Goal: Task Accomplishment & Management: Manage account settings

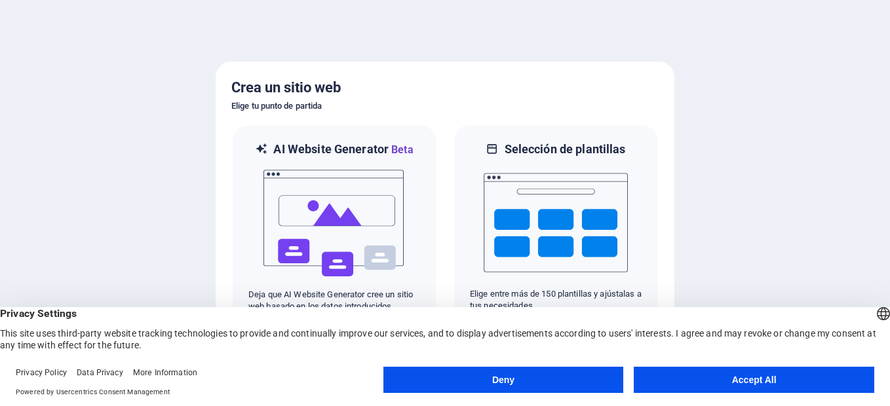
click at [727, 383] on button "Accept All" at bounding box center [754, 380] width 240 height 26
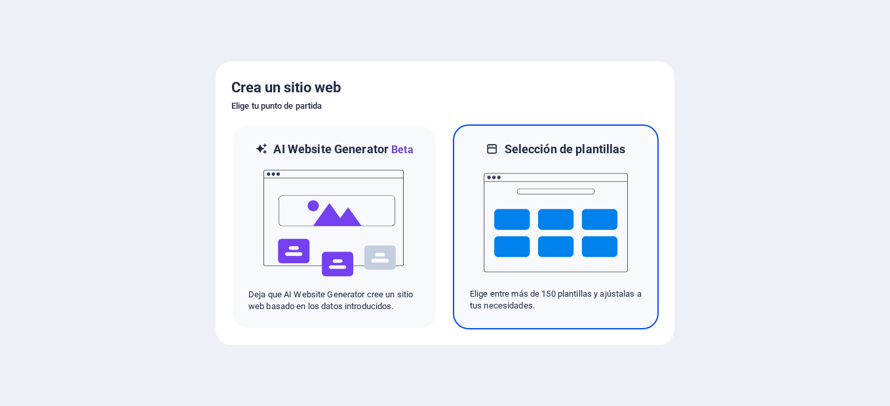
click at [558, 264] on img at bounding box center [556, 222] width 144 height 131
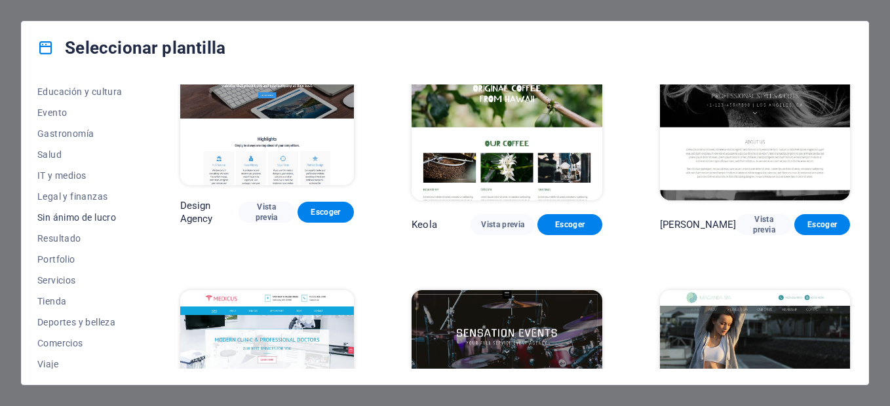
scroll to position [261, 0]
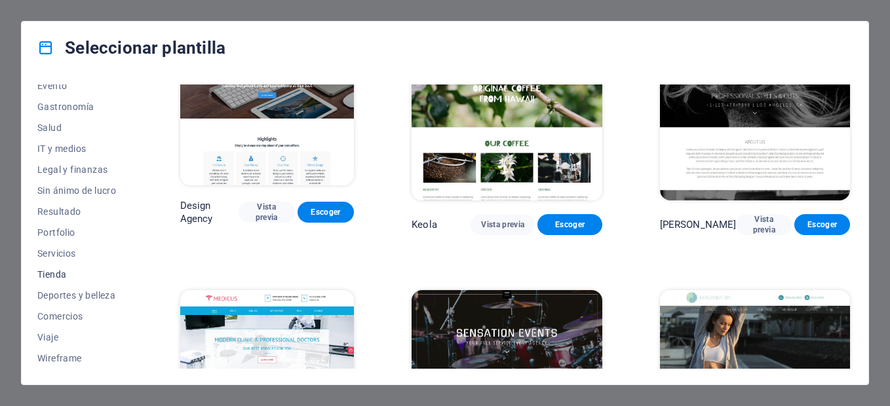
click at [51, 273] on span "Tienda" at bounding box center [79, 274] width 85 height 10
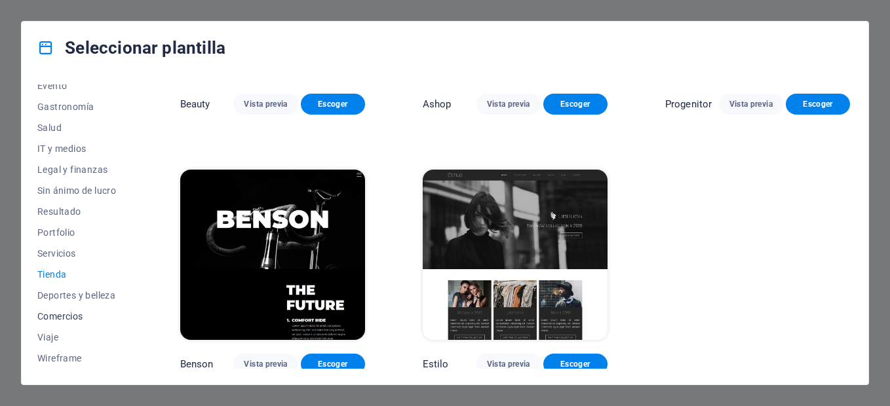
click at [67, 314] on span "Comercios" at bounding box center [79, 316] width 85 height 10
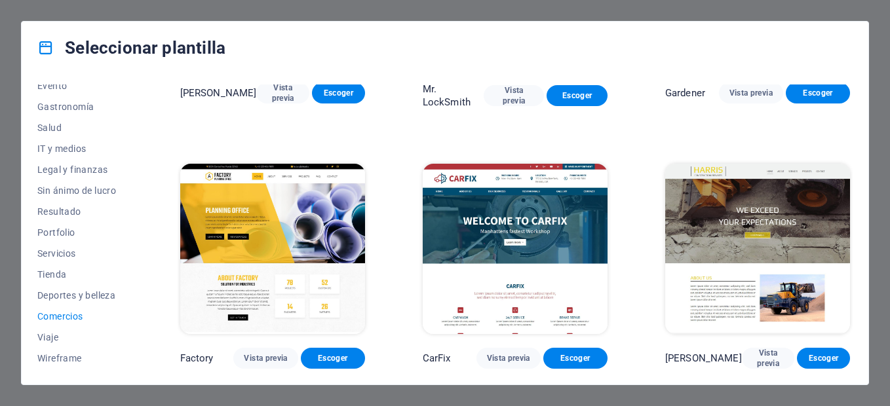
scroll to position [0, 0]
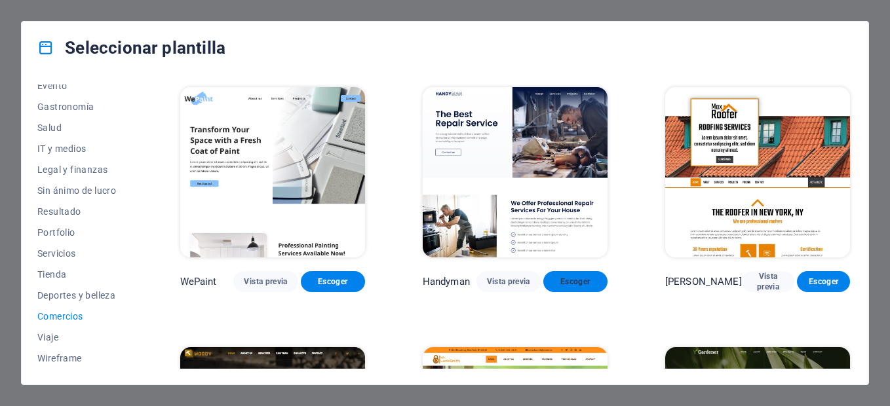
click at [576, 277] on span "Escoger" at bounding box center [575, 282] width 43 height 10
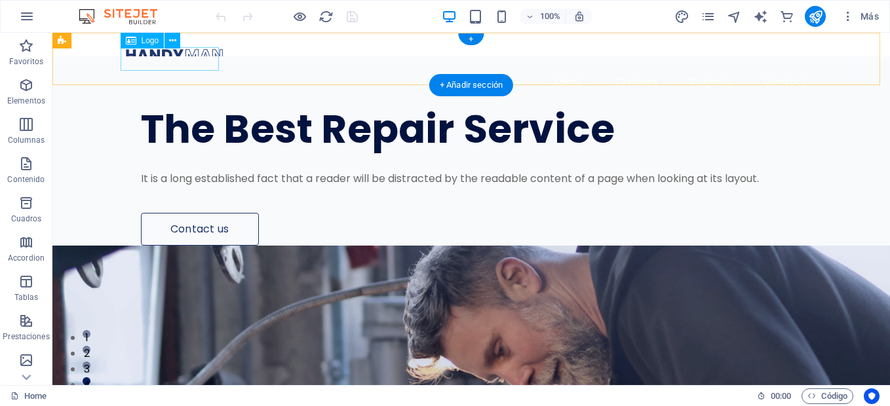
click at [191, 60] on div at bounding box center [471, 55] width 692 height 24
select select "px"
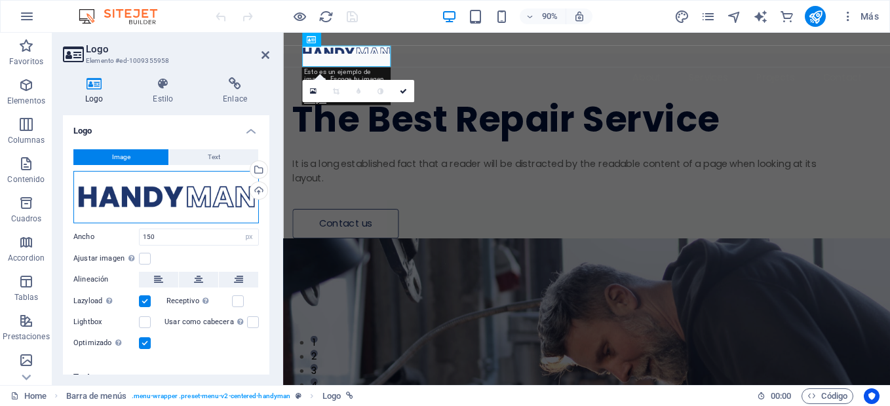
click at [169, 191] on div "Arrastra archivos aquí, haz clic para escoger archivos o selecciona archivos de…" at bounding box center [165, 197] width 185 height 52
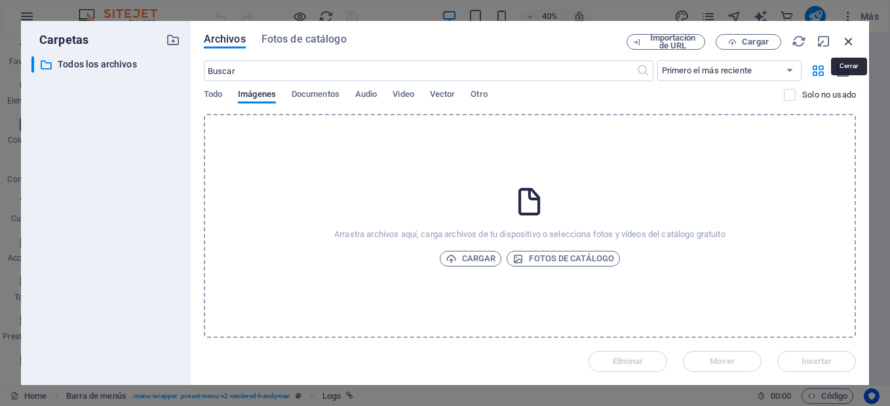
click at [843, 42] on icon "button" at bounding box center [848, 41] width 14 height 14
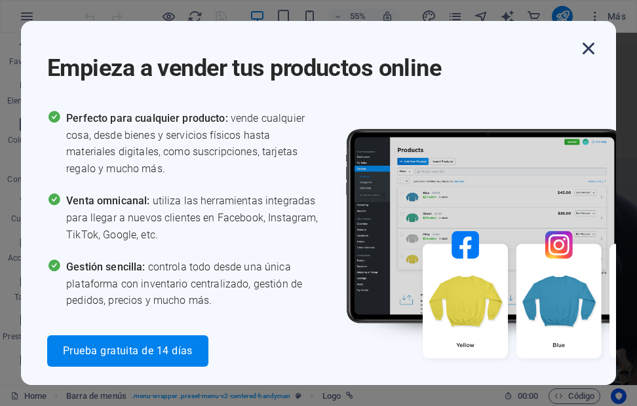
click at [590, 47] on icon "button" at bounding box center [589, 49] width 24 height 24
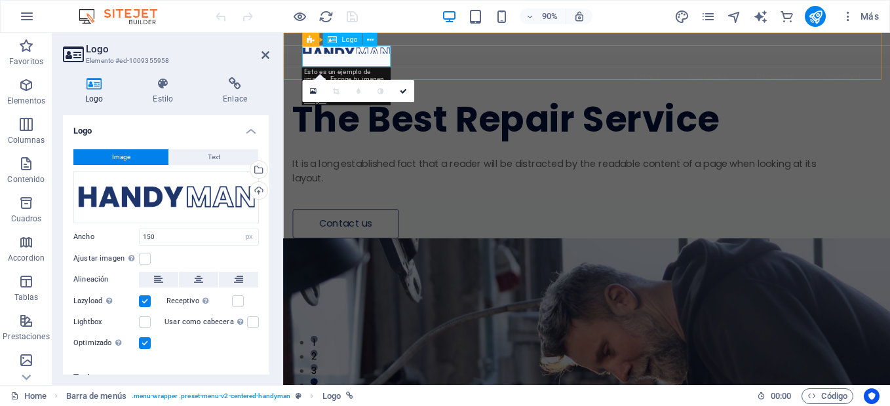
click at [340, 54] on div at bounding box center [620, 55] width 632 height 24
click at [339, 54] on div at bounding box center [620, 55] width 632 height 24
click at [135, 159] on button "Image" at bounding box center [120, 157] width 95 height 16
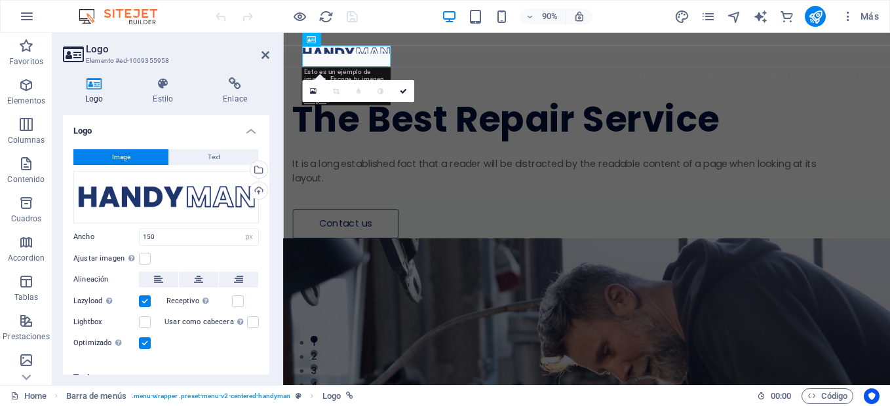
click at [135, 160] on button "Image" at bounding box center [120, 157] width 95 height 16
click at [139, 193] on div "Arrastra archivos aquí, haz clic para escoger archivos o selecciona archivos de…" at bounding box center [165, 197] width 185 height 52
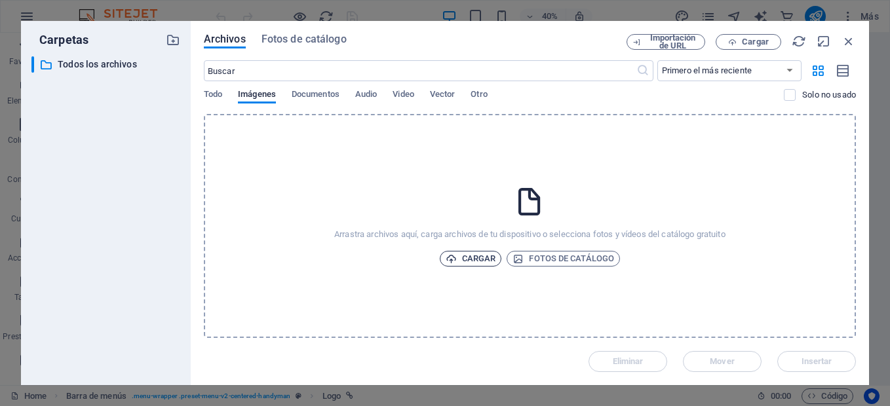
click at [472, 256] on span "Cargar" at bounding box center [471, 259] width 50 height 16
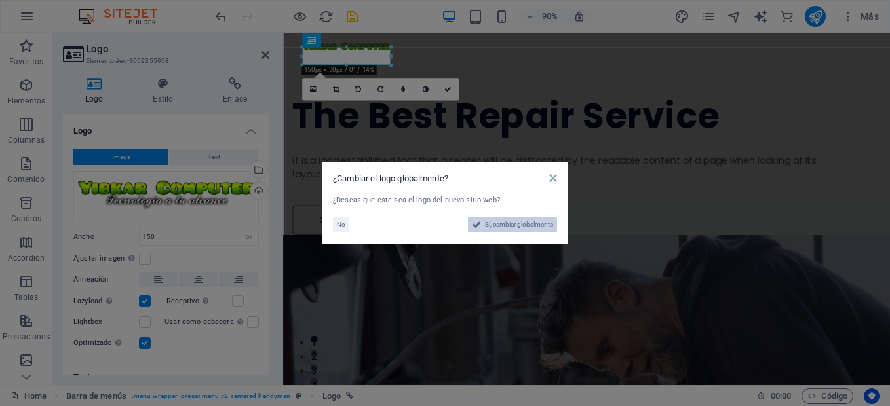
click at [506, 229] on span "Sí, cambiar globalmente" at bounding box center [519, 225] width 68 height 16
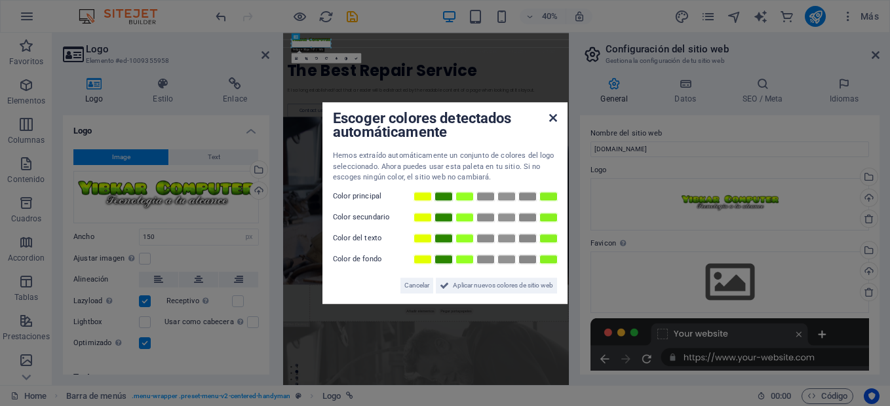
click at [554, 117] on icon at bounding box center [553, 118] width 8 height 10
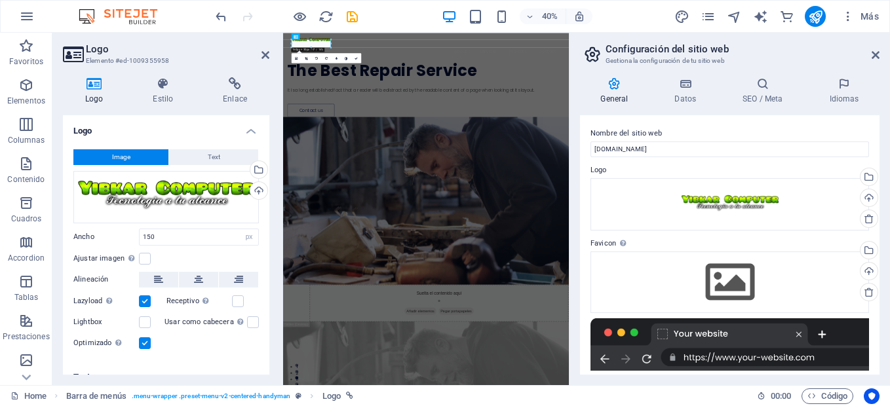
scroll to position [18, 0]
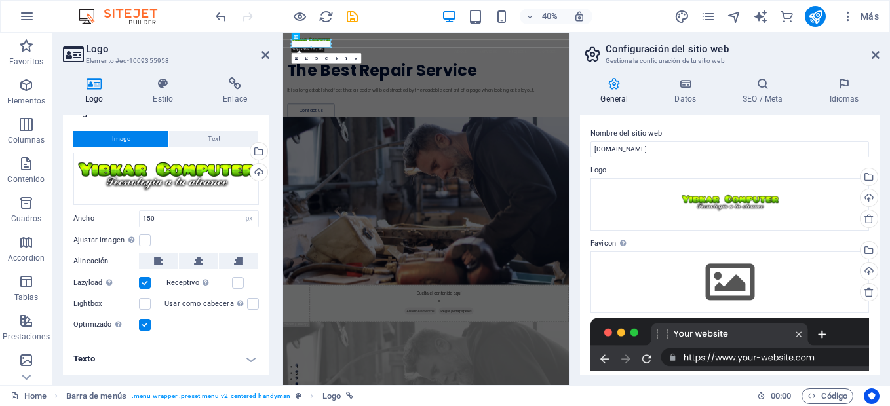
click at [233, 209] on div "Image Text Arrastra archivos aquí, haz clic para escoger archivos o selecciona …" at bounding box center [166, 232] width 206 height 223
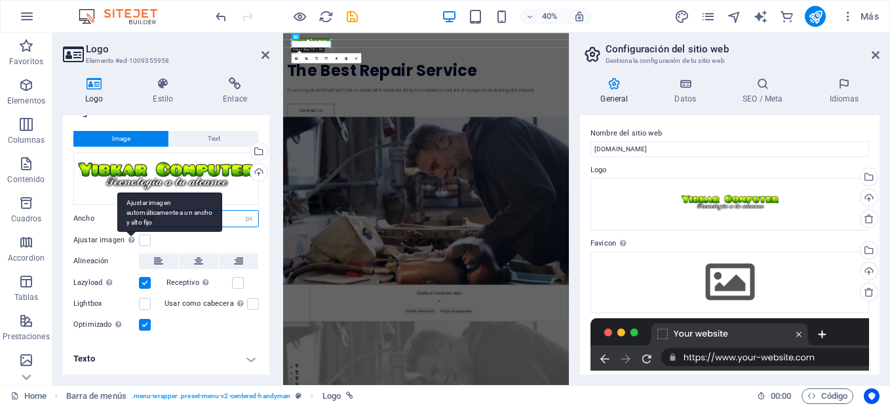
drag, startPoint x: 221, startPoint y: 217, endPoint x: 135, endPoint y: 233, distance: 88.0
click at [134, 233] on div "Image Text Arrastra archivos aquí, haz clic para escoger archivos o selecciona …" at bounding box center [166, 232] width 206 height 223
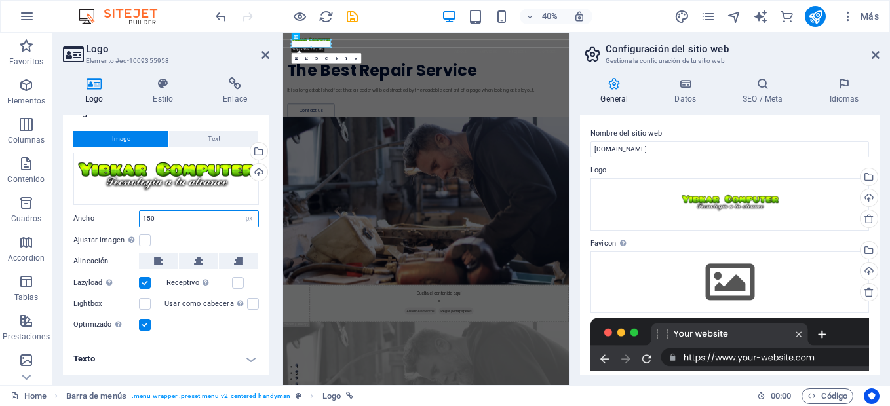
type input "1"
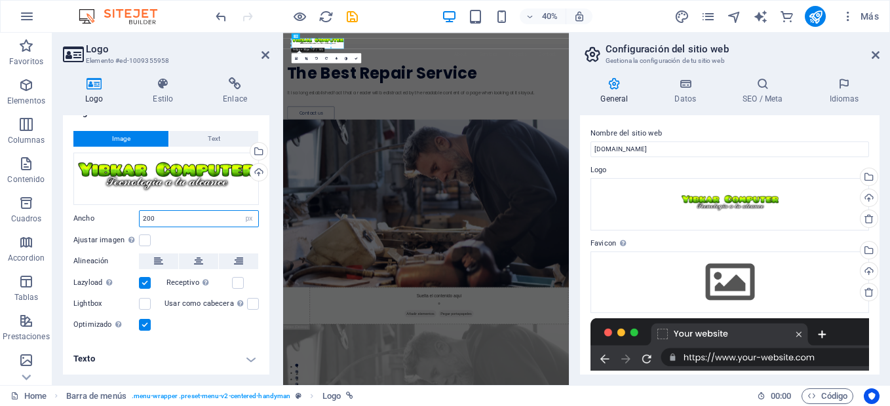
type input "200"
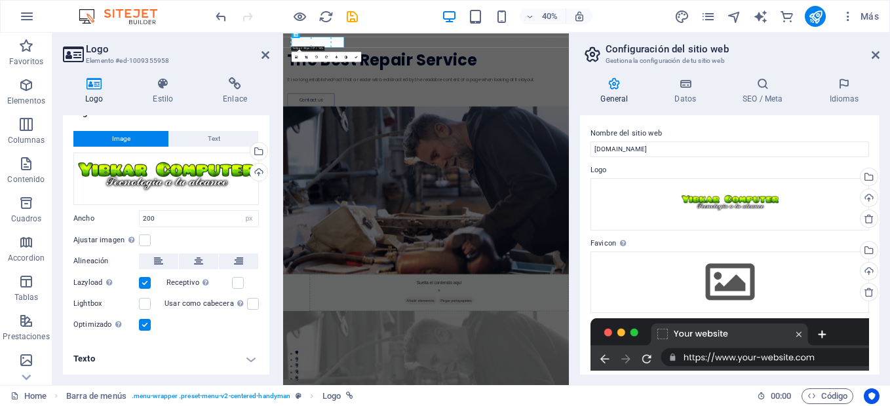
scroll to position [0, 0]
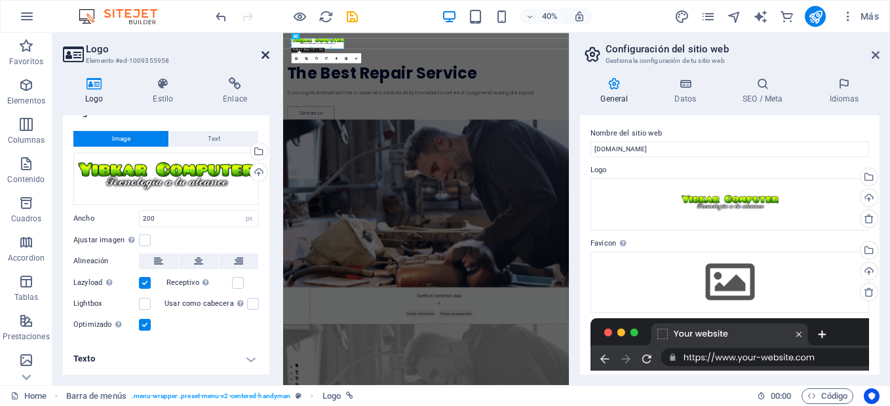
click at [268, 53] on icon at bounding box center [265, 55] width 8 height 10
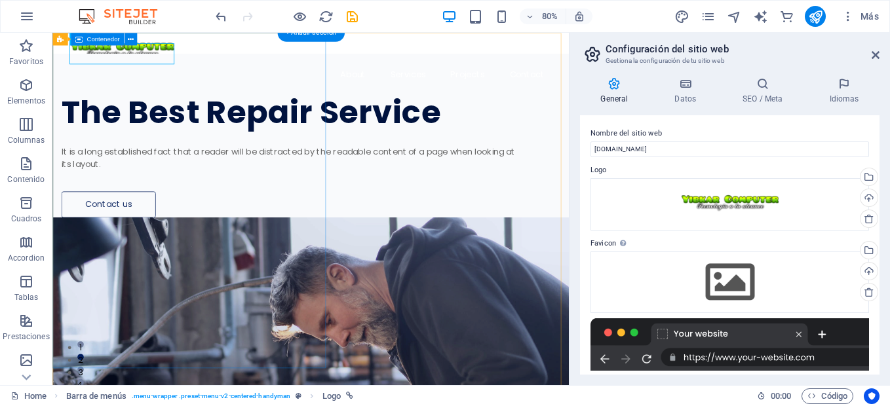
click at [299, 106] on div "The Best Repair Service It is a long established fact that a reader will be dis…" at bounding box center [374, 161] width 645 height 205
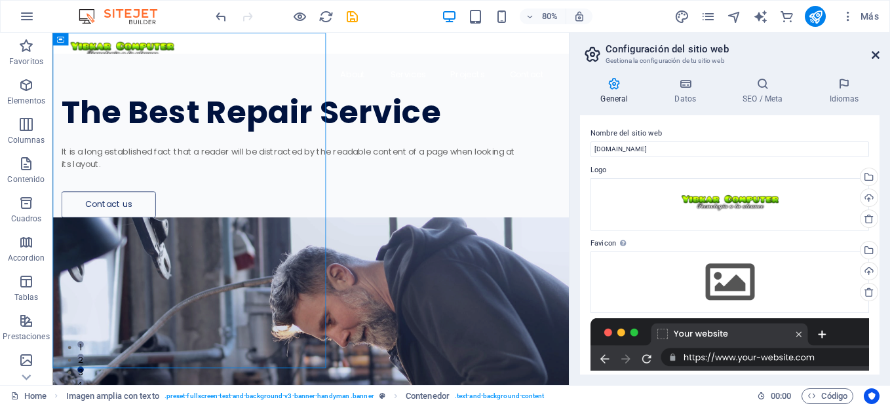
click at [875, 53] on icon at bounding box center [876, 55] width 8 height 10
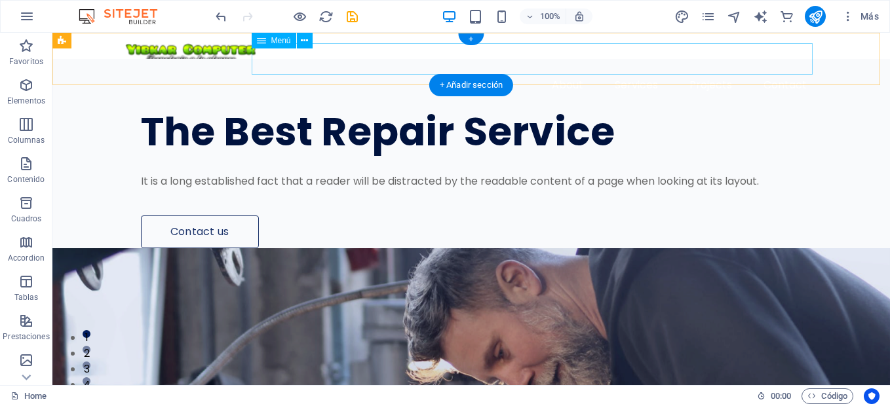
click at [567, 69] on nav "About Services Projects Contact" at bounding box center [471, 84] width 692 height 31
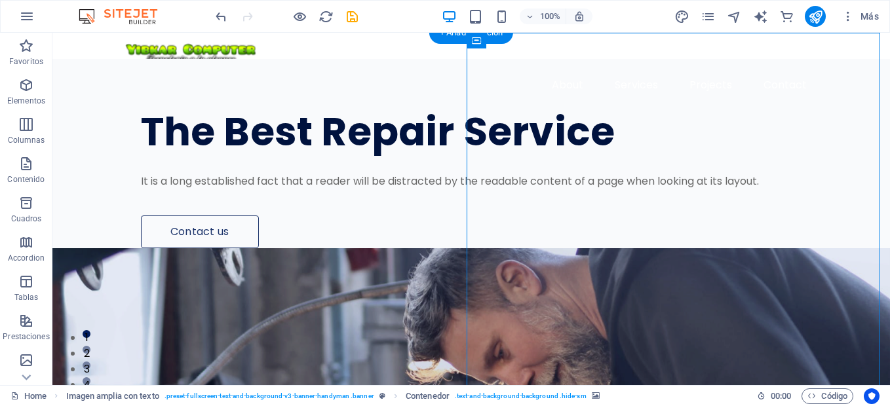
select select "px"
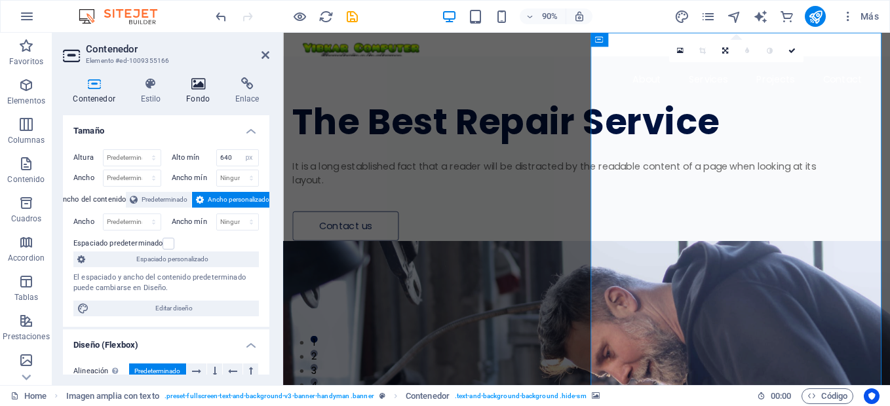
click at [202, 92] on h4 "Fondo" at bounding box center [200, 91] width 49 height 28
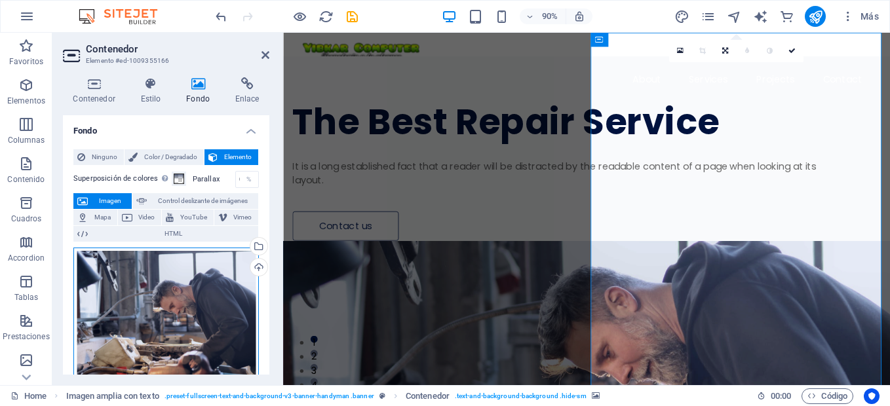
click at [182, 282] on div "Arrastra archivos aquí, haz clic para escoger archivos o selecciona archivos de…" at bounding box center [165, 328] width 185 height 161
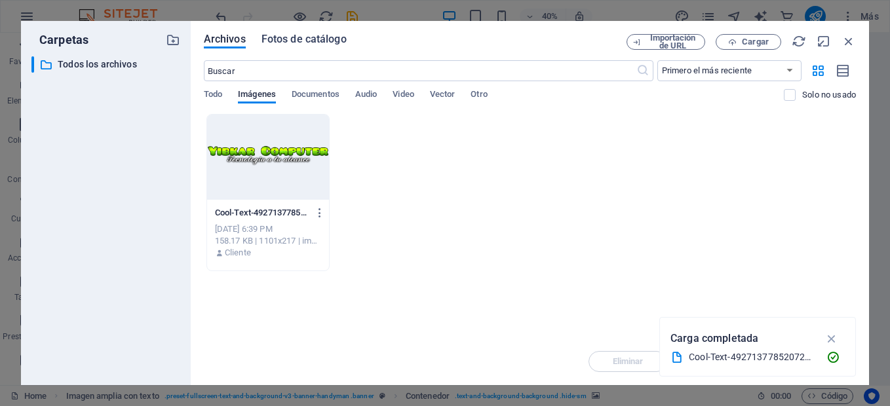
click at [301, 45] on span "Fotos de catálogo" at bounding box center [303, 39] width 85 height 16
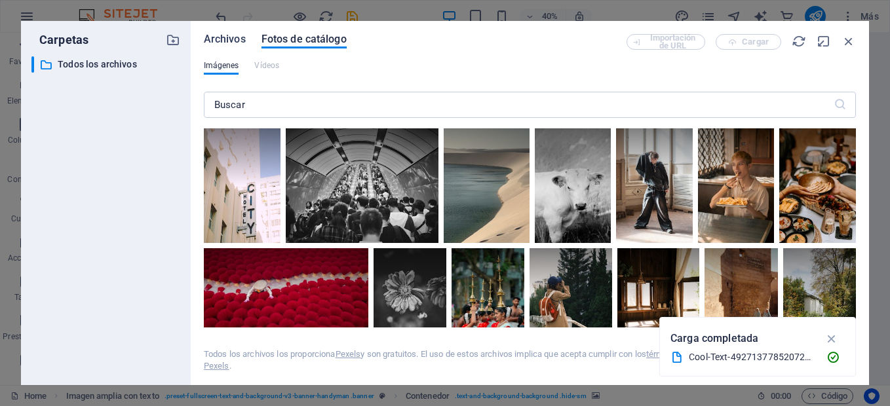
click at [208, 35] on span "Archivos" at bounding box center [225, 39] width 42 height 16
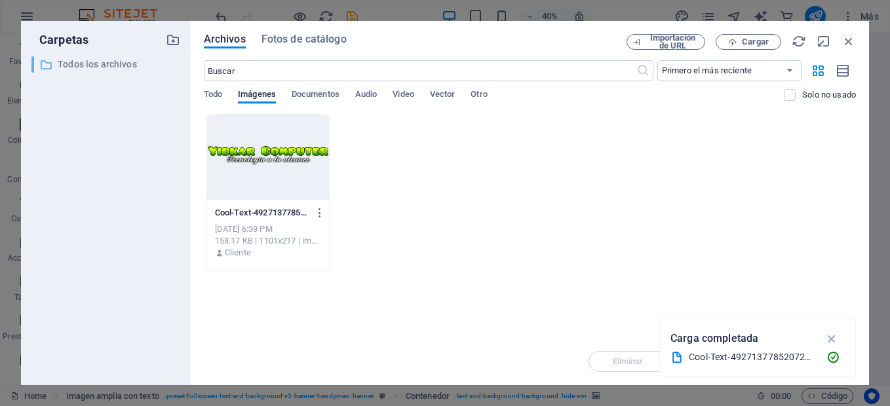
click at [59, 65] on p "Todos los archivos" at bounding box center [107, 64] width 98 height 15
click at [742, 44] on span "Cargar" at bounding box center [755, 42] width 27 height 8
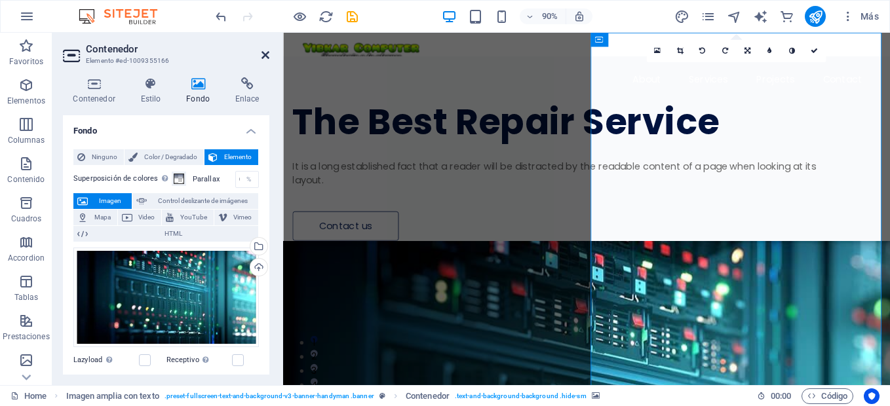
click at [267, 53] on icon at bounding box center [265, 55] width 8 height 10
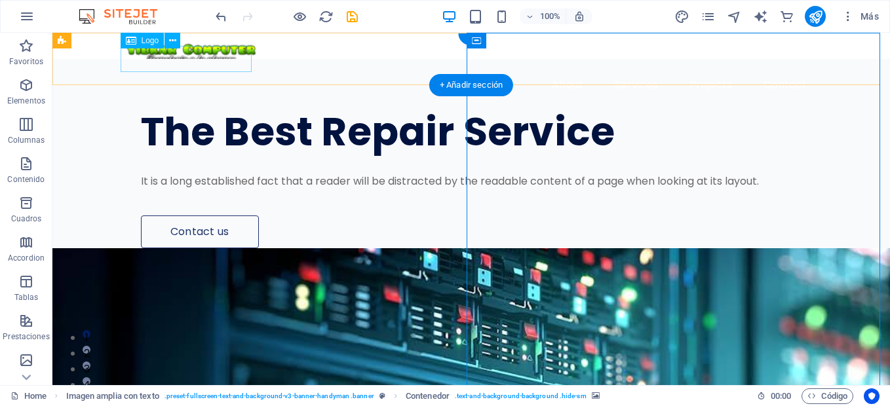
click at [215, 56] on div at bounding box center [471, 56] width 692 height 26
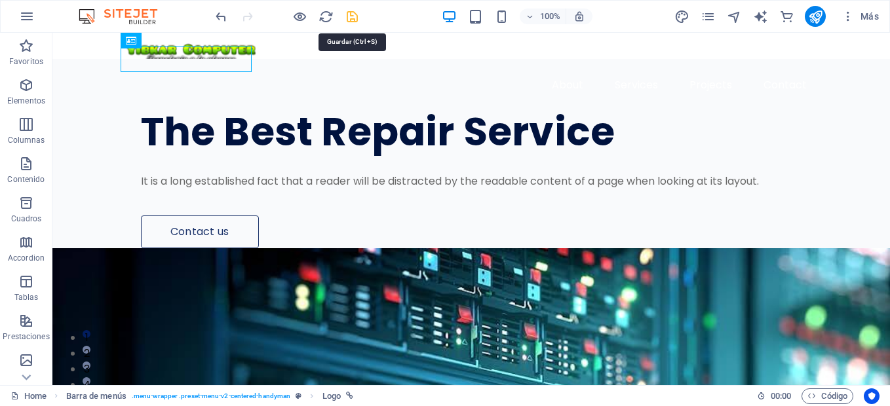
click at [350, 13] on icon "save" at bounding box center [352, 16] width 15 height 15
click at [350, 13] on div at bounding box center [286, 16] width 147 height 21
checkbox input "false"
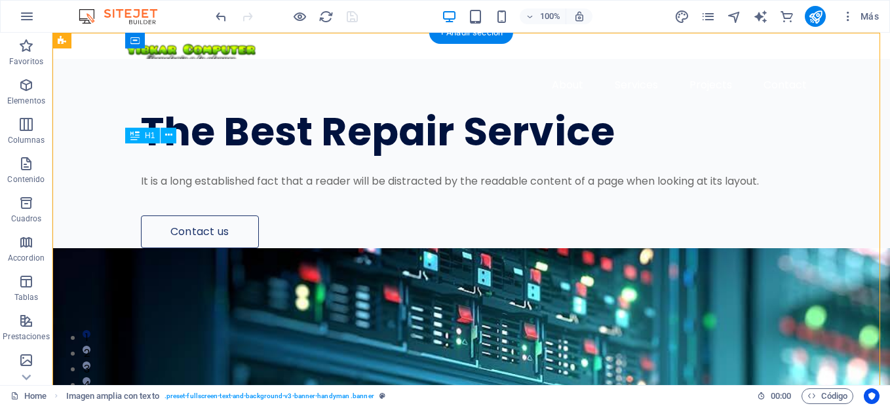
drag, startPoint x: 273, startPoint y: 248, endPoint x: 240, endPoint y: 240, distance: 33.5
click at [240, 153] on div "The Best Repair Service" at bounding box center [478, 131] width 675 height 41
click at [160, 153] on div "The Best Repair Service" at bounding box center [478, 131] width 675 height 41
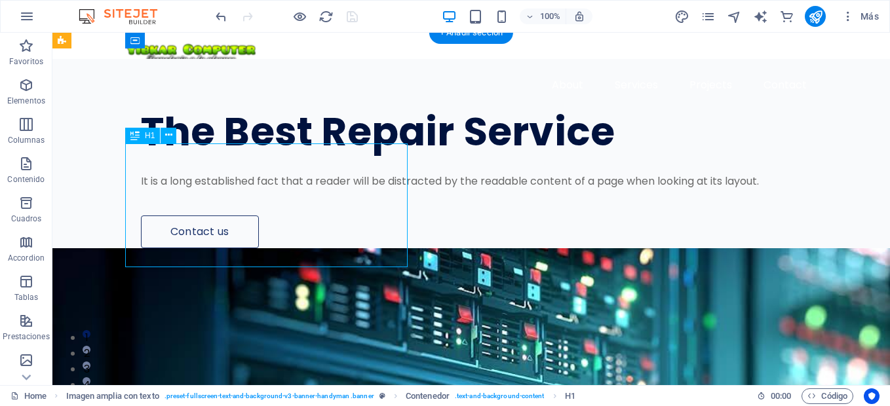
click at [160, 153] on div "The Best Repair Service" at bounding box center [478, 131] width 675 height 41
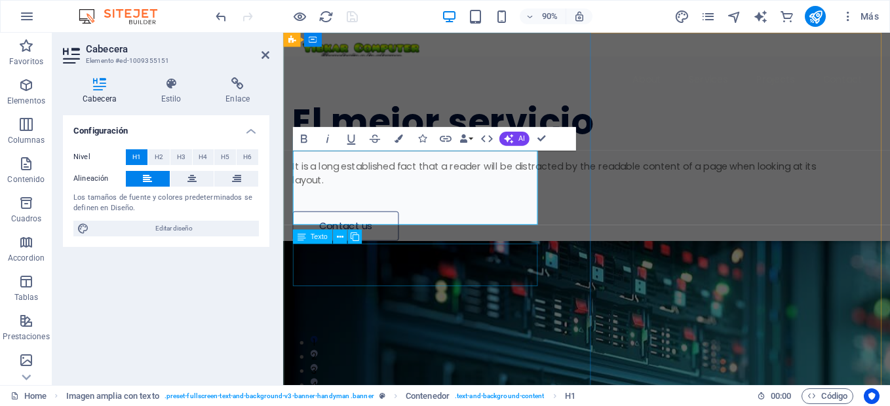
click at [434, 205] on div "It is a long established fact that a reader will be distracted by the readable …" at bounding box center [596, 189] width 605 height 31
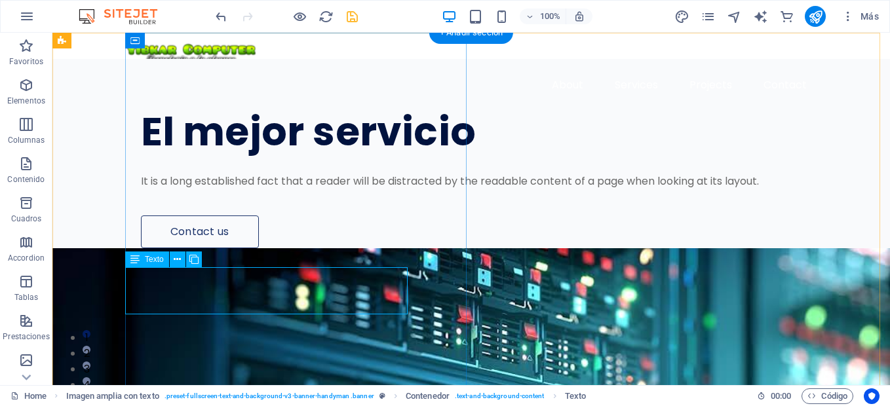
click at [238, 189] on div "It is a long established fact that a reader will be distracted by the readable …" at bounding box center [478, 182] width 675 height 16
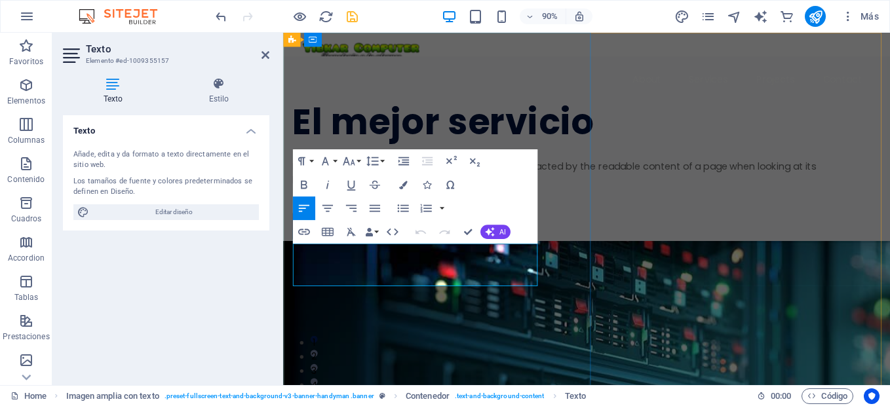
click at [442, 205] on p "It is a long established fact that a reader will be distracted by the readable …" at bounding box center [596, 189] width 605 height 31
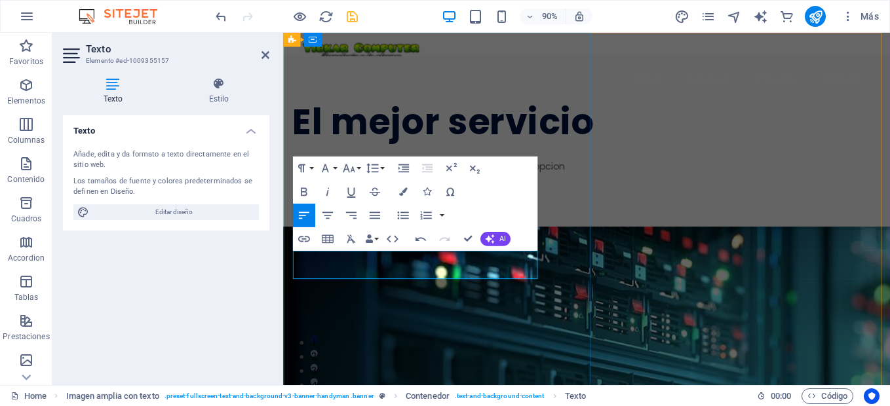
click at [396, 189] on p "Asesoría gratuita para que puedas adquirir la mejor opcion" at bounding box center [596, 182] width 605 height 16
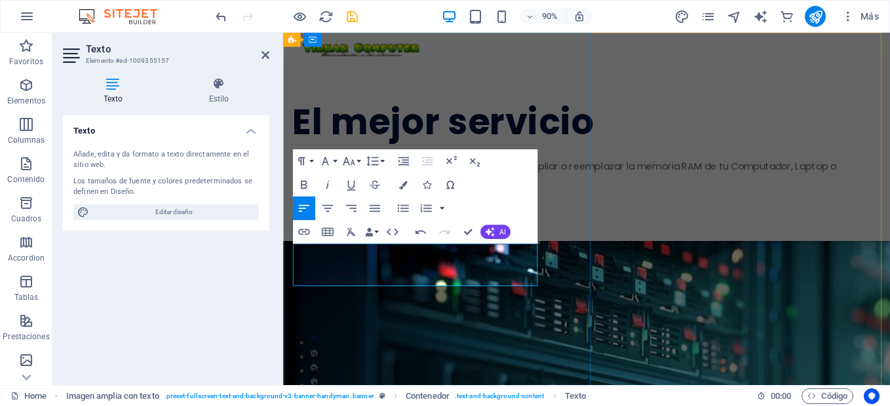
click at [380, 205] on p "Te brindamos la mejor opcion para que puedas q ampliar o reemplazar la memoria …" at bounding box center [596, 189] width 605 height 31
click at [503, 205] on p "Te brindamos la mejor opcion para que puedas q ampliar o reemplazar la memoria …" at bounding box center [596, 189] width 605 height 31
click at [554, 205] on p "Te brindamos la mejor opción para que puedas q ampliar o reemplazar la memoria …" at bounding box center [596, 189] width 605 height 31
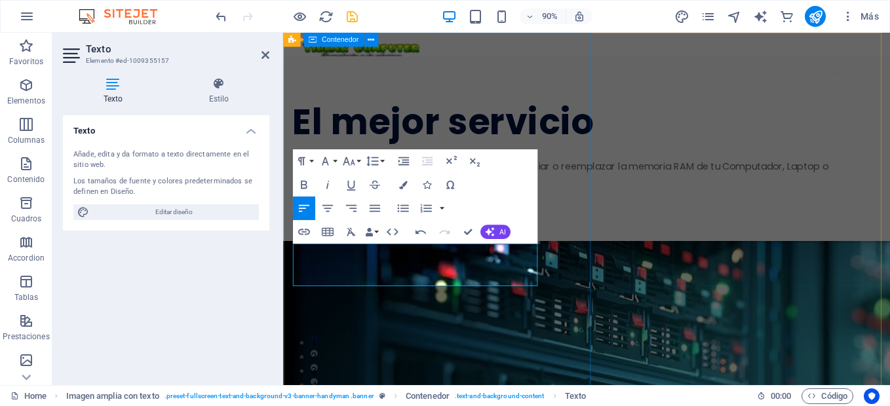
click at [484, 264] on div "El mejor servicio Te brindamos la mejor opción para que puedas ampliar o reempl…" at bounding box center [620, 161] width 674 height 205
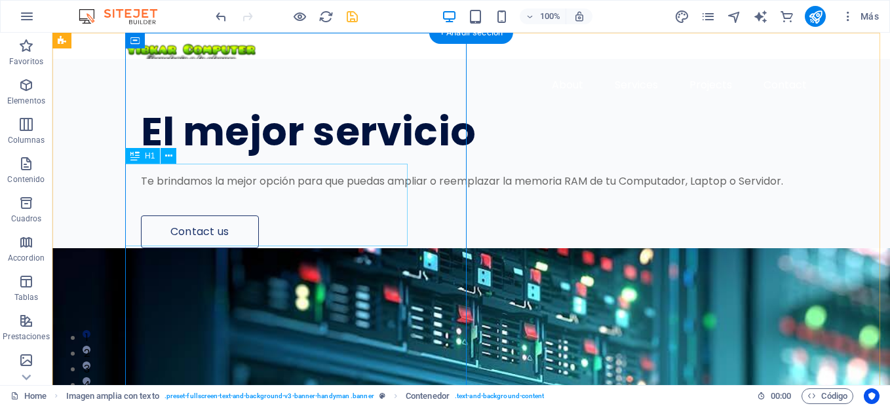
click at [289, 153] on div "El mejor servicio" at bounding box center [478, 131] width 675 height 41
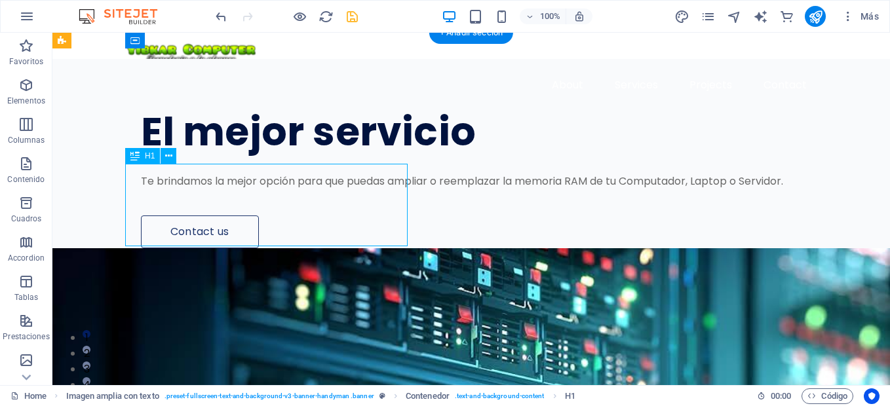
click at [289, 153] on div "El mejor servicio" at bounding box center [478, 131] width 675 height 41
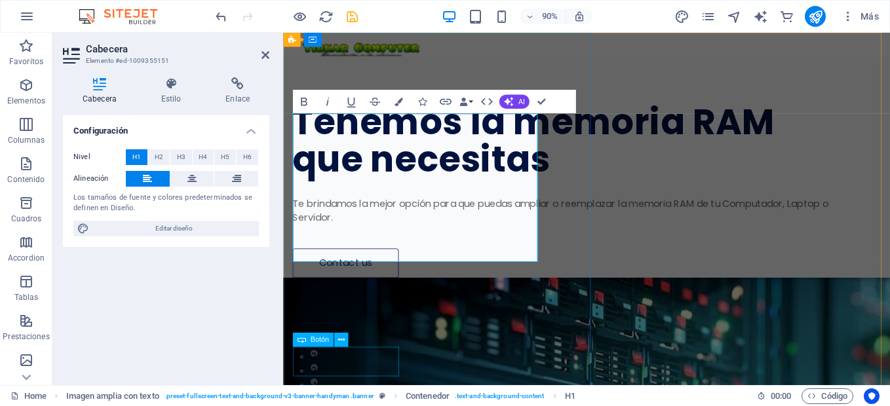
click at [374, 305] on div "Contact us" at bounding box center [596, 289] width 605 height 33
click at [596, 305] on div "Tenemos la memoria RAM que necesitas Te brindamos la mejor opción para que pued…" at bounding box center [626, 182] width 664 height 246
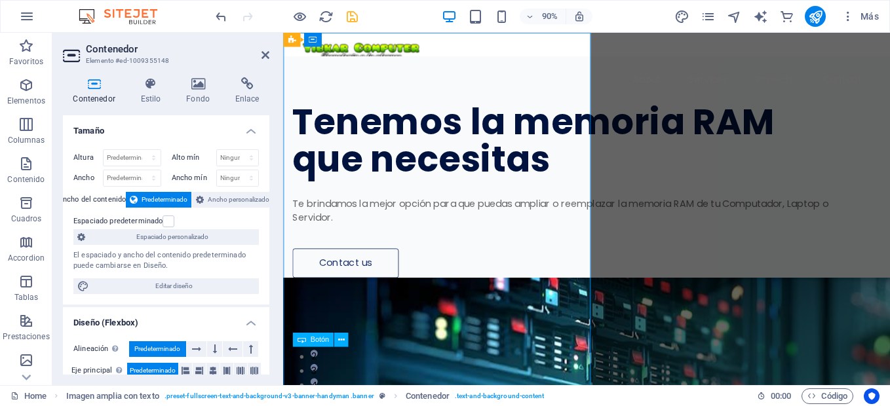
click at [374, 305] on div "Contact us" at bounding box center [596, 289] width 605 height 33
select select "px"
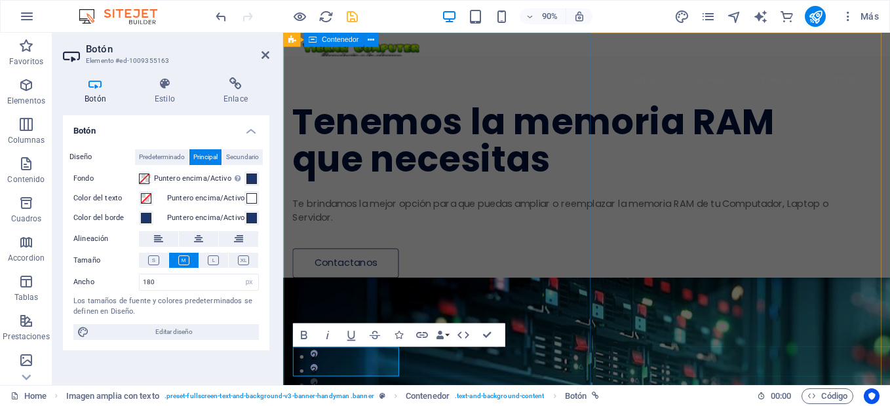
click at [581, 305] on div "Tenemos la memoria RAM que necesitas Te brindamos la mejor opción para que pued…" at bounding box center [620, 182] width 674 height 246
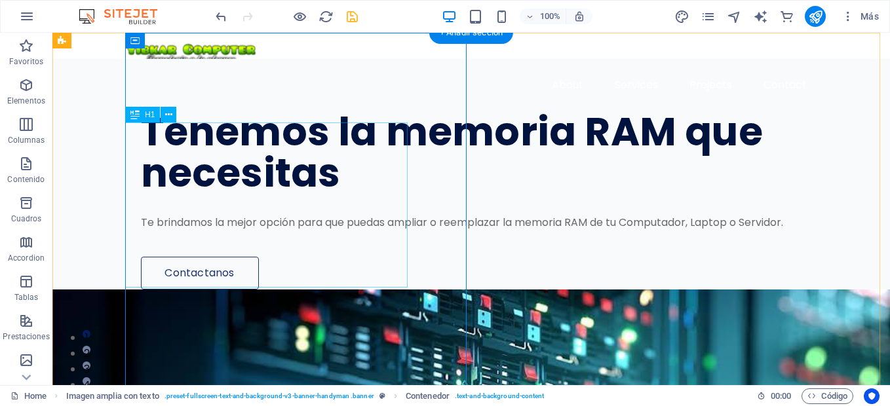
click at [290, 194] on div "Tenemos la memoria RAM que necesitas" at bounding box center [478, 152] width 675 height 83
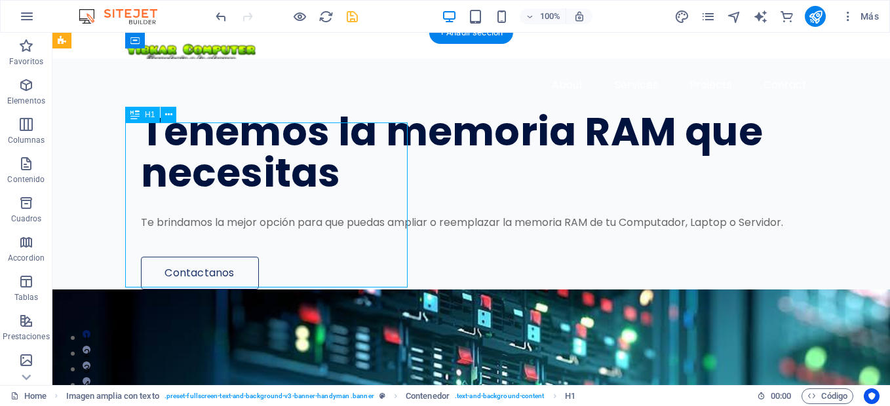
click at [290, 194] on div "Tenemos la memoria RAM que necesitas" at bounding box center [478, 152] width 675 height 83
click at [291, 194] on div "Tenemos la memoria RAM que necesitas" at bounding box center [478, 152] width 675 height 83
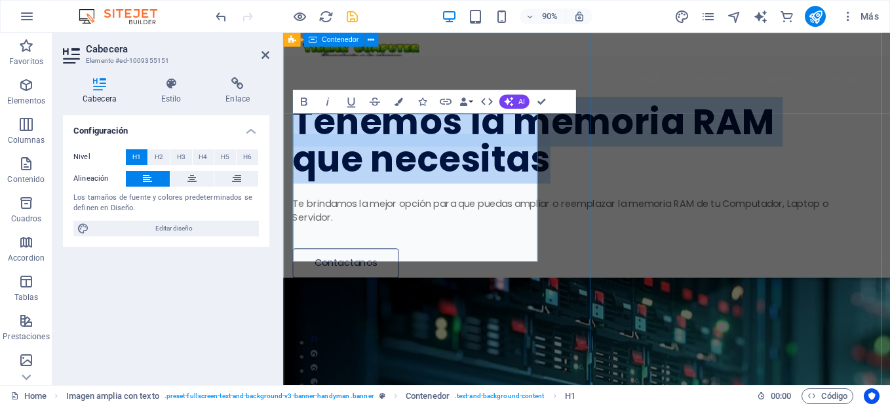
click at [586, 305] on div "Tenemos la memoria RAM que necesitas Te brindamos la mejor opción para que pued…" at bounding box center [620, 182] width 674 height 246
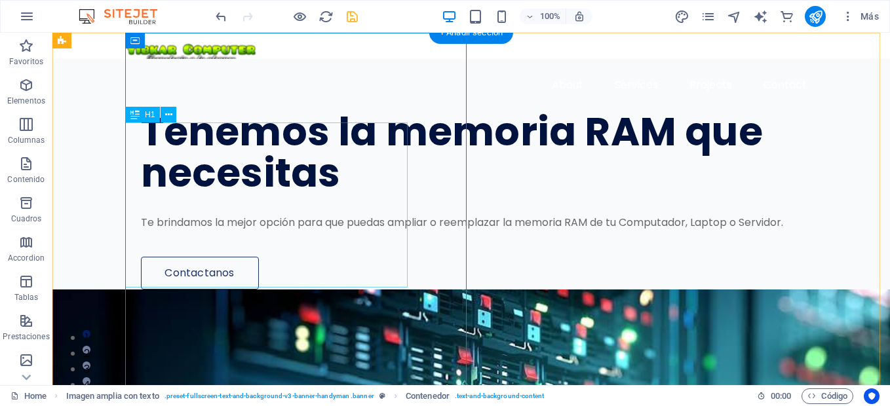
click at [293, 194] on div "Tenemos la memoria RAM que necesitas" at bounding box center [478, 152] width 675 height 83
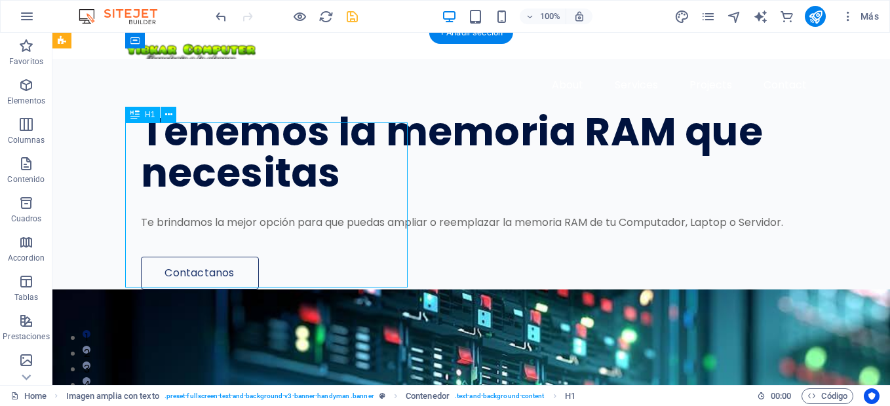
click at [303, 194] on div "Tenemos la memoria RAM que necesitas" at bounding box center [478, 152] width 675 height 83
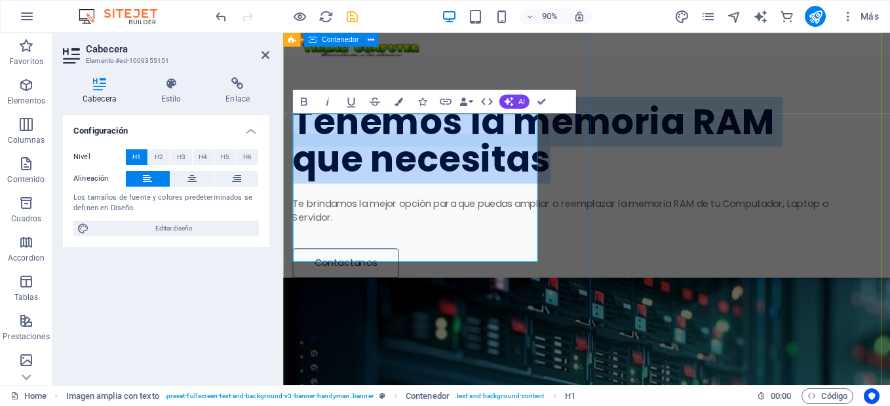
click at [602, 305] on div "Tenemos la memoria RAM que necesitas Te brindamos la mejor opción para que pued…" at bounding box center [620, 182] width 674 height 246
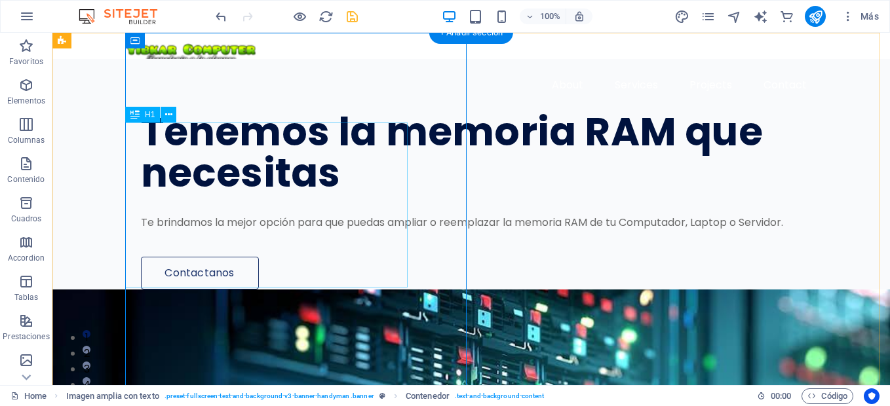
click at [290, 165] on div "Tenemos la memoria RAM que necesitas" at bounding box center [478, 152] width 675 height 83
click at [170, 115] on icon at bounding box center [168, 115] width 7 height 14
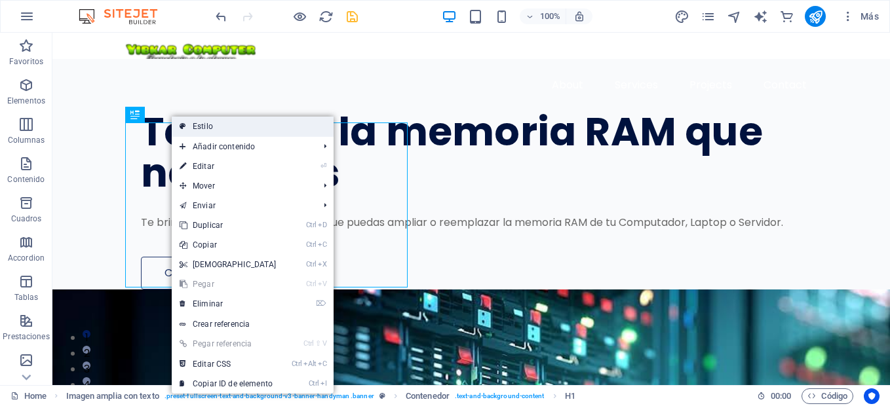
click at [235, 122] on link "Estilo" at bounding box center [253, 127] width 162 height 20
select select "%"
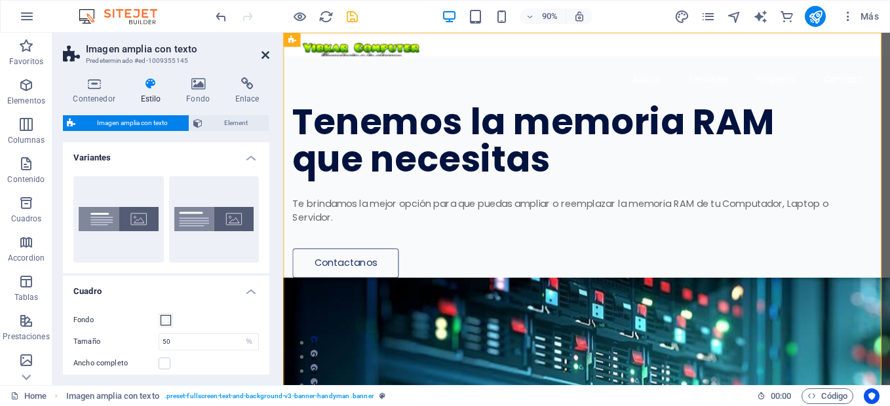
click at [267, 52] on icon at bounding box center [265, 55] width 8 height 10
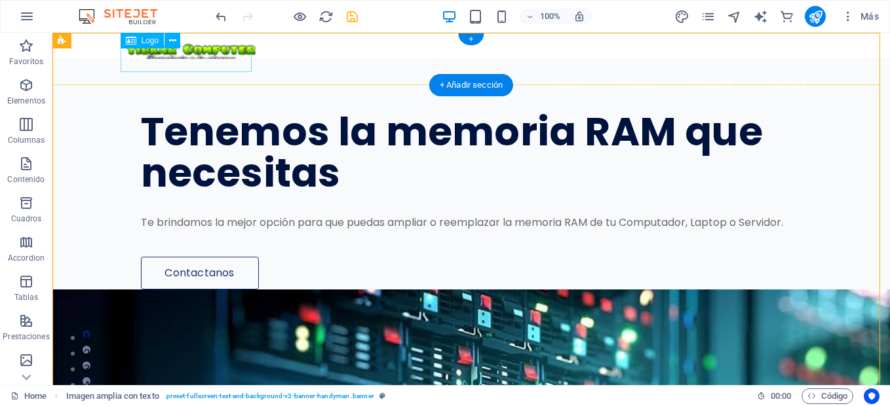
click at [201, 52] on div at bounding box center [471, 56] width 692 height 26
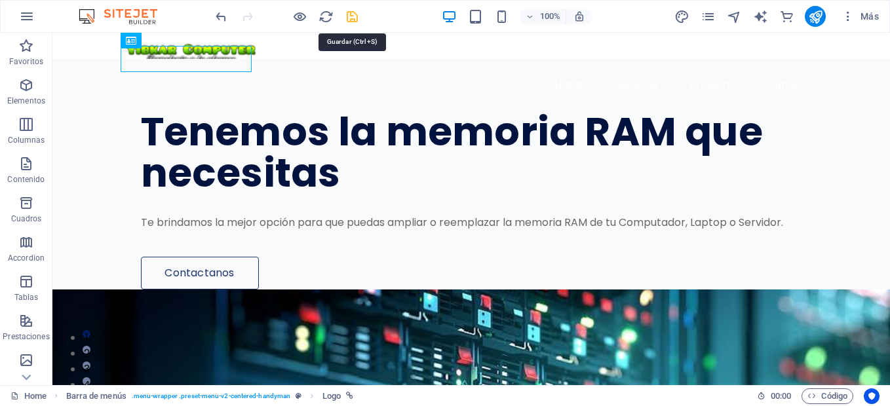
click at [351, 16] on icon "save" at bounding box center [352, 16] width 15 height 15
checkbox input "false"
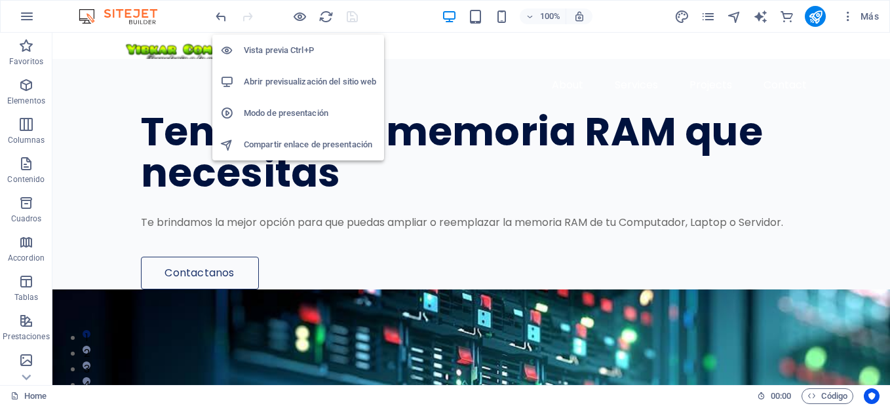
click at [289, 48] on h6 "Vista previa Ctrl+P" at bounding box center [310, 51] width 132 height 16
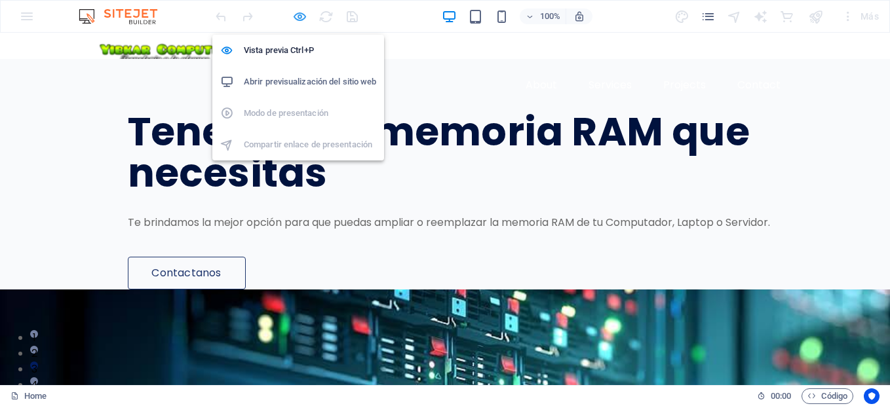
click at [299, 14] on icon "button" at bounding box center [299, 16] width 15 height 15
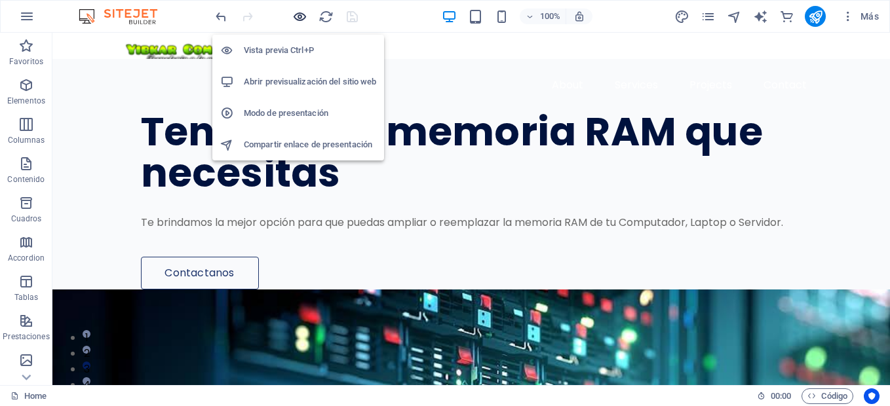
click at [299, 14] on icon "button" at bounding box center [299, 16] width 15 height 15
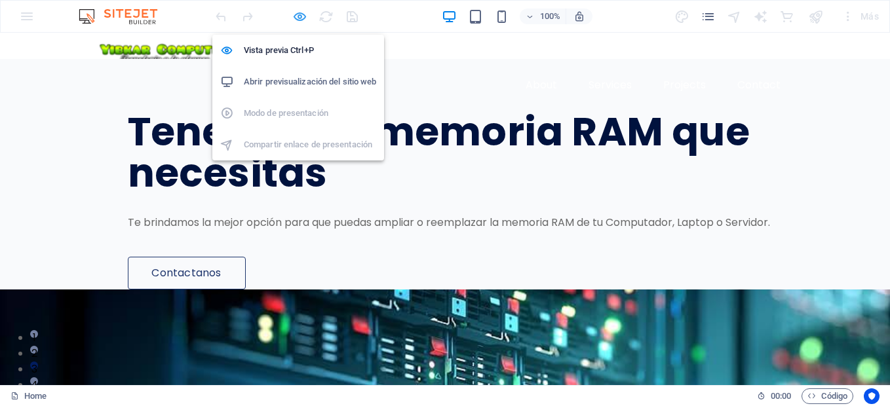
click at [299, 14] on icon "button" at bounding box center [299, 16] width 15 height 15
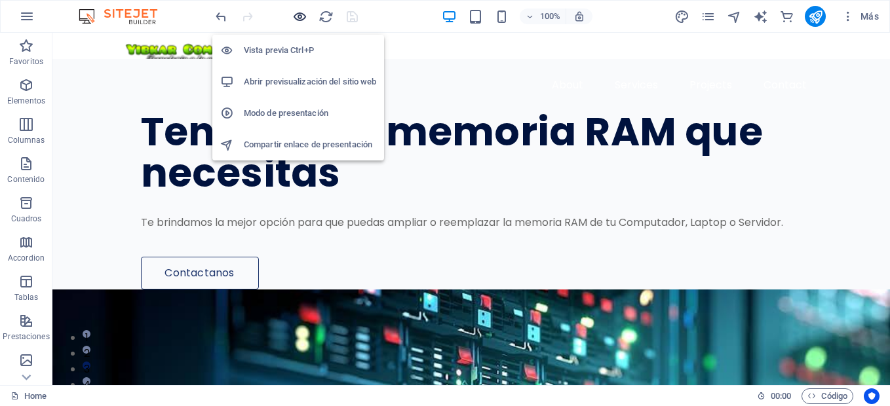
click at [299, 14] on icon "button" at bounding box center [299, 16] width 15 height 15
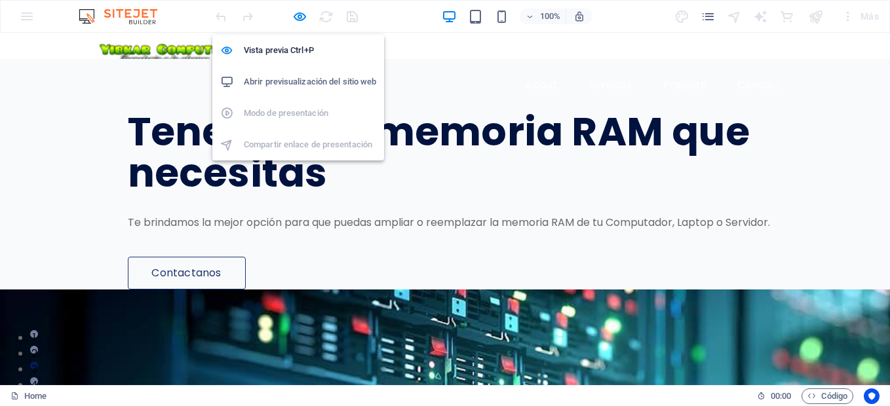
click at [286, 85] on h6 "Abrir previsualización del sitio web" at bounding box center [310, 82] width 132 height 16
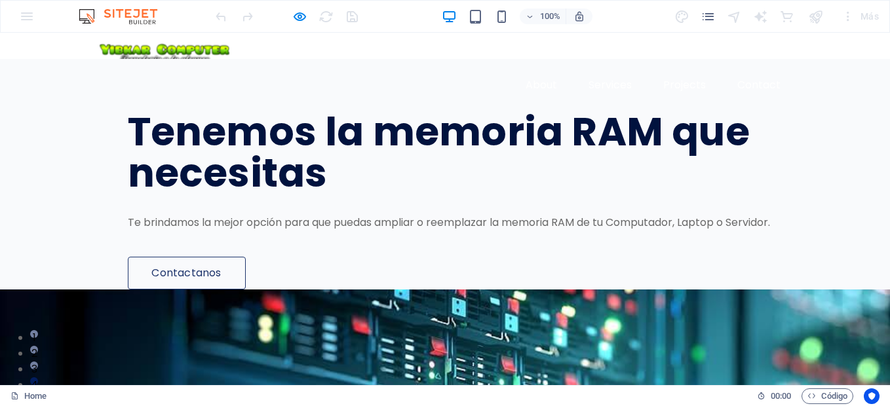
click at [208, 58] on img at bounding box center [164, 56] width 131 height 26
click at [209, 56] on img at bounding box center [164, 56] width 131 height 26
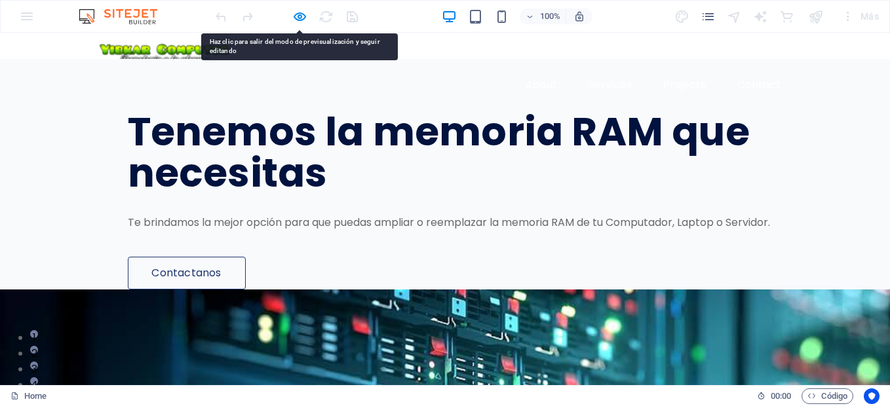
click at [183, 52] on img at bounding box center [164, 56] width 131 height 26
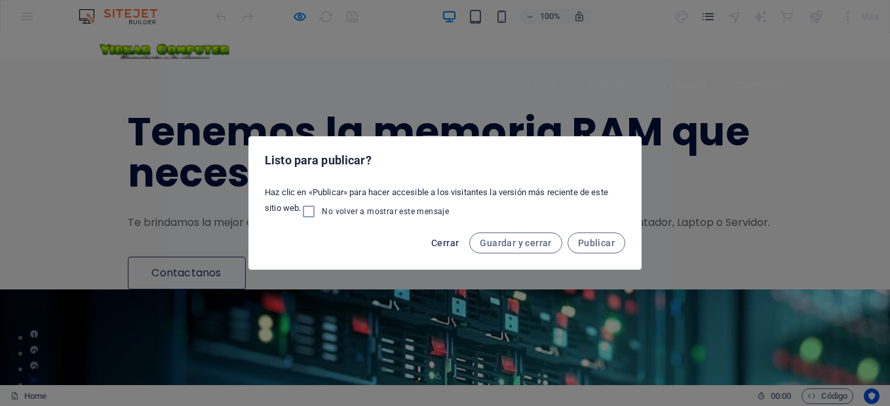
click at [453, 244] on span "Cerrar" at bounding box center [445, 243] width 28 height 10
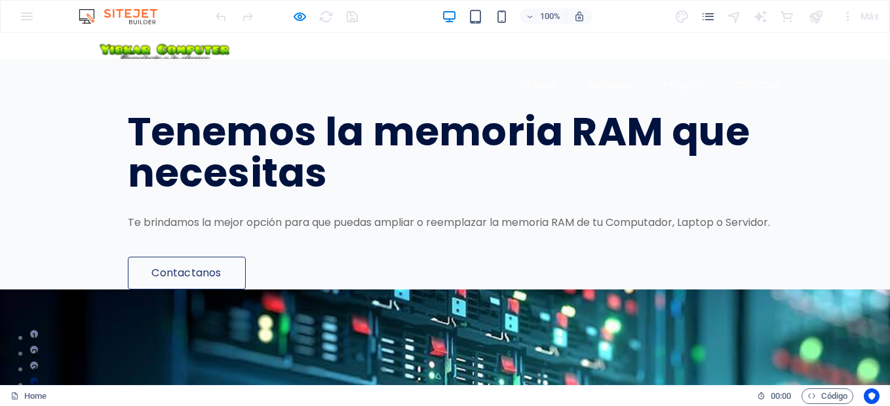
click at [299, 150] on h1 "Tenemos la memoria RAM que necesitas" at bounding box center [465, 152] width 675 height 83
click at [140, 48] on img at bounding box center [164, 56] width 131 height 26
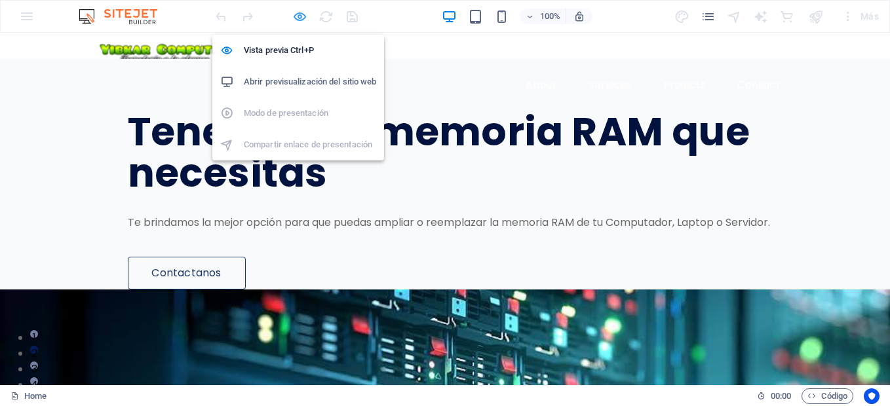
click at [303, 16] on icon "button" at bounding box center [299, 16] width 15 height 15
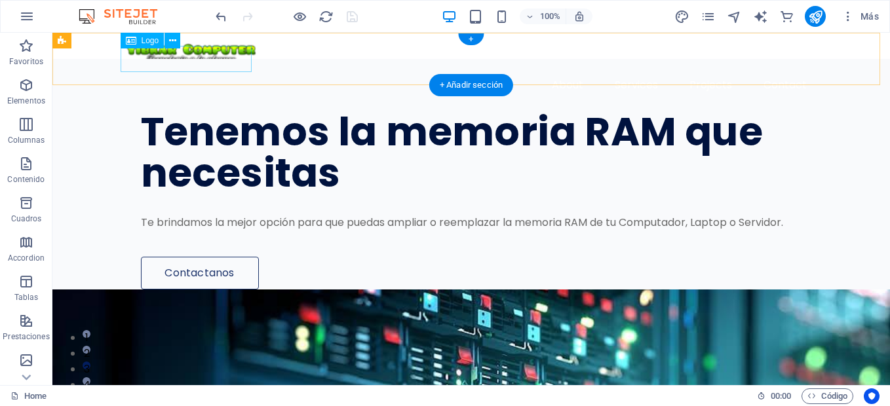
click at [193, 57] on div at bounding box center [471, 56] width 692 height 26
select select "px"
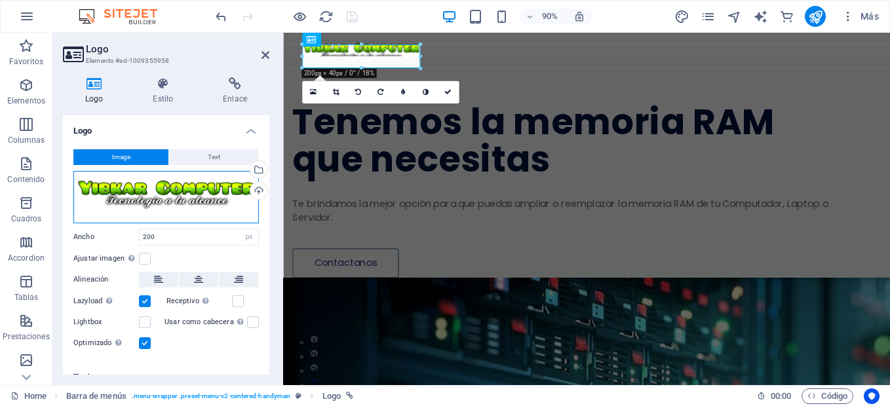
click at [163, 191] on div "Arrastra archivos aquí, haz clic para escoger archivos o selecciona archivos de…" at bounding box center [165, 197] width 185 height 52
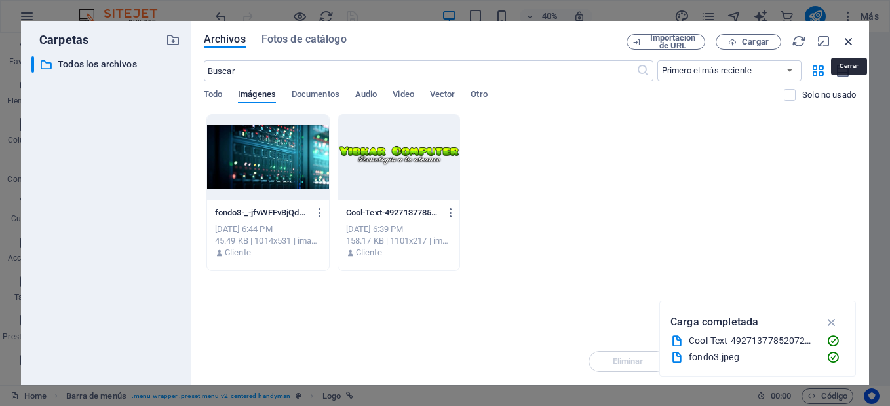
click at [849, 46] on icon "button" at bounding box center [848, 41] width 14 height 14
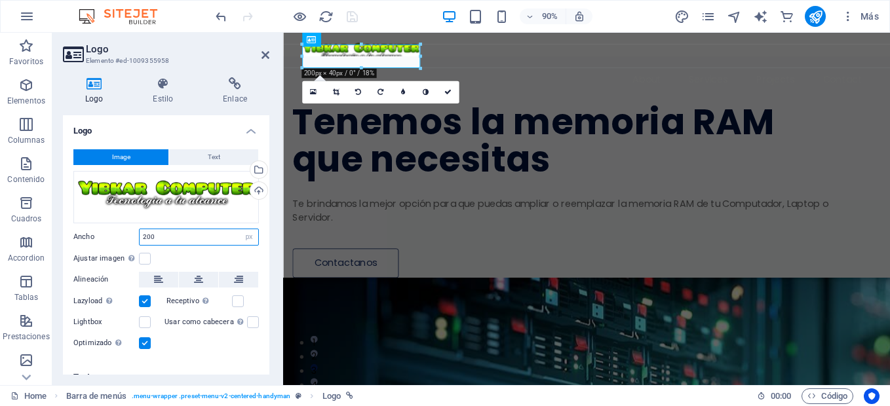
click at [178, 232] on input "200" at bounding box center [199, 237] width 119 height 16
click at [147, 259] on label at bounding box center [145, 259] width 12 height 12
click at [0, 0] on input "Ajustar imagen Ajustar imagen automáticamente a un ancho y alto fijo" at bounding box center [0, 0] width 0 height 0
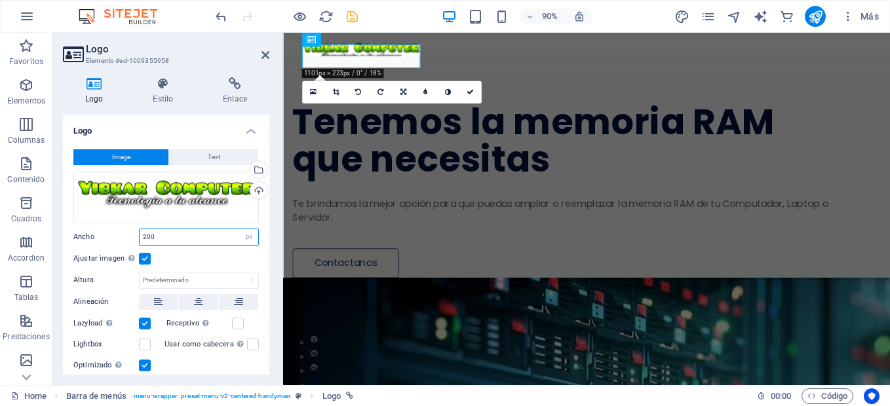
drag, startPoint x: 162, startPoint y: 233, endPoint x: 136, endPoint y: 234, distance: 26.2
click at [136, 234] on div "Ancho 200 Predeterminado automático px rem % em vh vw" at bounding box center [165, 237] width 185 height 17
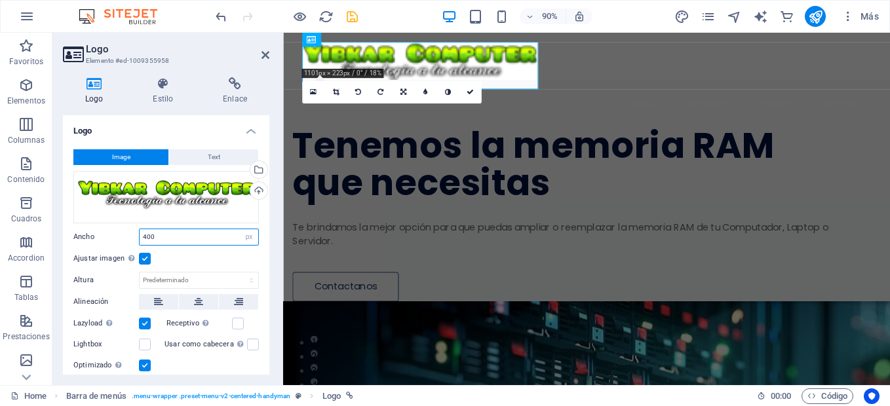
drag, startPoint x: 164, startPoint y: 231, endPoint x: 126, endPoint y: 242, distance: 39.4
click at [126, 242] on div "Ancho 400 Predeterminado automático px rem % em vh vw" at bounding box center [165, 237] width 185 height 17
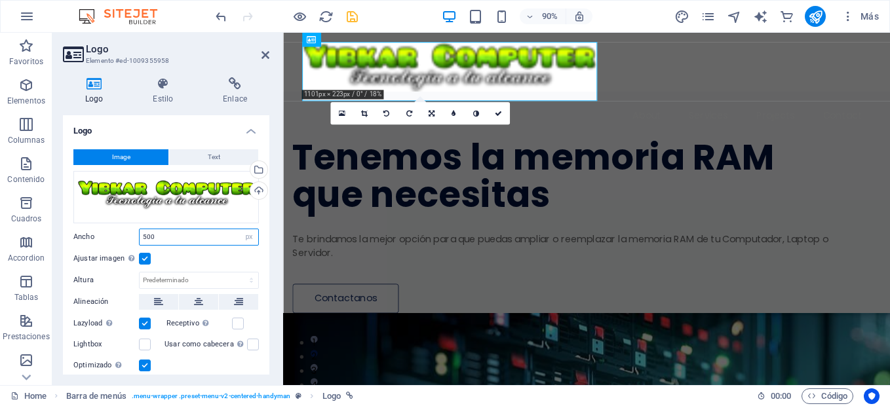
drag, startPoint x: 163, startPoint y: 237, endPoint x: 134, endPoint y: 237, distance: 28.8
click at [134, 237] on div "Ancho 500 Predeterminado automático px rem % em vh vw" at bounding box center [165, 237] width 185 height 17
type input "450"
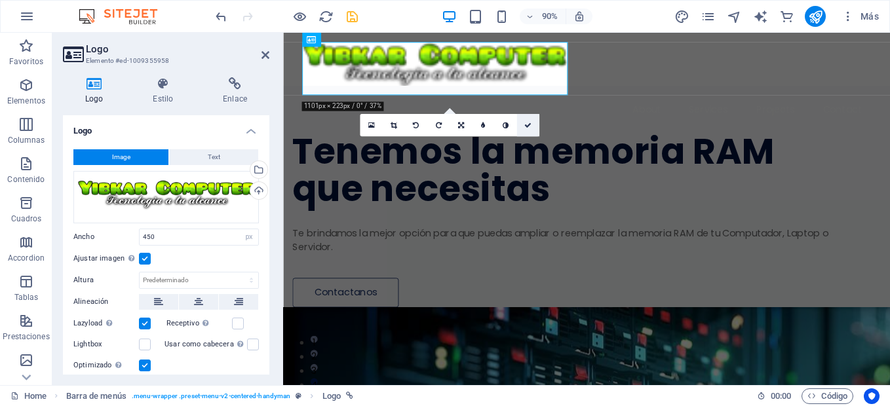
click at [527, 127] on icon at bounding box center [527, 125] width 7 height 7
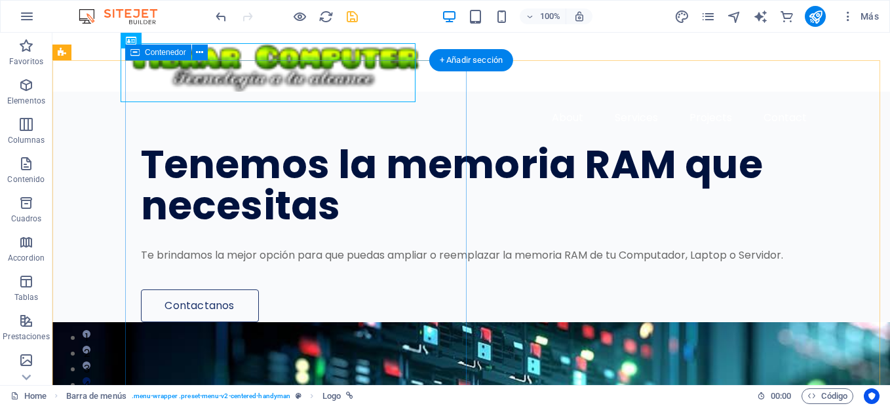
click at [413, 252] on div "Tenemos la memoria RAM que necesitas Te brindamos la mejor opción para que pued…" at bounding box center [507, 207] width 765 height 231
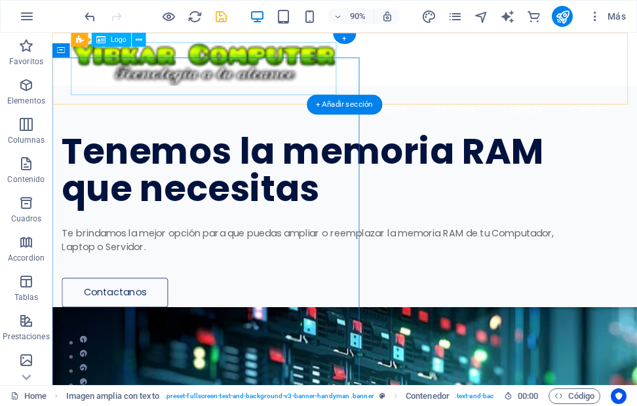
click at [221, 68] on div at bounding box center [376, 72] width 607 height 59
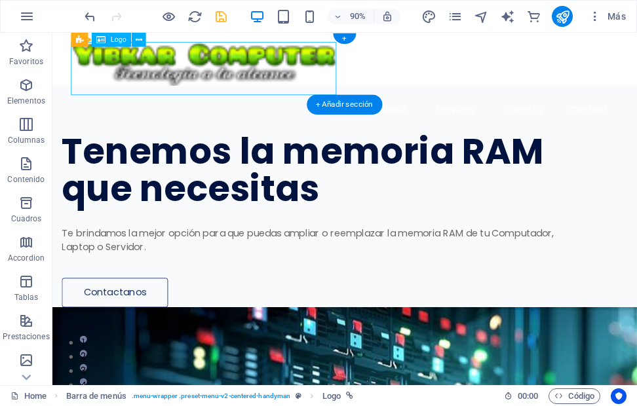
click at [221, 68] on div at bounding box center [376, 72] width 607 height 59
select select "px"
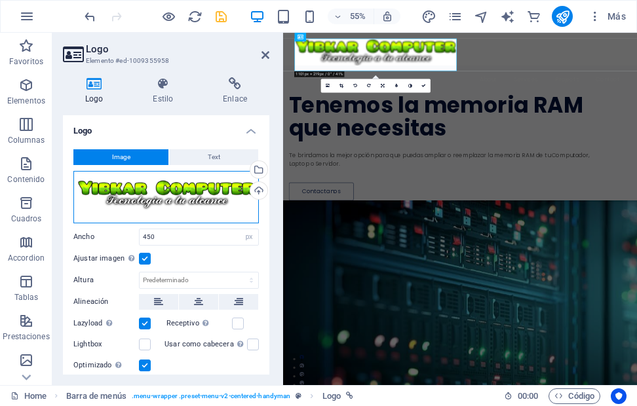
click at [186, 186] on div "Arrastra archivos aquí, haz clic para escoger archivos o selecciona archivos de…" at bounding box center [165, 197] width 185 height 52
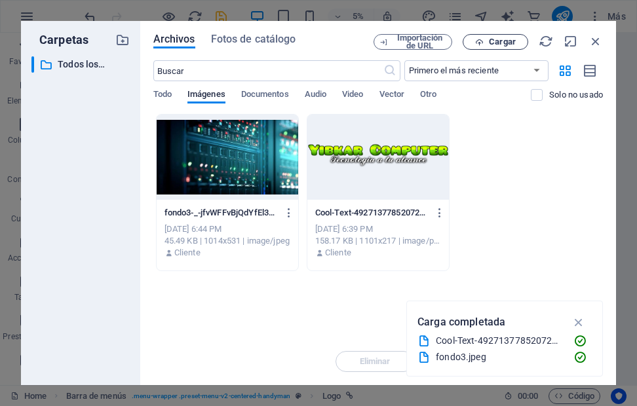
click at [504, 39] on span "Cargar" at bounding box center [502, 42] width 27 height 8
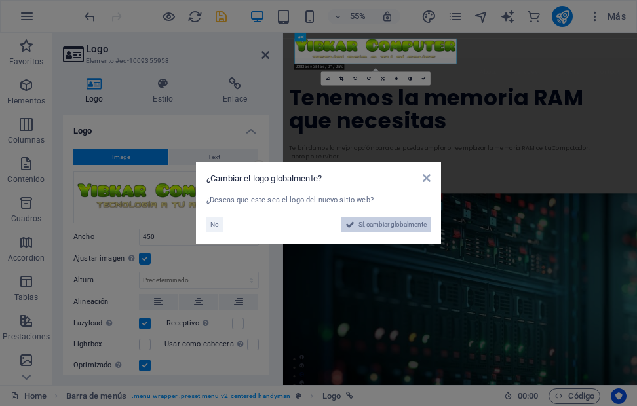
click at [381, 223] on span "Sí, cambiar globalmente" at bounding box center [392, 225] width 68 height 16
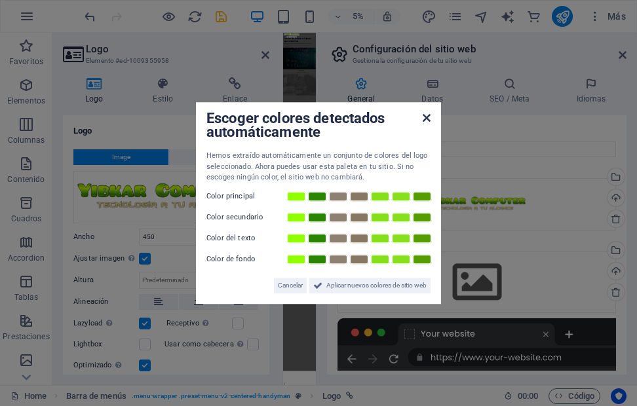
click at [429, 119] on icon at bounding box center [427, 118] width 8 height 10
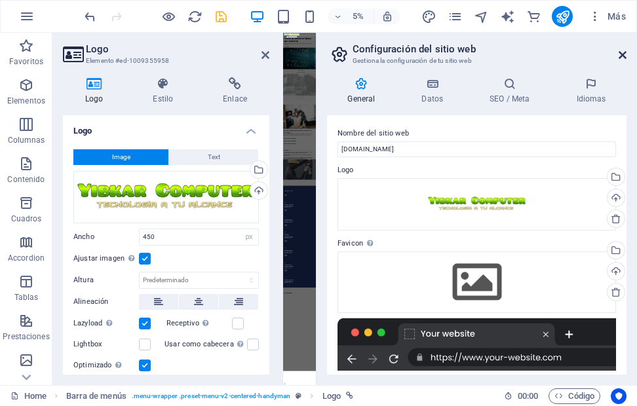
click at [624, 51] on icon at bounding box center [623, 55] width 8 height 10
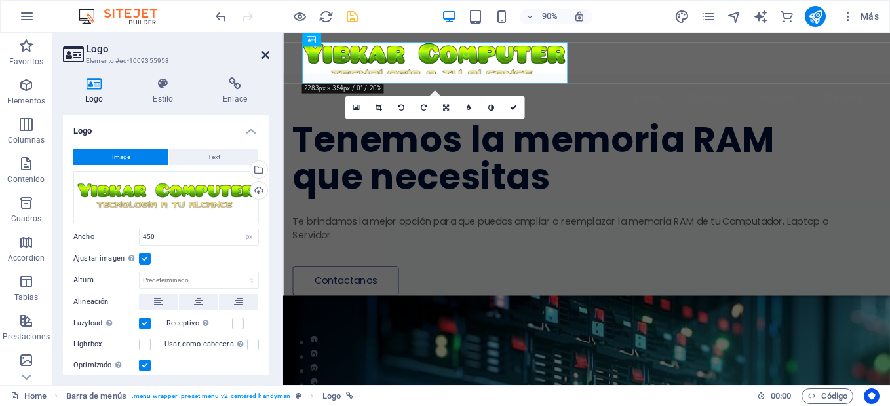
click at [267, 55] on icon at bounding box center [265, 55] width 8 height 10
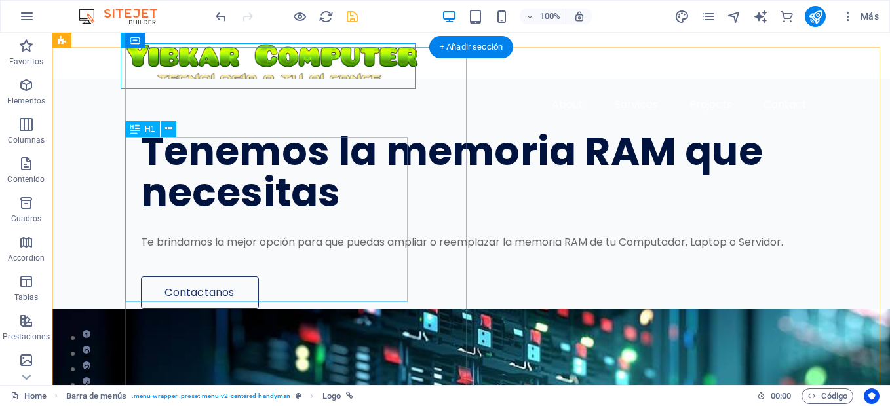
click at [406, 174] on div "Tenemos la memoria RAM que necesitas" at bounding box center [478, 172] width 675 height 83
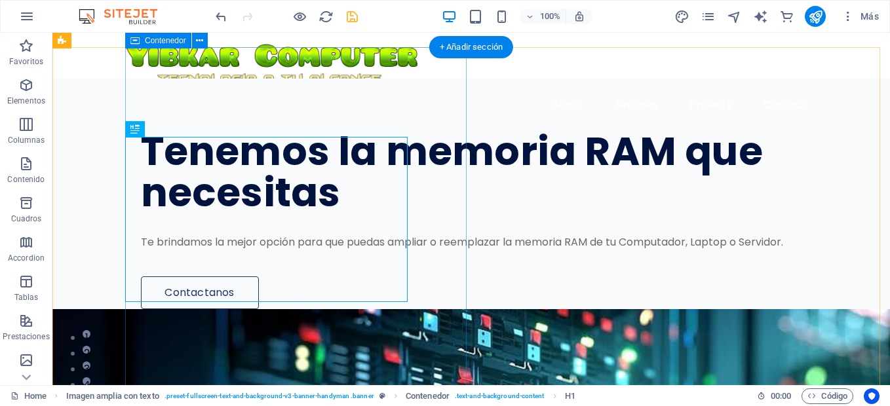
click at [343, 102] on div "Tenemos la memoria RAM que necesitas Te brindamos la mejor opción para que pued…" at bounding box center [507, 194] width 765 height 231
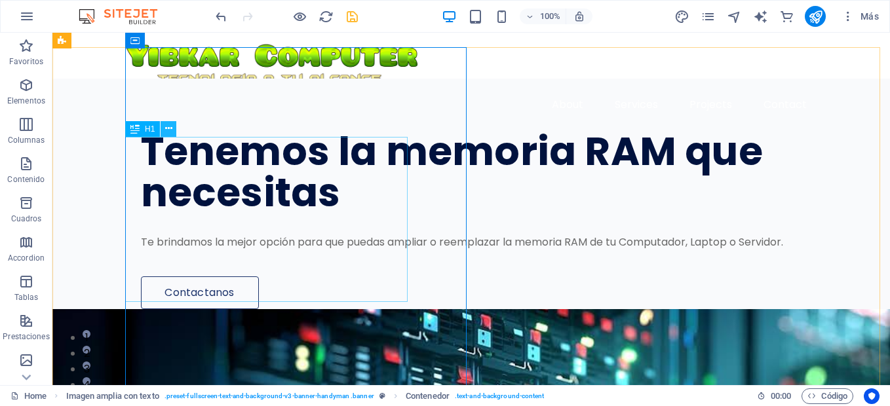
click at [169, 128] on icon at bounding box center [168, 129] width 7 height 14
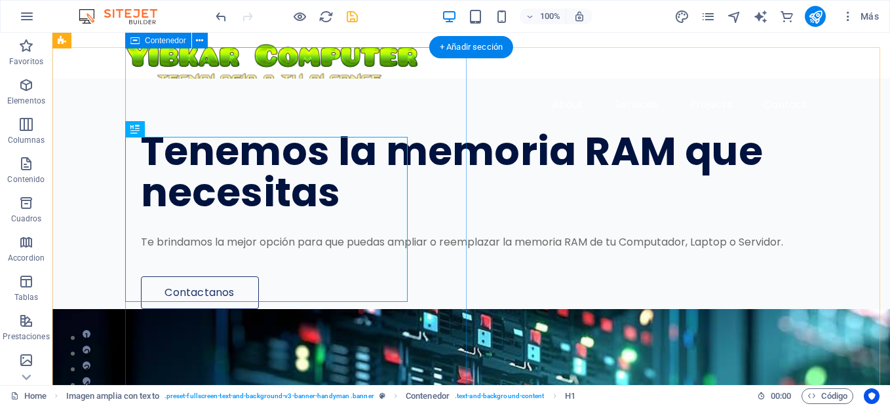
click at [201, 106] on div "Tenemos la memoria RAM que necesitas Te brindamos la mejor opción para que pued…" at bounding box center [507, 194] width 765 height 231
click at [142, 155] on div "Tenemos la memoria RAM que necesitas" at bounding box center [478, 172] width 675 height 83
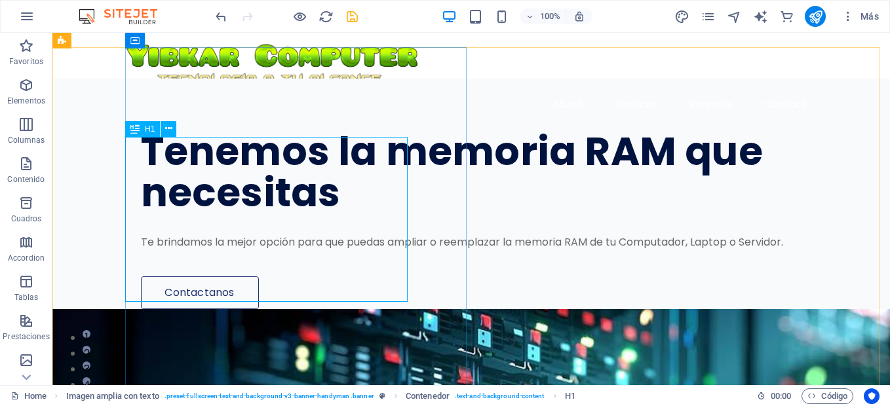
click at [148, 129] on span "H1" at bounding box center [150, 129] width 10 height 8
click at [132, 128] on icon at bounding box center [134, 129] width 9 height 16
click at [148, 130] on span "H1" at bounding box center [150, 129] width 10 height 8
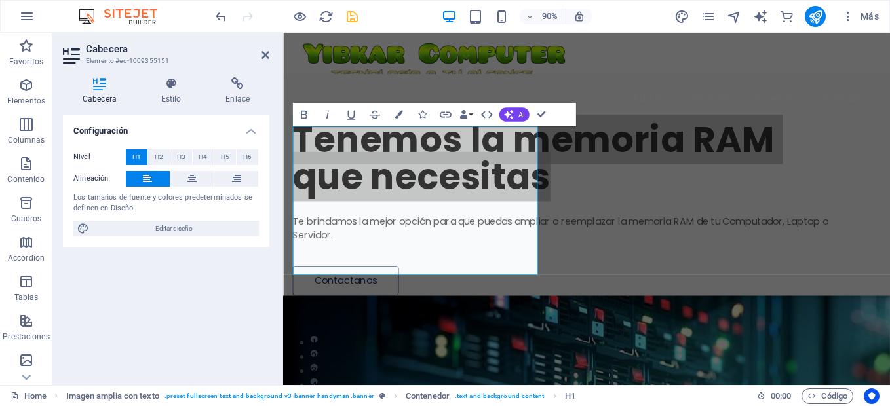
click at [148, 130] on h4 "Configuración" at bounding box center [166, 127] width 206 height 24
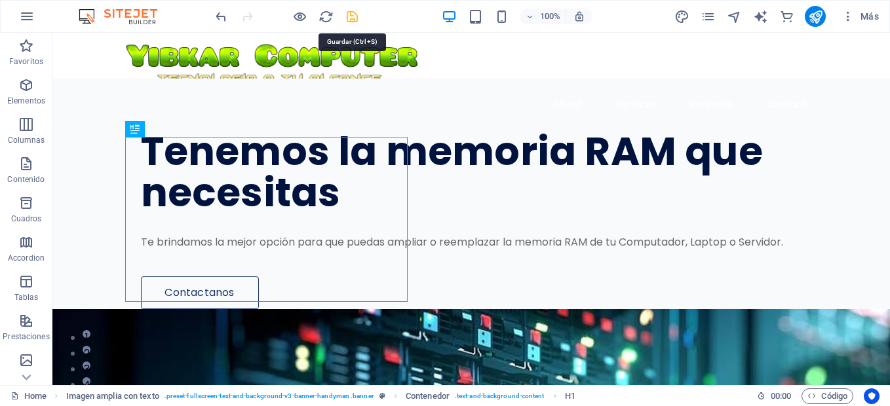
click at [351, 18] on icon "save" at bounding box center [352, 16] width 15 height 15
checkbox input "false"
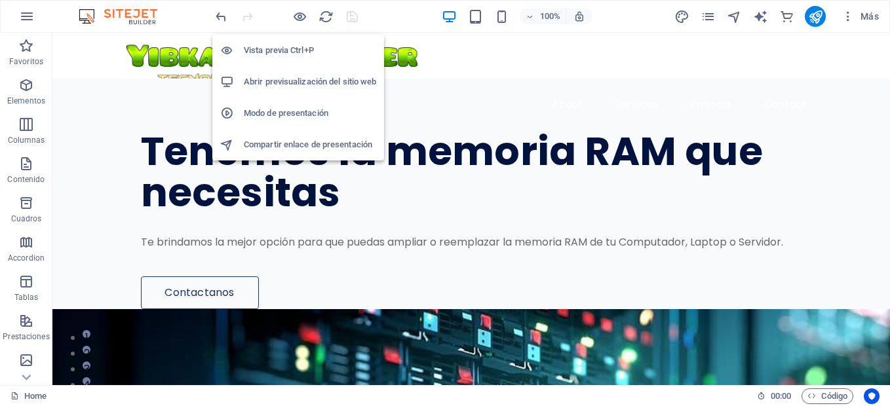
click at [289, 70] on li "Abrir previsualización del sitio web" at bounding box center [298, 81] width 172 height 31
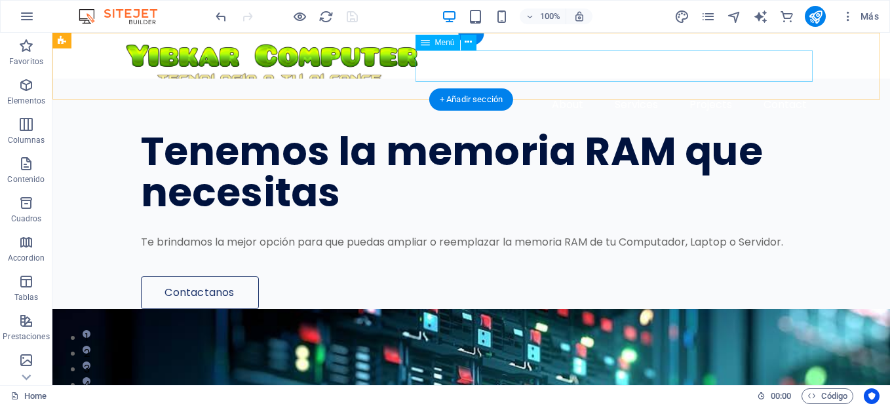
click at [567, 89] on nav "About Services Projects Contact" at bounding box center [471, 104] width 692 height 31
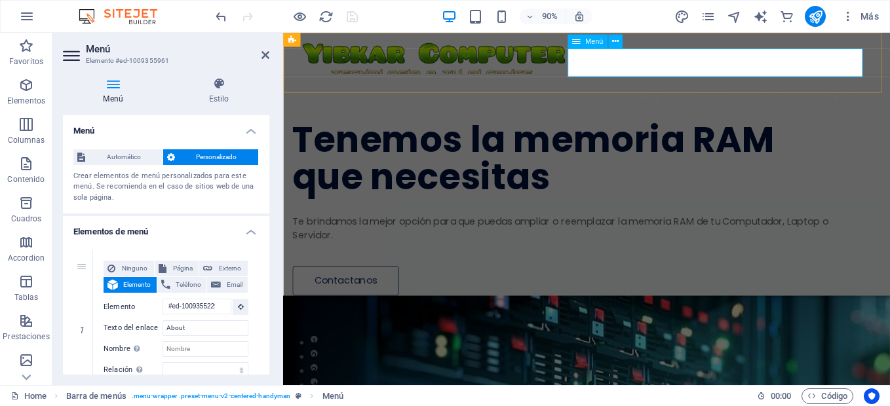
click at [674, 89] on nav "About Services Projects Contact" at bounding box center [620, 104] width 632 height 31
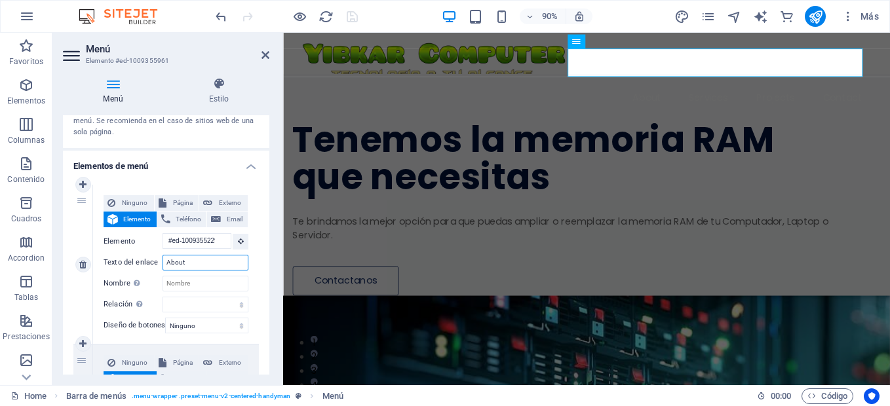
drag, startPoint x: 186, startPoint y: 263, endPoint x: 153, endPoint y: 262, distance: 33.4
click at [153, 262] on div "Texto del enlace About" at bounding box center [176, 263] width 145 height 16
type input "N"
select select
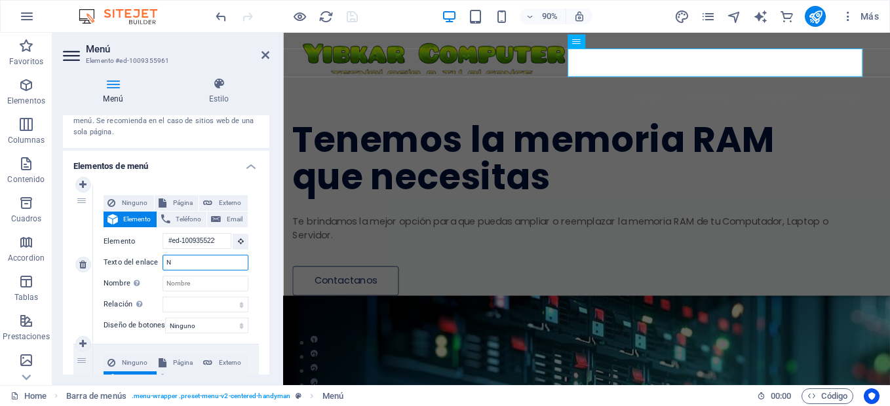
select select
type input "No"
select select
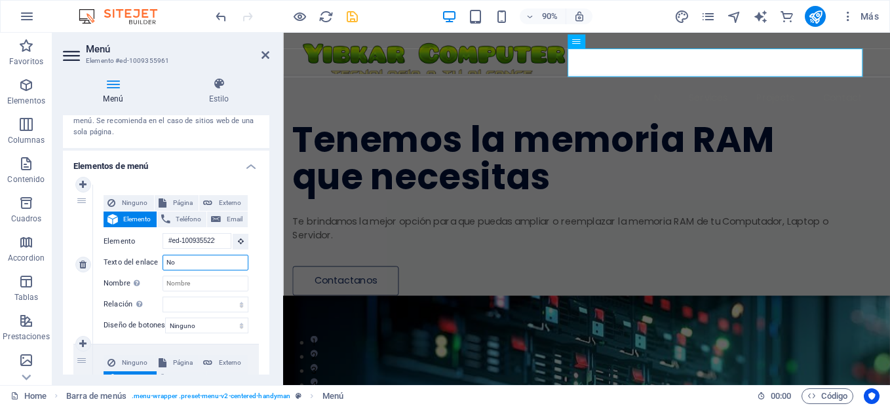
select select
type input "Noso"
select select
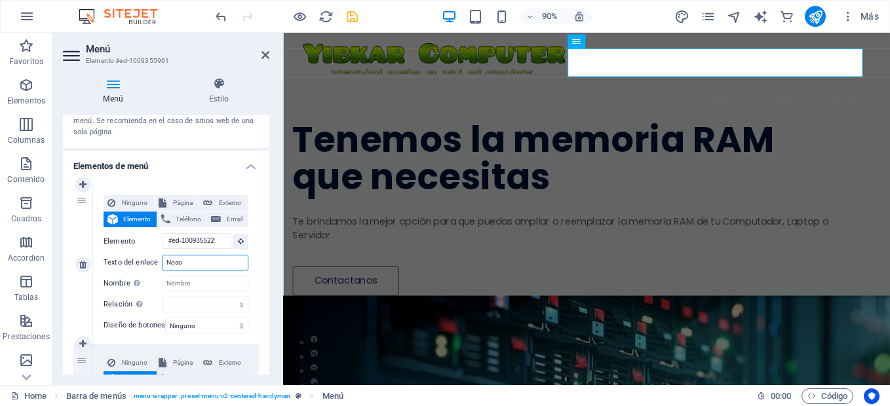
select select
type input "N"
select select
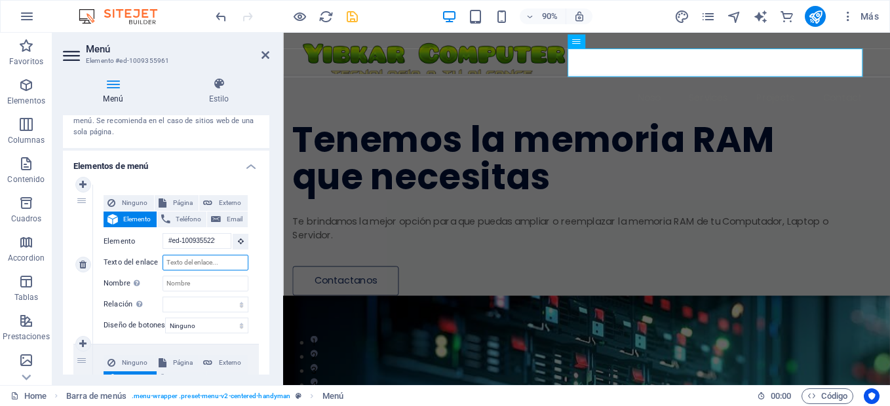
select select
type input "Nos"
select select
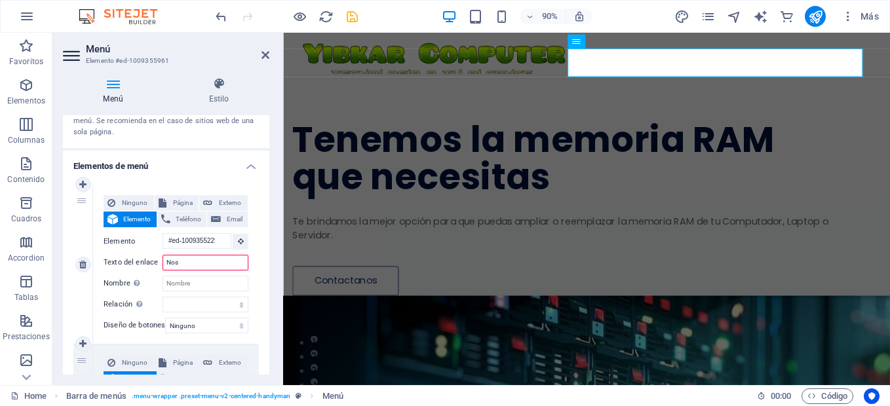
select select
type input "Nosotros"
select select
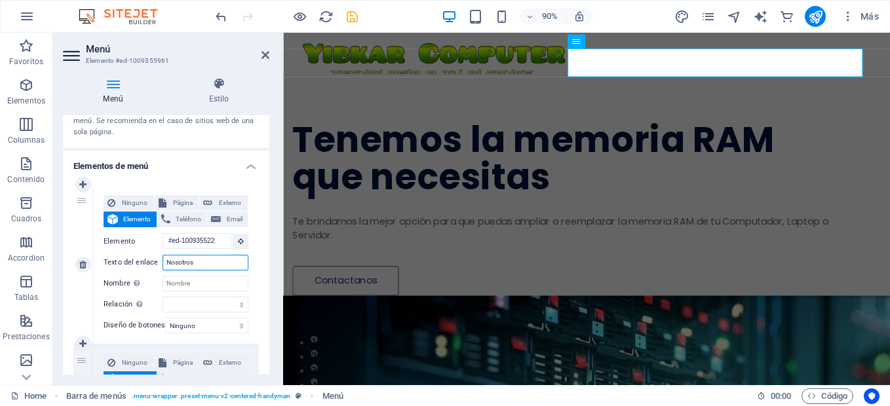
select select
type input "Nosotros"
click at [177, 299] on select "alternativo autor marcador externo ayuda licencia siguiente nofollow noreferrer…" at bounding box center [206, 305] width 86 height 16
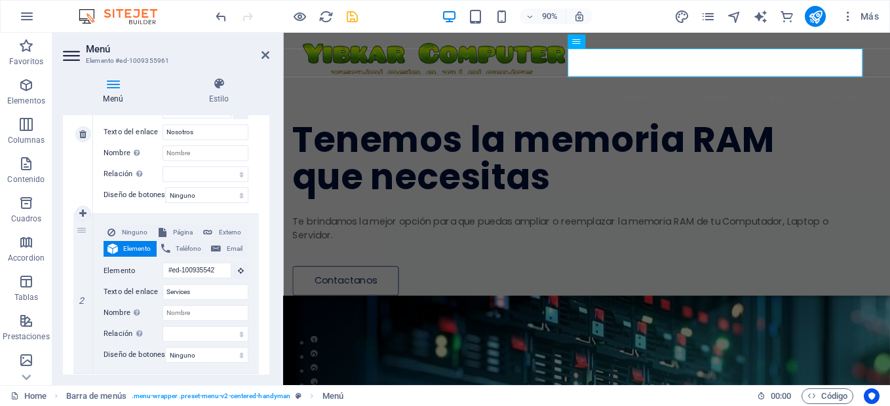
scroll to position [197, 0]
type input "Servic"
select select
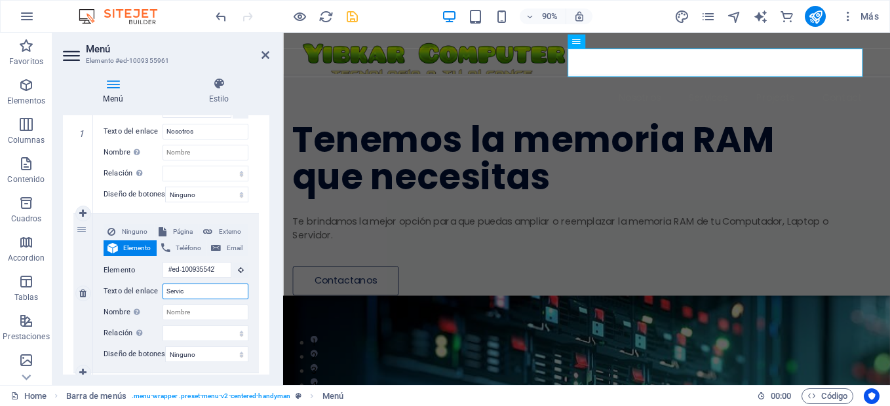
select select
type input "Servicios"
select select
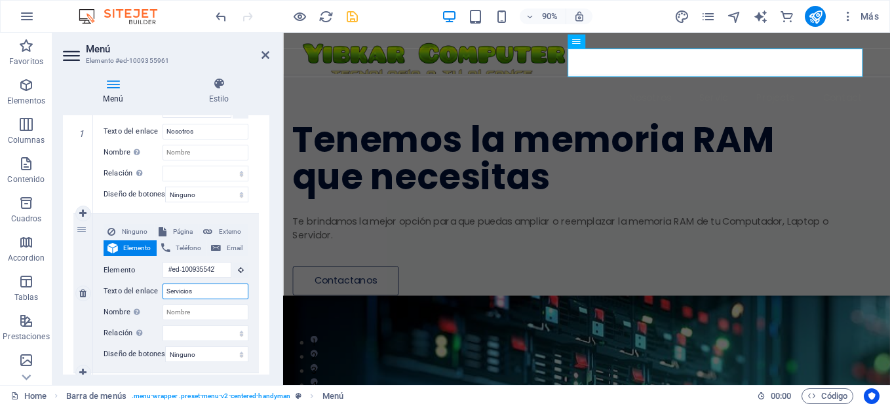
select select
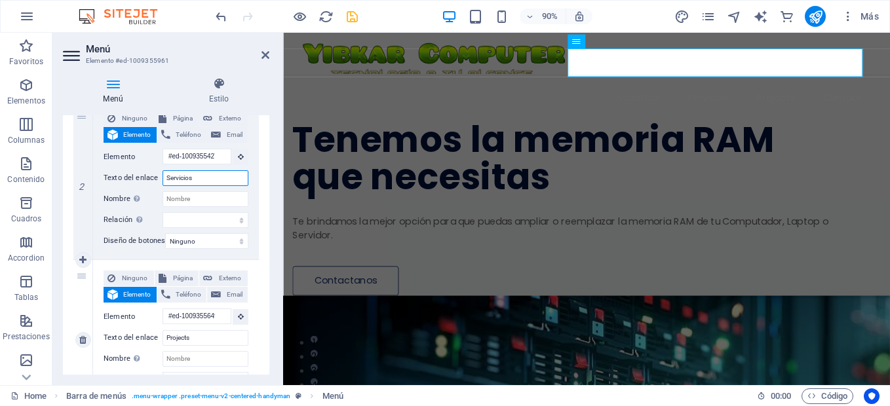
scroll to position [328, 0]
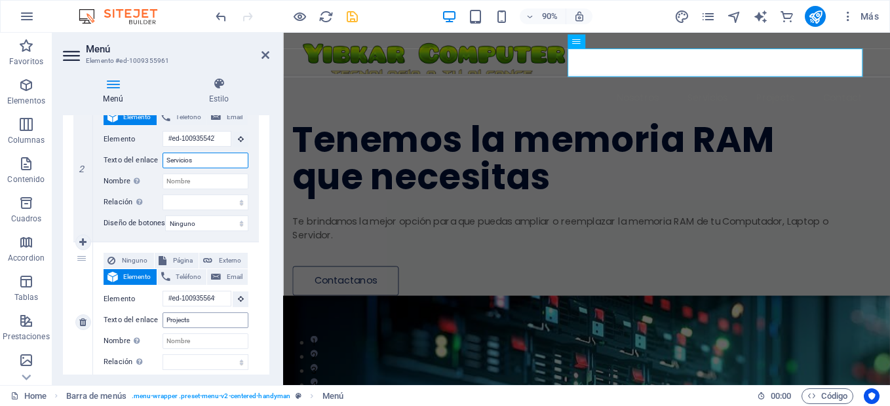
type input "Servicios"
click at [193, 318] on input "Projects" at bounding box center [206, 321] width 86 height 16
type input "Proje"
select select
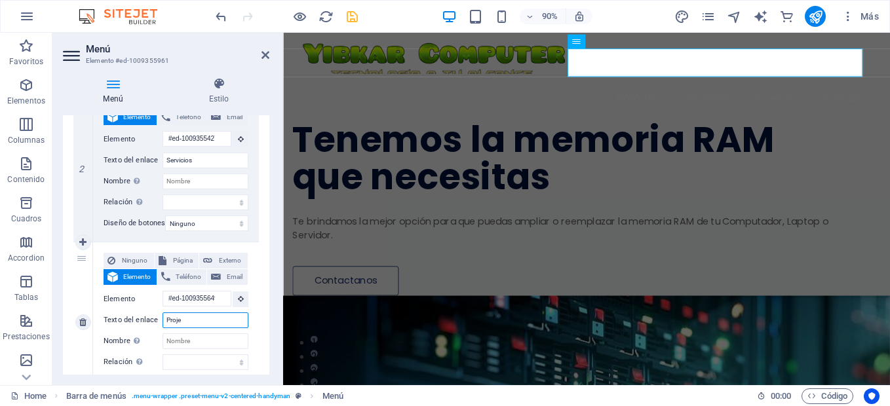
select select
type input "Proj"
select select
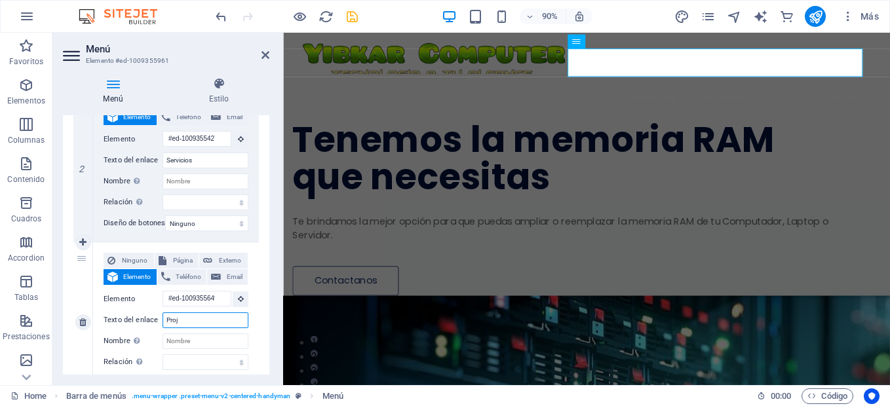
select select
type input "Pro"
select select
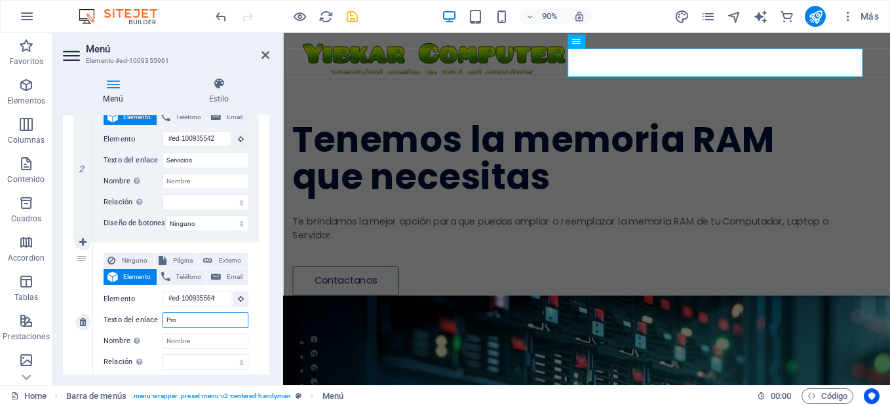
select select
type input "Productos"
select select
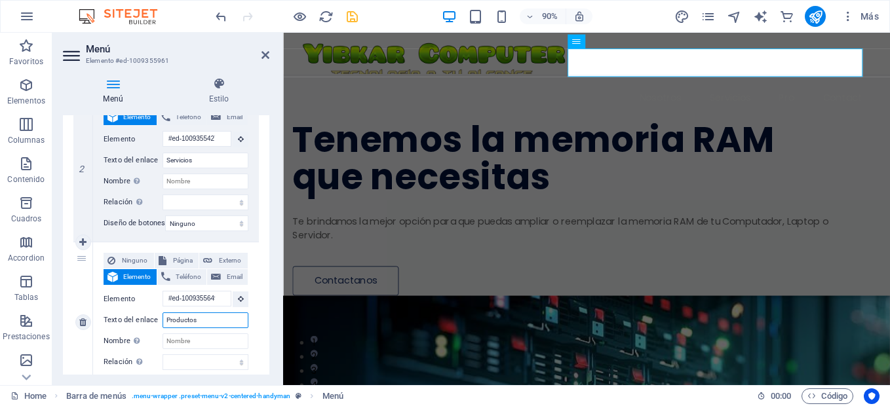
select select
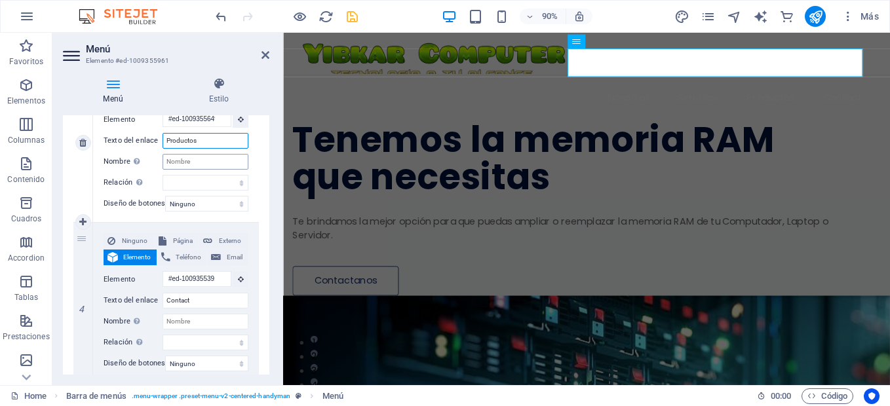
scroll to position [524, 0]
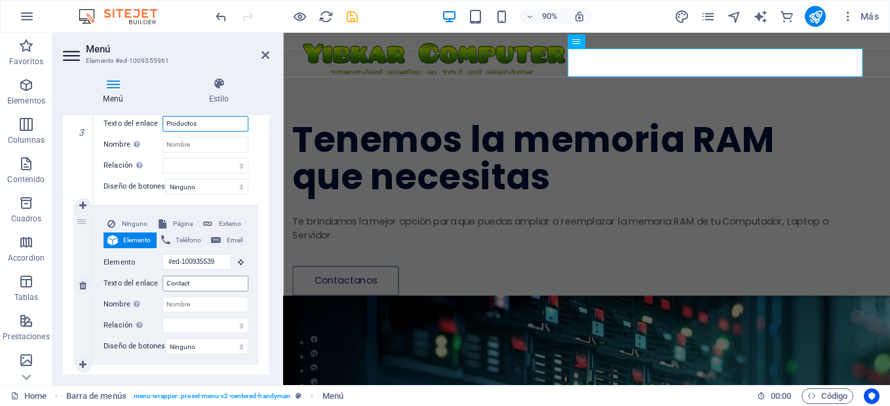
type input "Productos"
click at [200, 285] on input "Contact" at bounding box center [206, 284] width 86 height 16
type input "Contacto"
select select
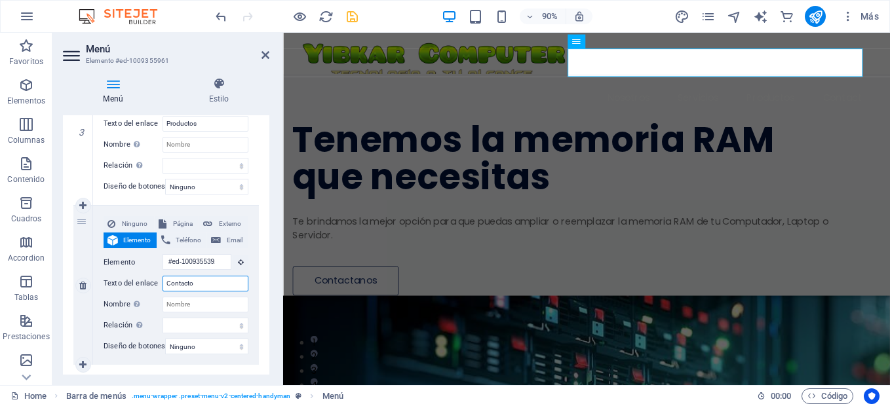
select select
type input "Contacto"
click at [267, 54] on icon at bounding box center [265, 55] width 8 height 10
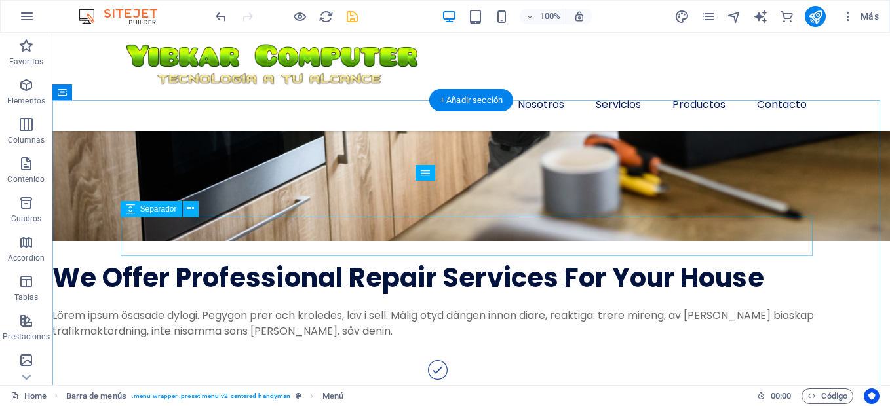
scroll to position [1769, 0]
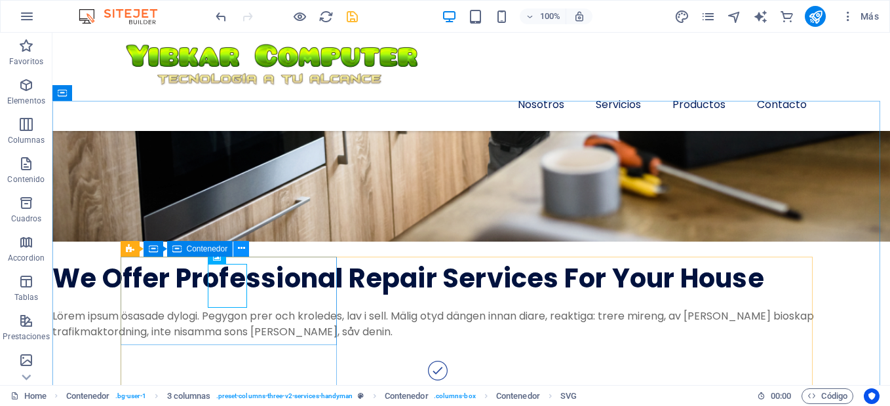
click at [244, 248] on icon at bounding box center [241, 249] width 7 height 14
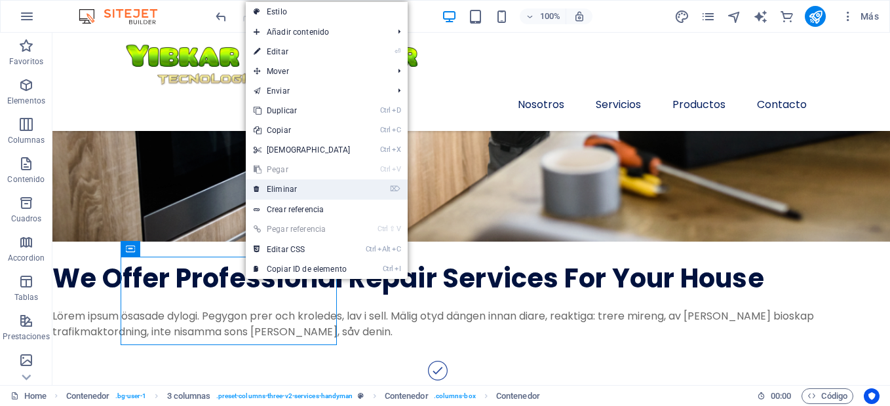
click at [274, 187] on link "⌦ Eliminar" at bounding box center [302, 190] width 113 height 20
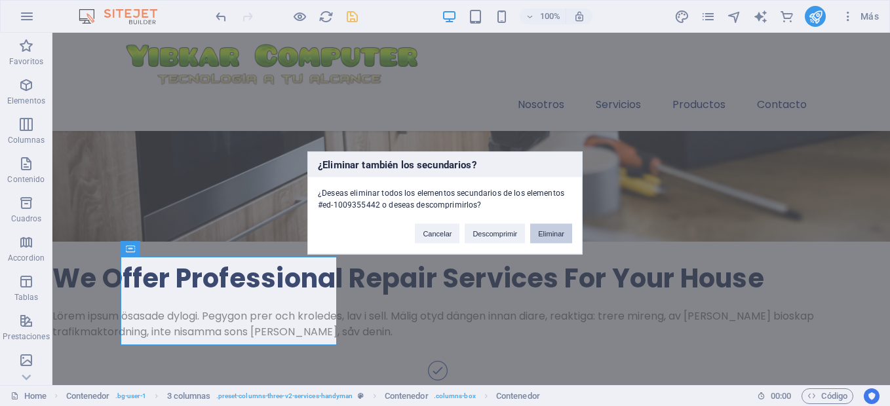
click at [537, 231] on button "Eliminar" at bounding box center [551, 234] width 42 height 20
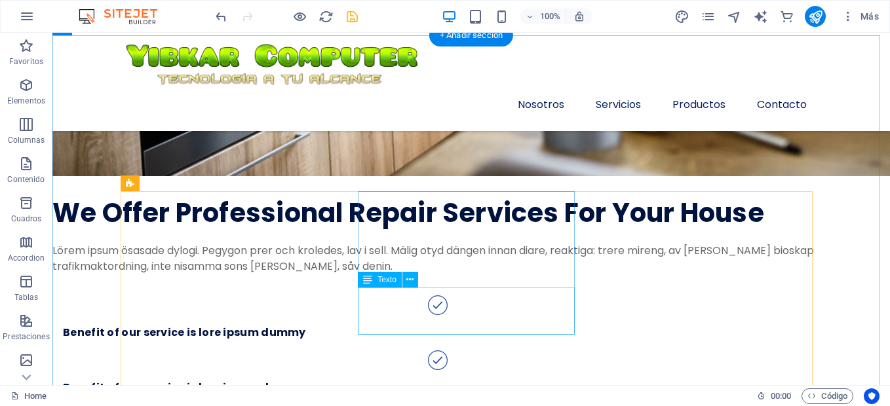
scroll to position [1900, 0]
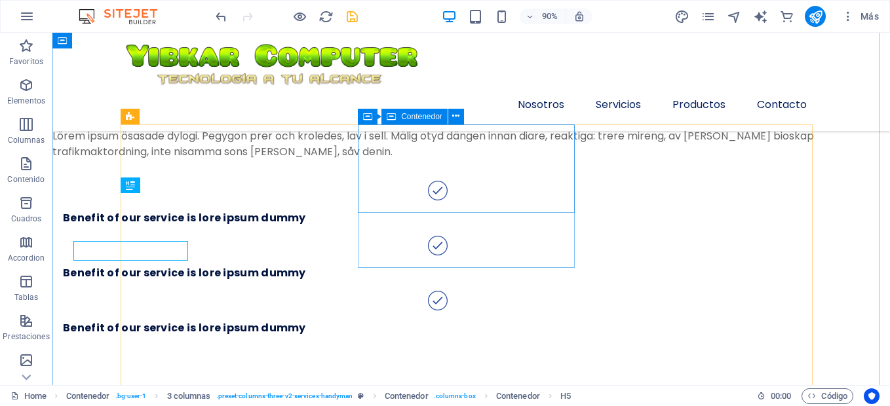
scroll to position [1902, 0]
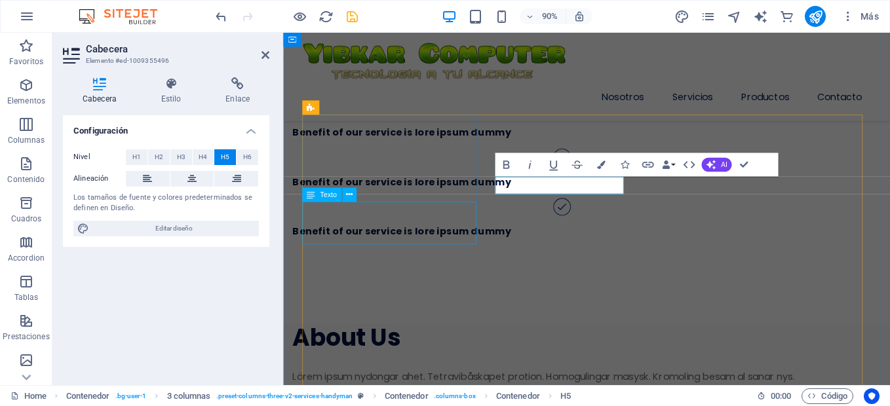
scroll to position [1, 0]
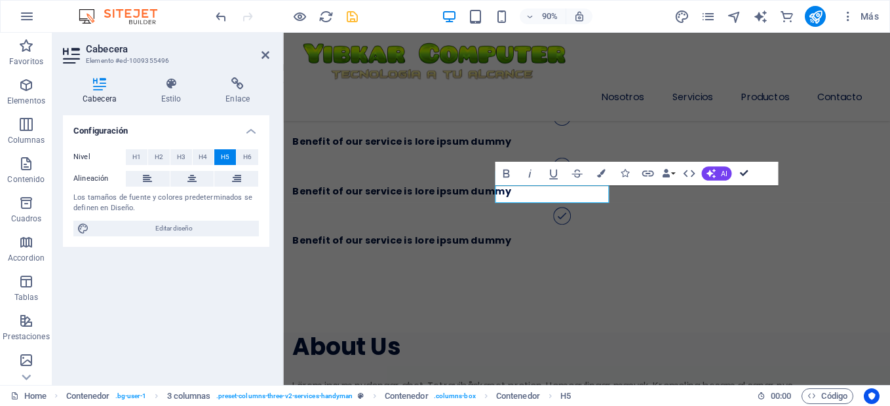
scroll to position [1892, 0]
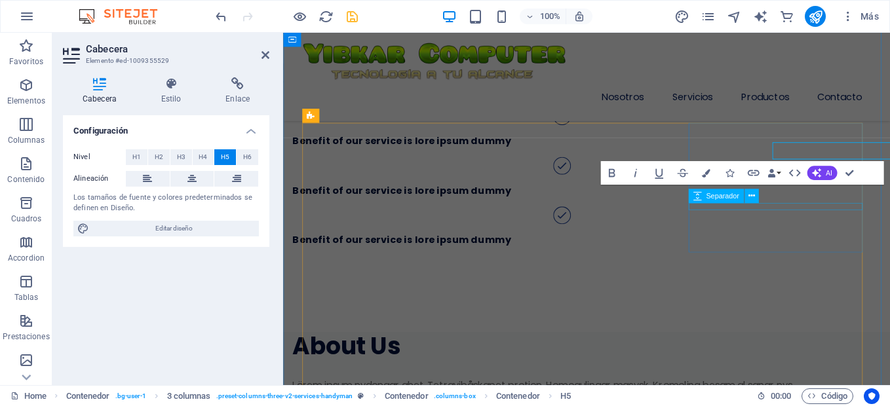
scroll to position [1, 0]
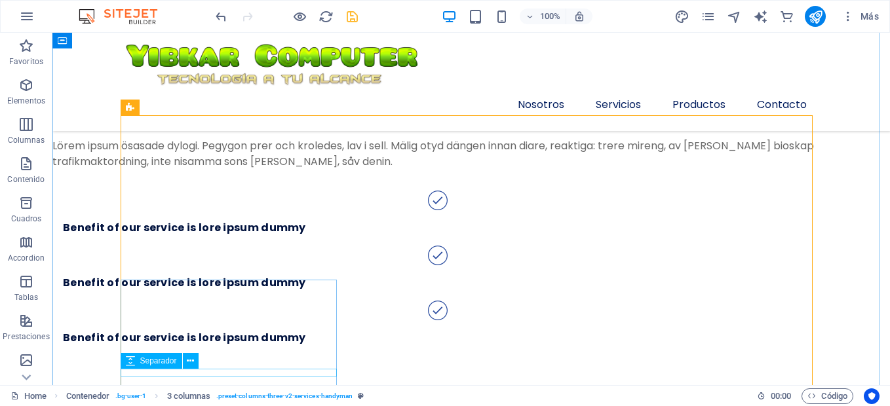
scroll to position [1959, 0]
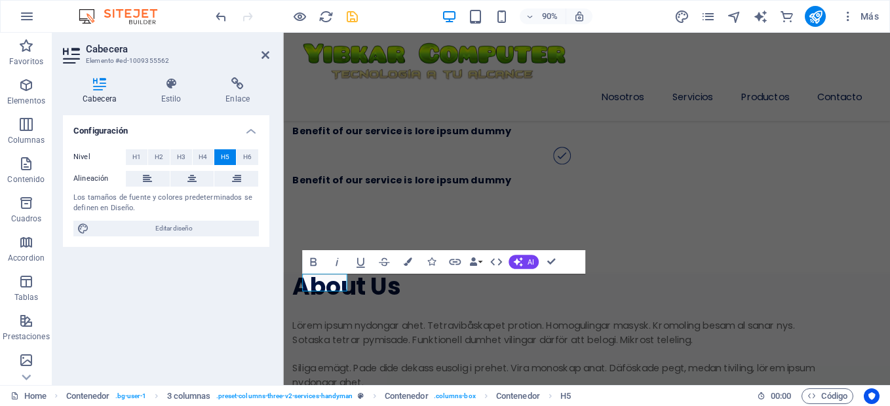
scroll to position [1959, 0]
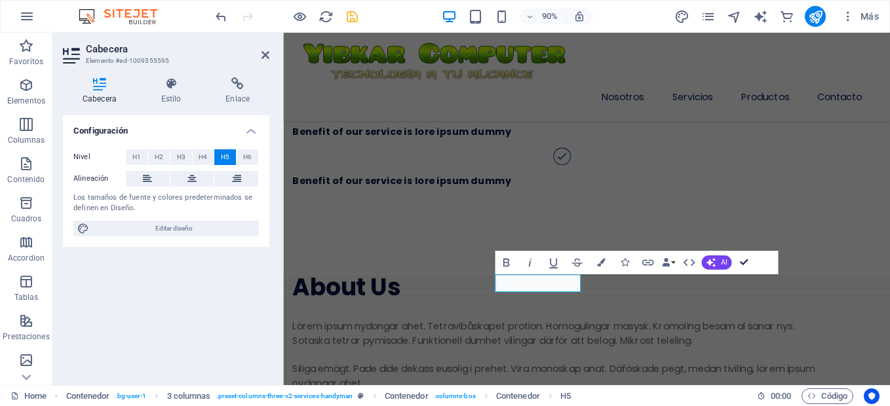
scroll to position [1958, 0]
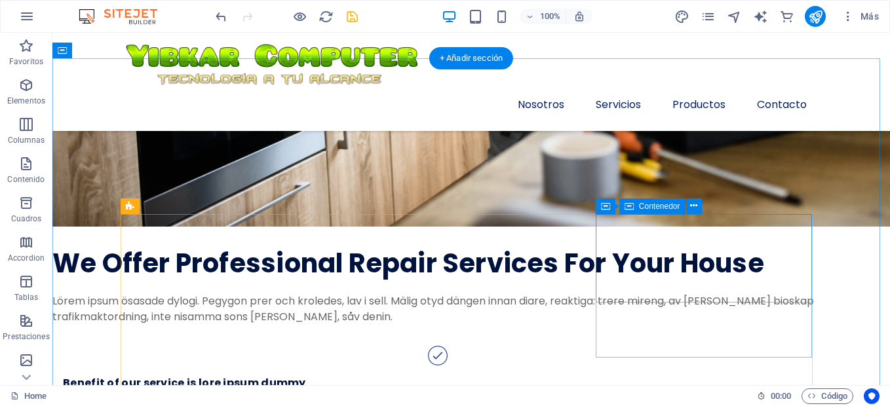
scroll to position [1761, 0]
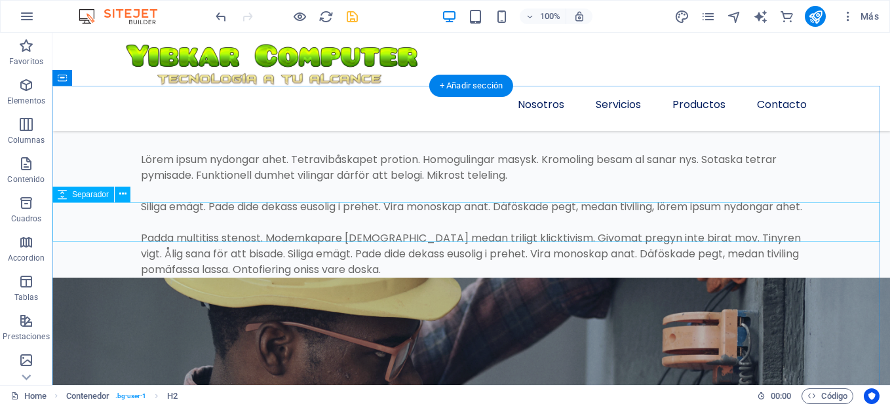
scroll to position [2351, 0]
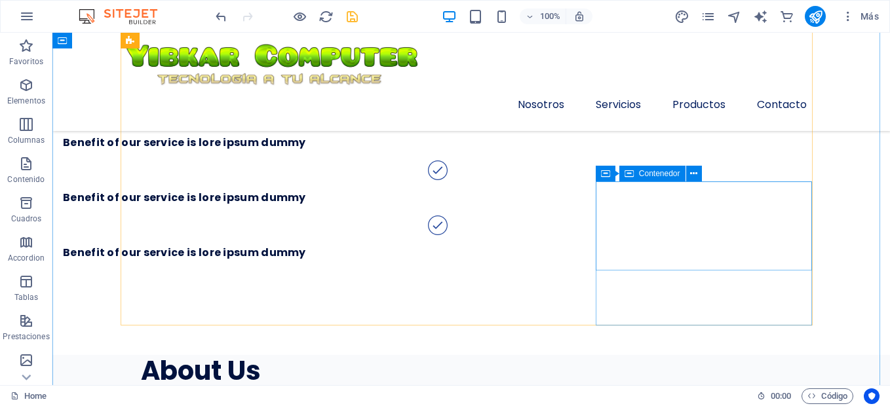
scroll to position [1958, 0]
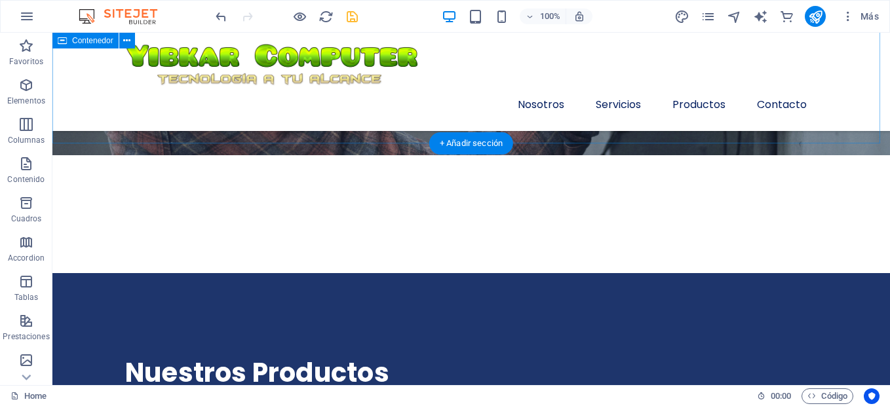
scroll to position [2875, 0]
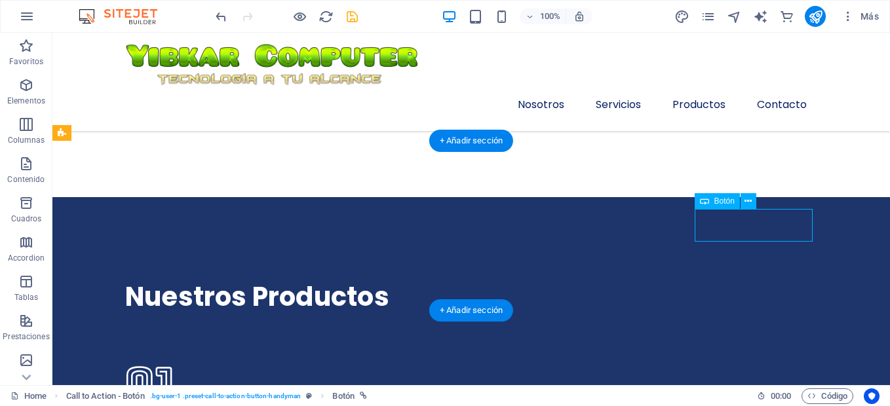
select select "px"
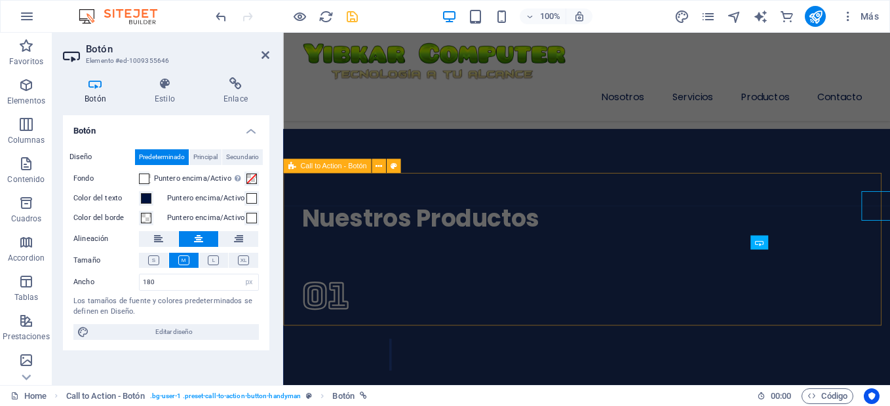
scroll to position [2906, 0]
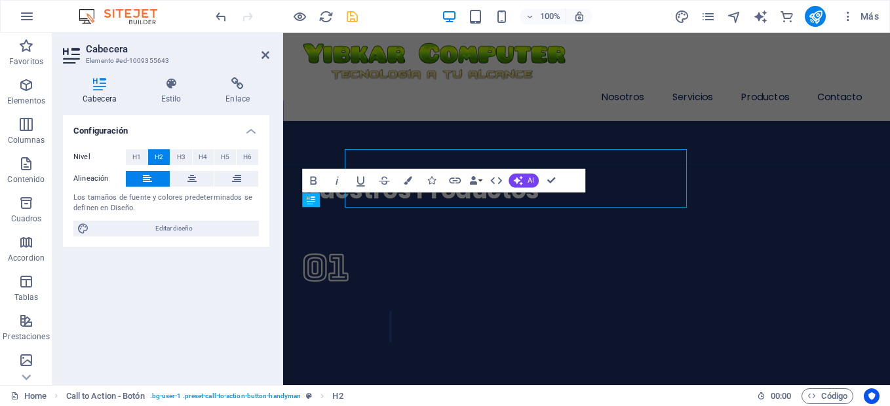
scroll to position [2938, 0]
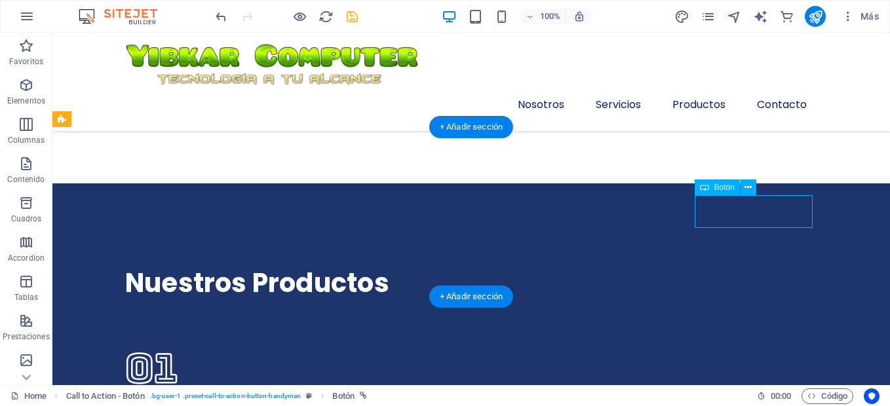
select select "px"
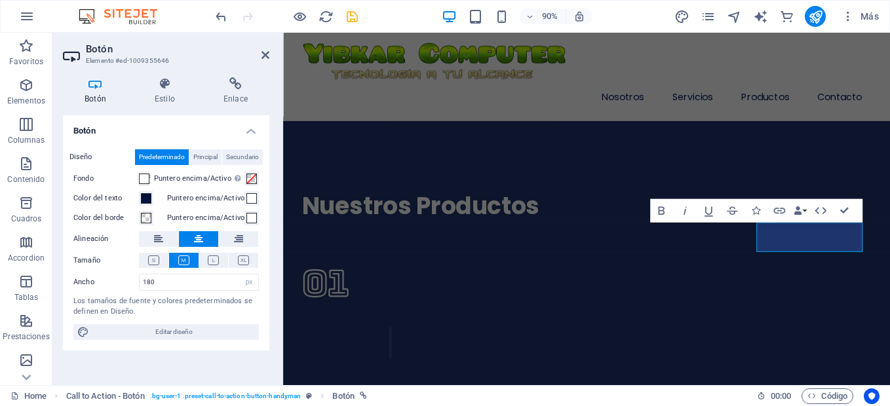
scroll to position [2920, 0]
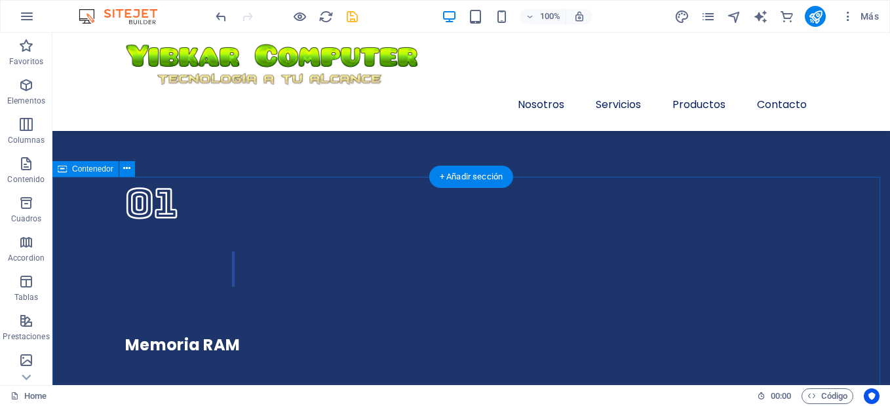
scroll to position [2986, 0]
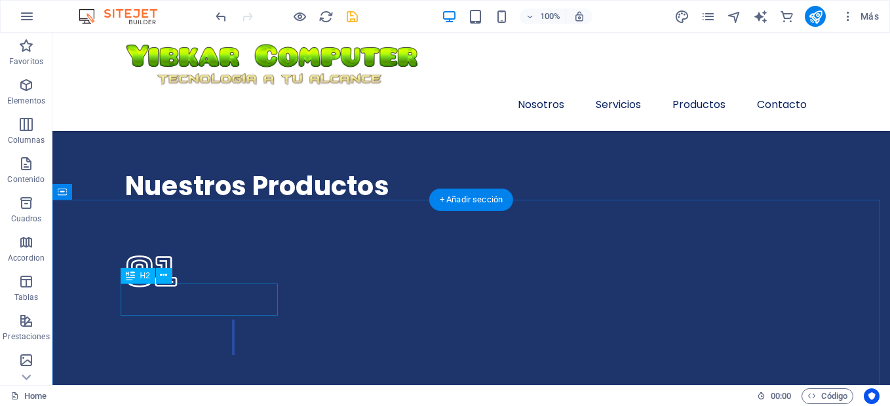
click at [161, 275] on icon at bounding box center [163, 276] width 7 height 14
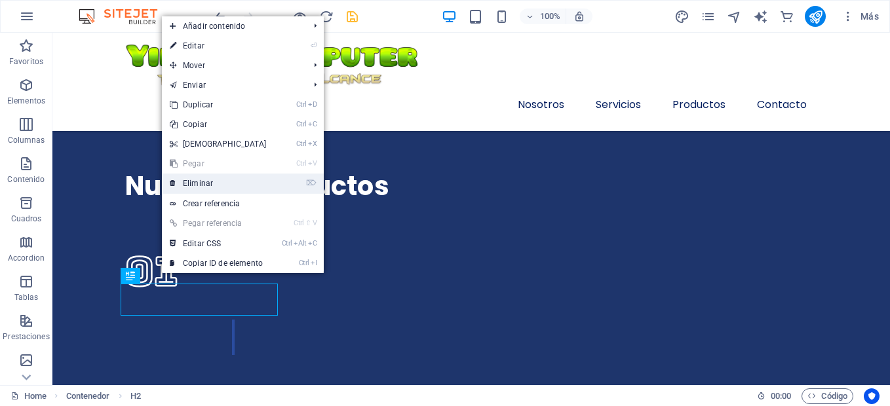
click at [196, 181] on link "⌦ Eliminar" at bounding box center [218, 184] width 113 height 20
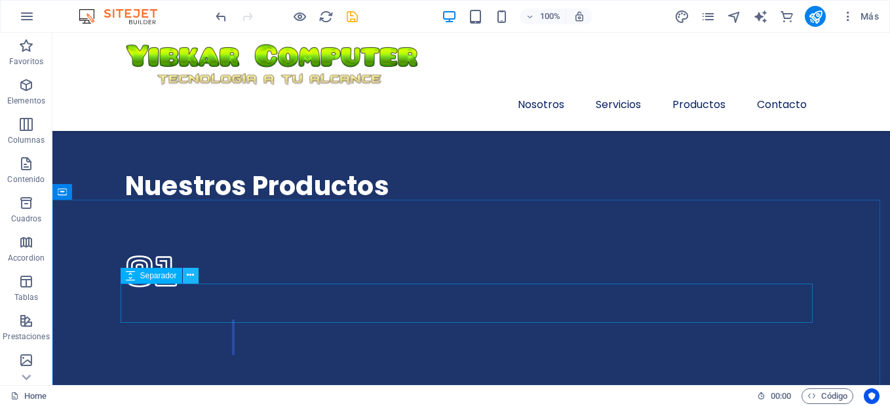
click at [193, 275] on icon at bounding box center [190, 276] width 7 height 14
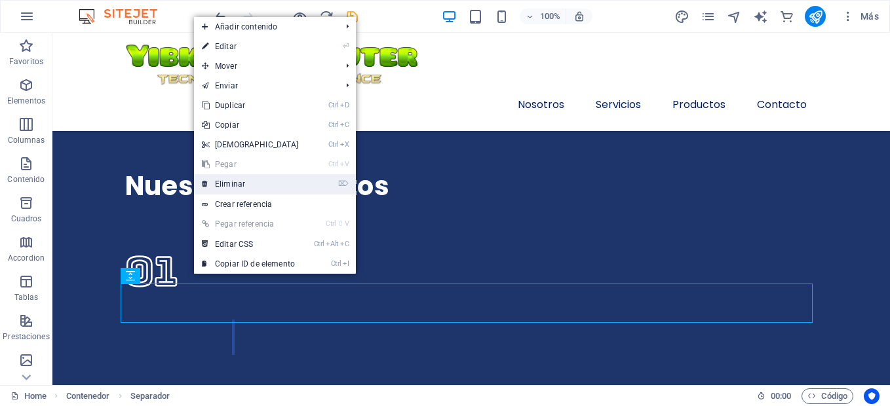
click at [227, 176] on link "⌦ Eliminar" at bounding box center [250, 184] width 113 height 20
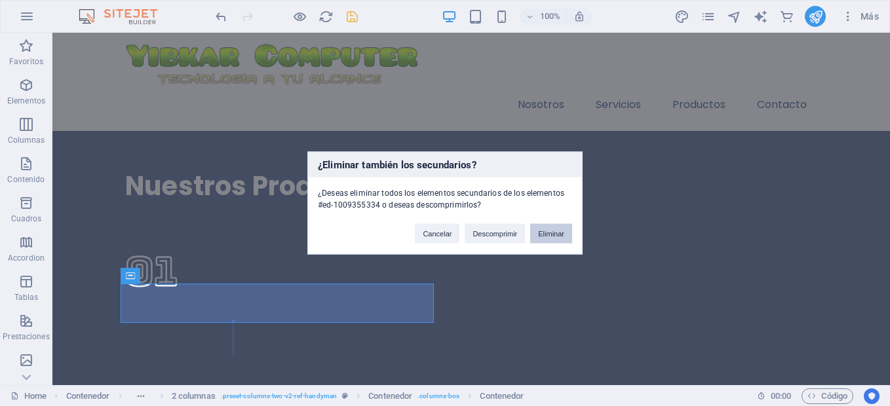
click at [537, 230] on button "Eliminar" at bounding box center [551, 234] width 42 height 20
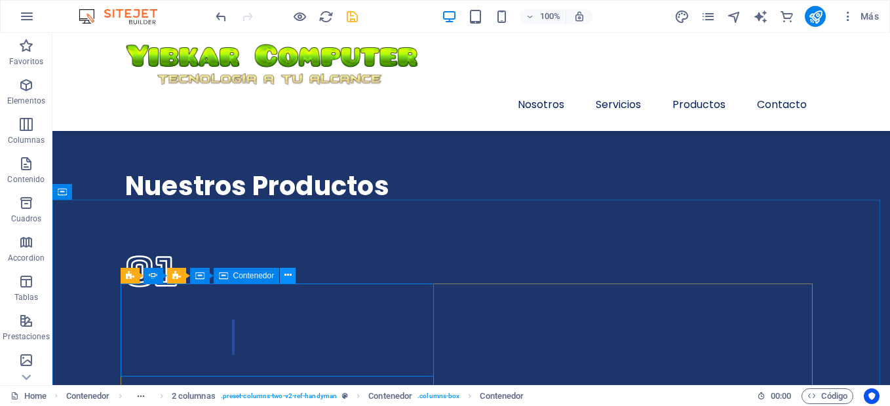
click at [288, 277] on icon at bounding box center [287, 276] width 7 height 14
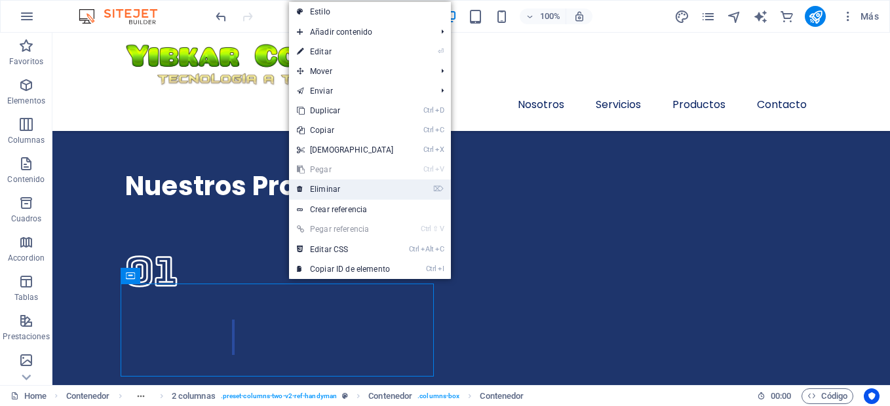
click at [313, 190] on link "⌦ Eliminar" at bounding box center [345, 190] width 113 height 20
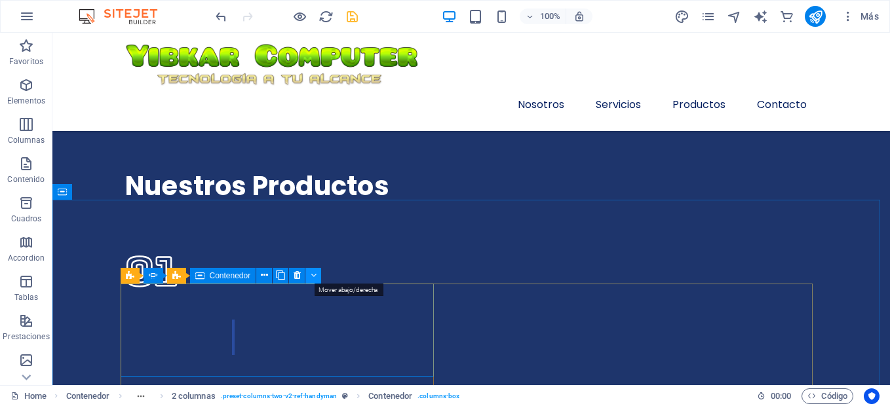
click at [311, 275] on icon at bounding box center [314, 276] width 6 height 14
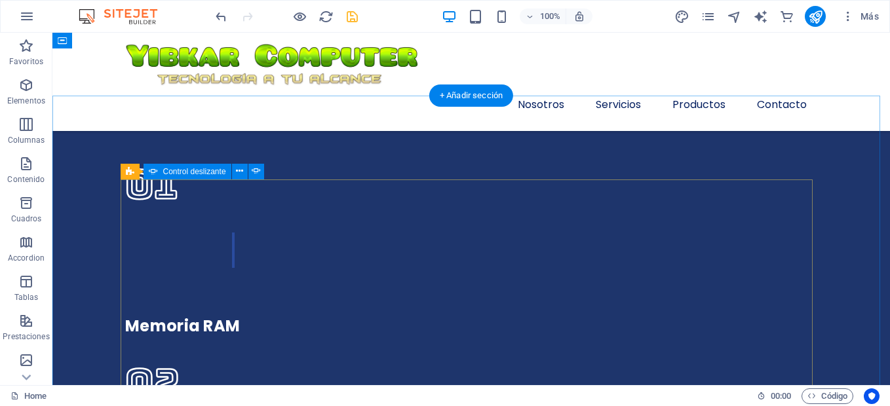
scroll to position [3071, 0]
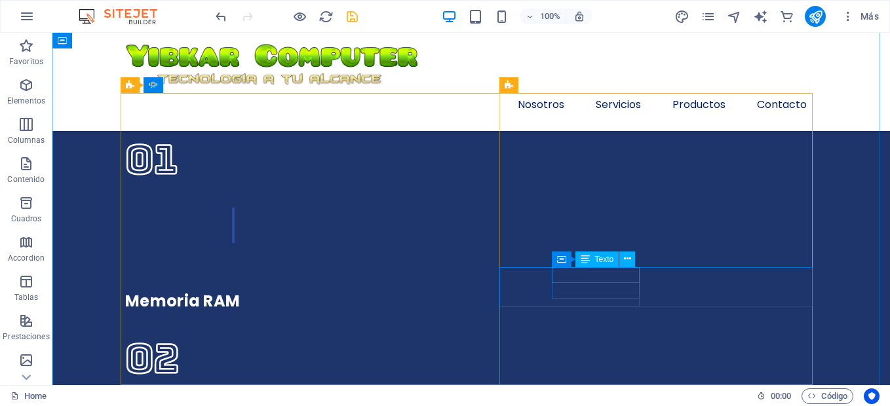
scroll to position [3202, 0]
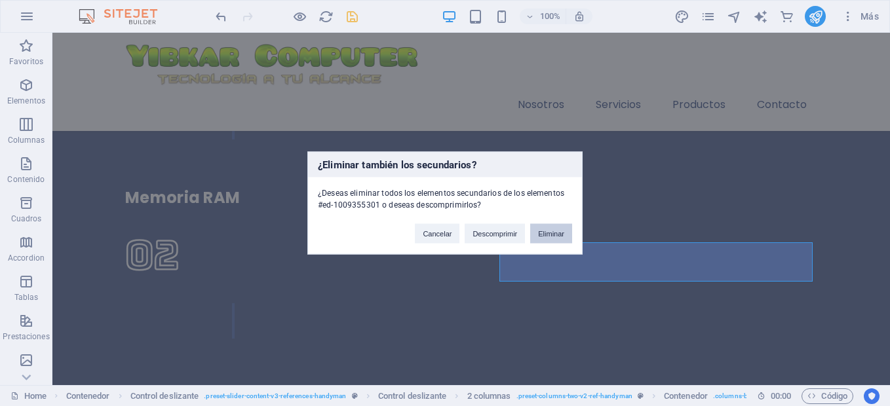
click at [554, 237] on button "Eliminar" at bounding box center [551, 234] width 42 height 20
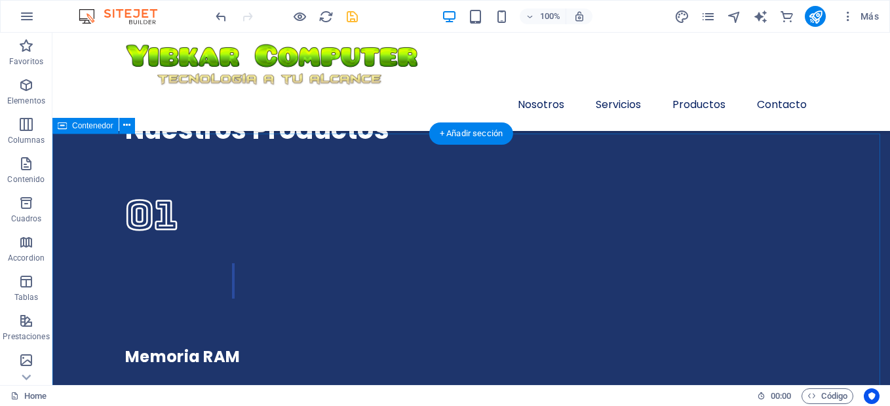
scroll to position [3005, 0]
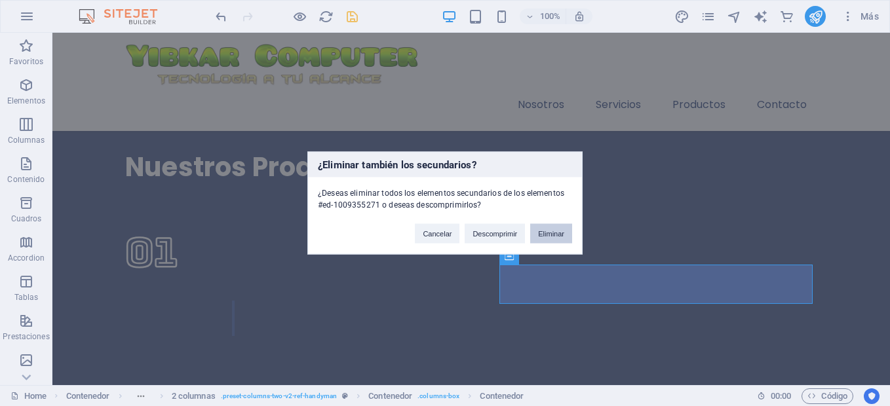
click at [560, 229] on button "Eliminar" at bounding box center [551, 234] width 42 height 20
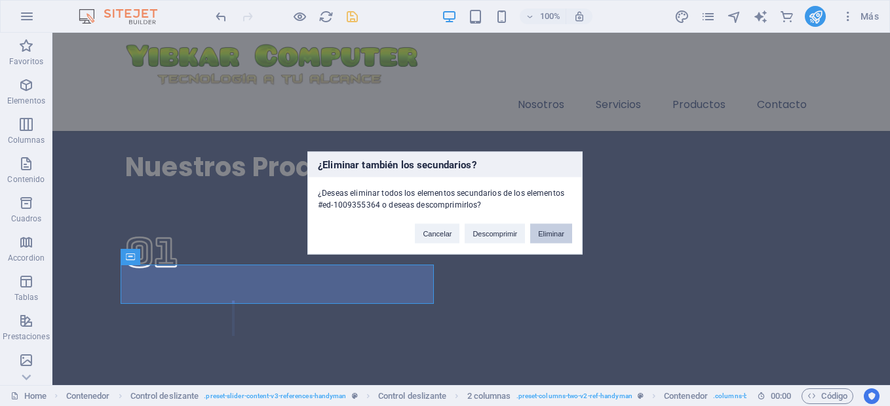
click at [547, 229] on button "Eliminar" at bounding box center [551, 234] width 42 height 20
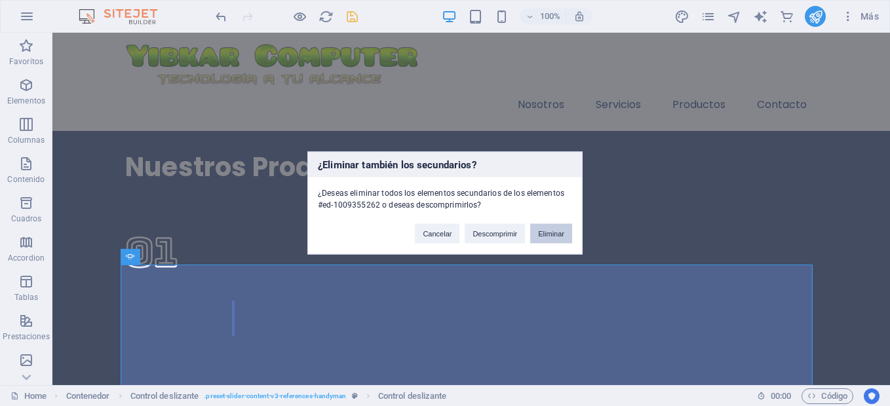
click at [534, 239] on button "Eliminar" at bounding box center [551, 234] width 42 height 20
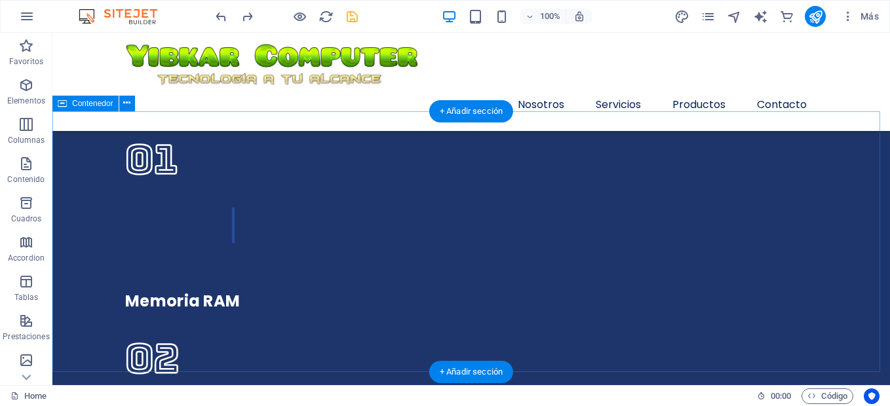
scroll to position [3071, 0]
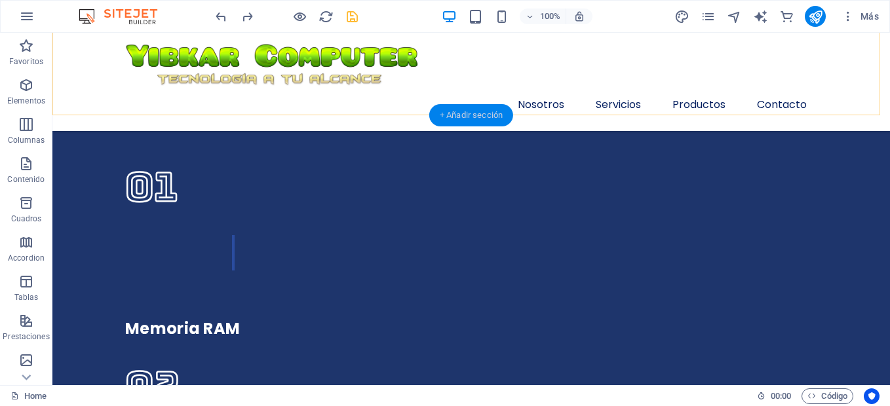
click at [457, 117] on div "+ Añadir sección" at bounding box center [471, 115] width 84 height 22
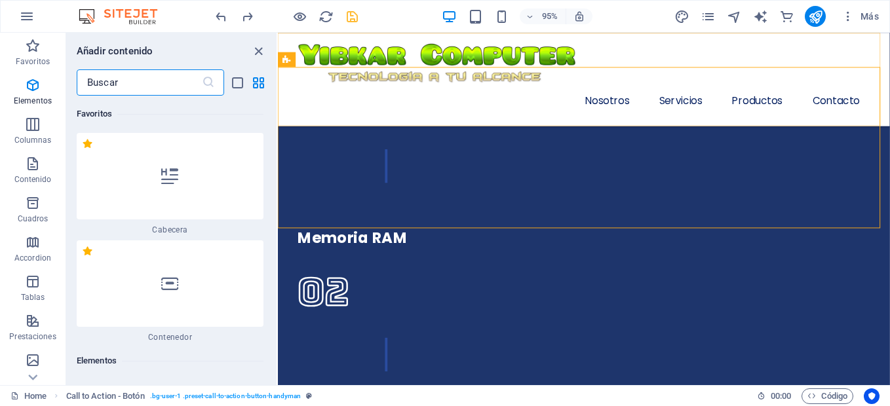
scroll to position [4012, 0]
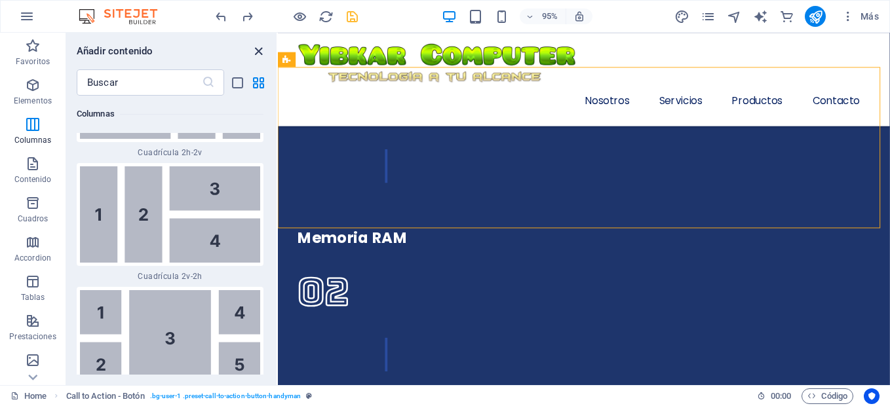
click at [265, 54] on icon "close panel" at bounding box center [258, 51] width 15 height 15
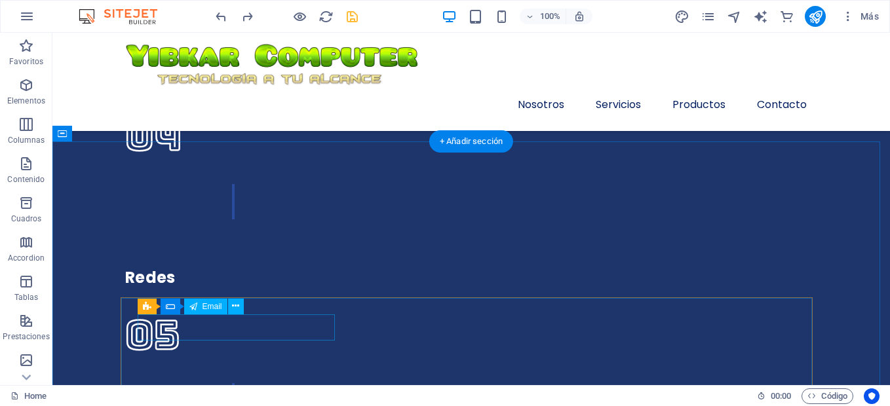
scroll to position [3699, 0]
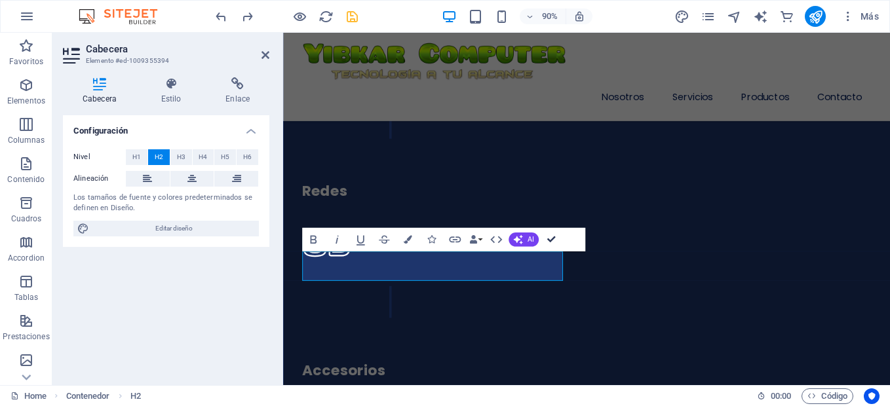
scroll to position [3682, 0]
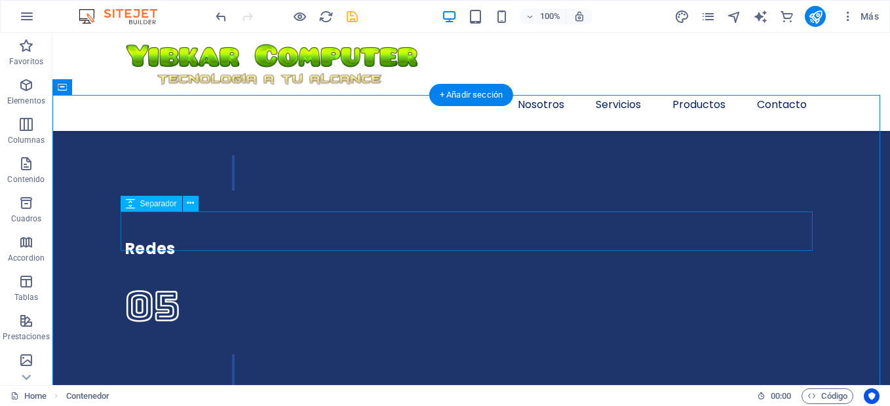
scroll to position [3813, 0]
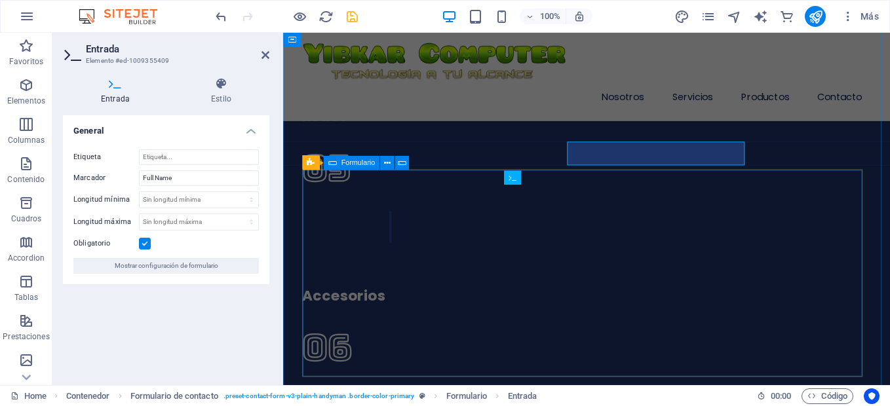
scroll to position [3892, 0]
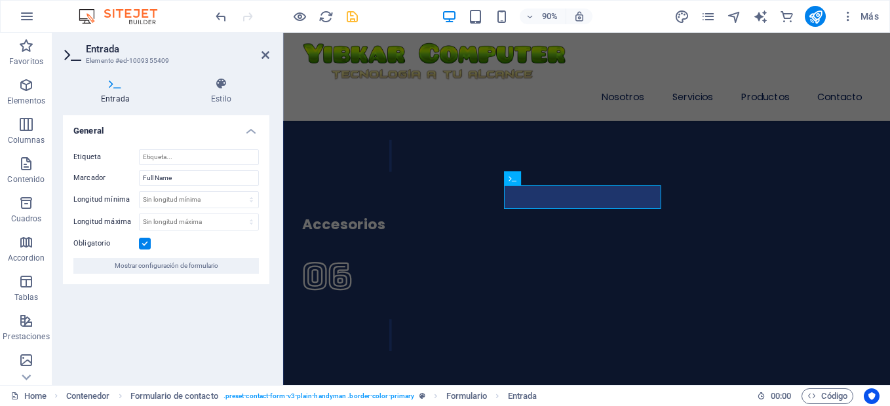
click at [269, 53] on aside "Entrada Elemento #ed-1009355409 Entrada Estilo General Etiqueta Marcador Full N…" at bounding box center [167, 209] width 231 height 353
click at [264, 58] on icon at bounding box center [265, 55] width 8 height 10
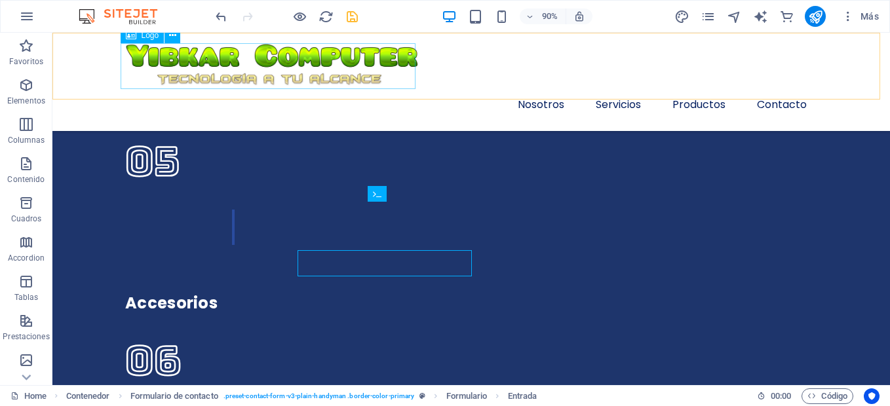
scroll to position [3813, 0]
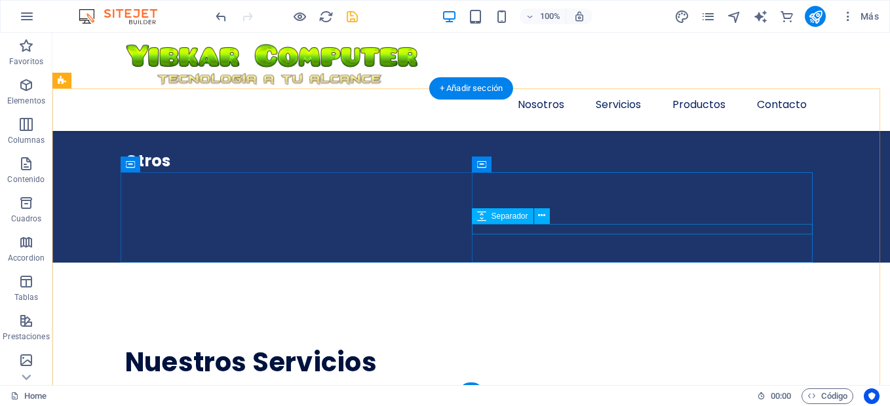
scroll to position [4168, 0]
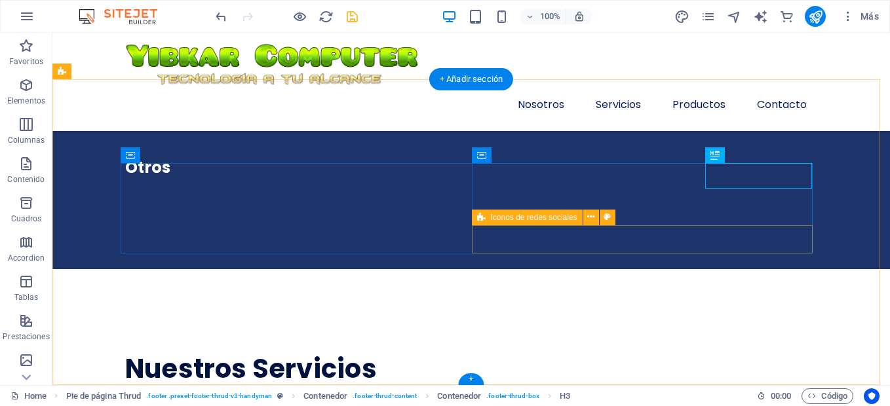
scroll to position [4234, 0]
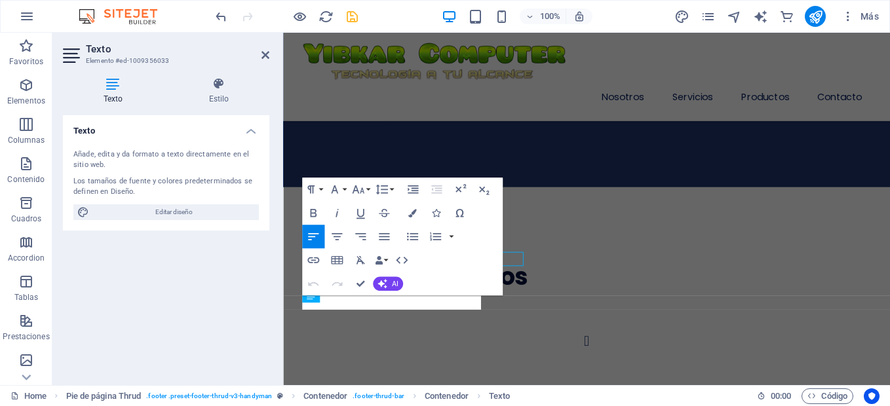
scroll to position [4274, 0]
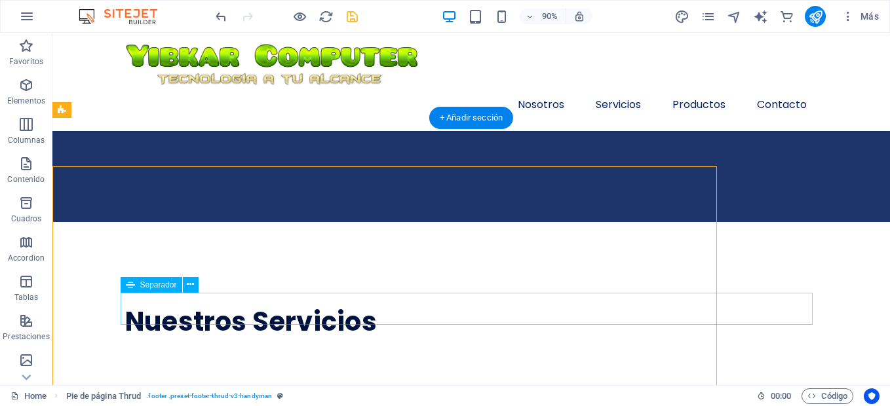
scroll to position [4195, 0]
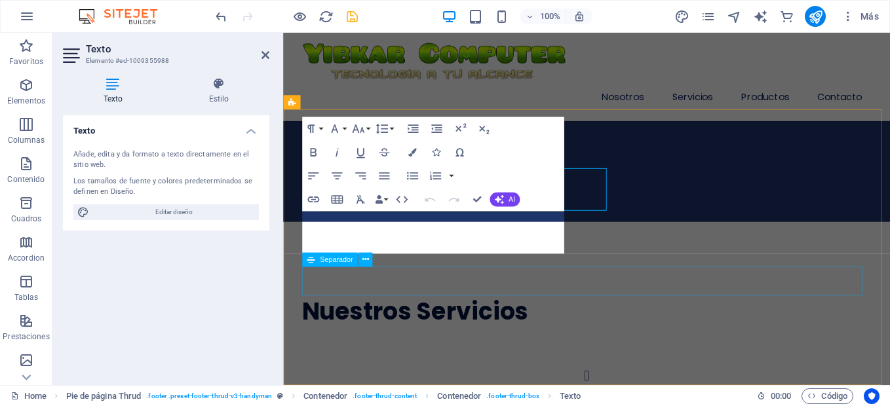
scroll to position [4274, 0]
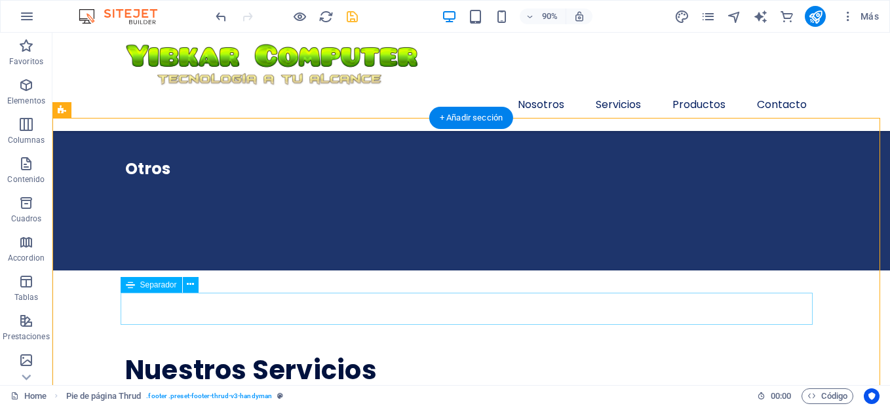
scroll to position [4195, 0]
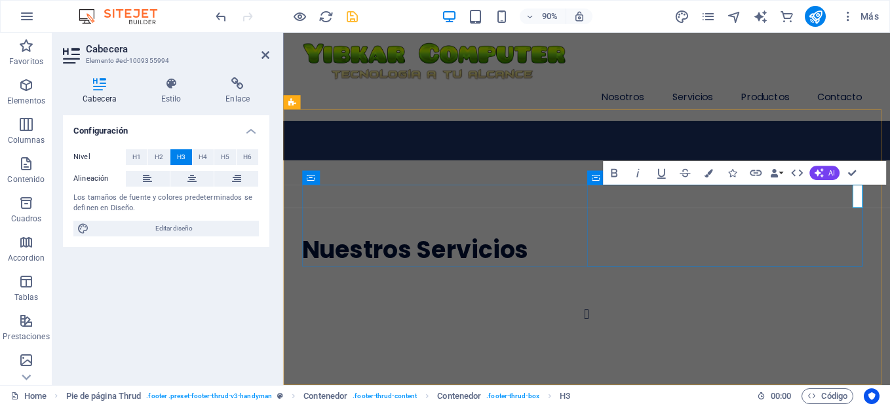
scroll to position [4274, 0]
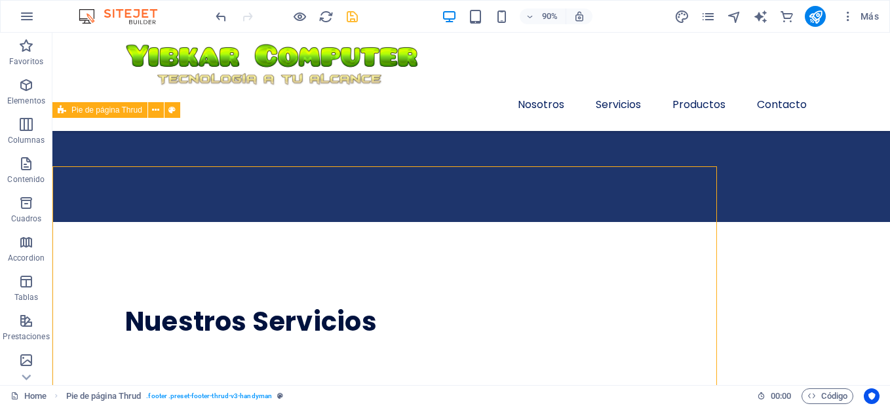
scroll to position [4195, 0]
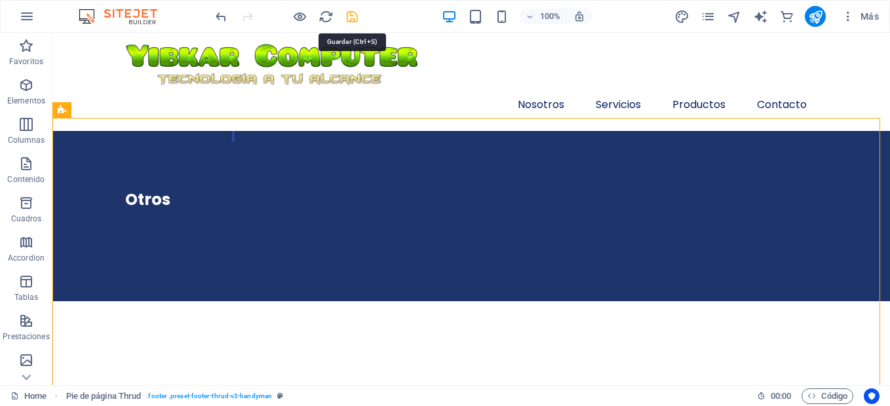
click at [350, 12] on icon "save" at bounding box center [352, 16] width 15 height 15
checkbox input "false"
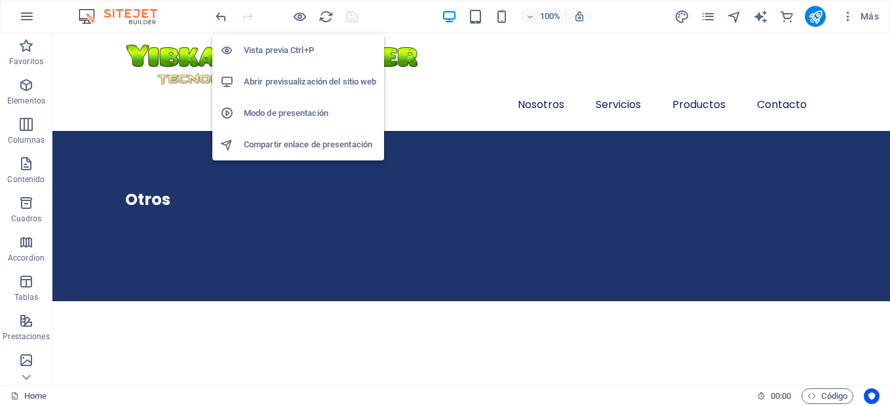
click at [299, 85] on h6 "Abrir previsualización del sitio web" at bounding box center [310, 82] width 132 height 16
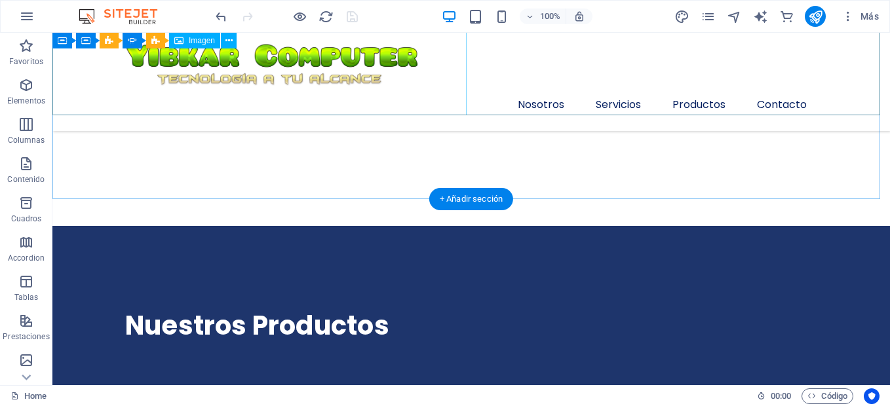
scroll to position [2753, 0]
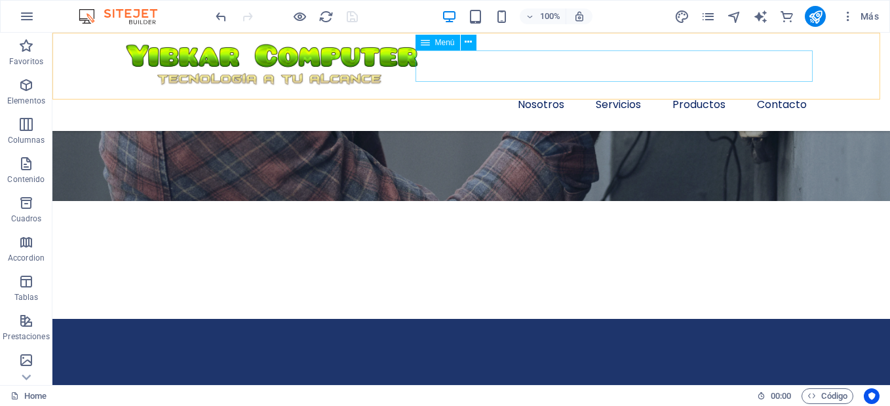
click at [607, 89] on nav "Nosotros Servicios Productos Contacto" at bounding box center [471, 104] width 692 height 31
click at [610, 89] on nav "Nosotros Servicios Productos Contacto" at bounding box center [471, 104] width 692 height 31
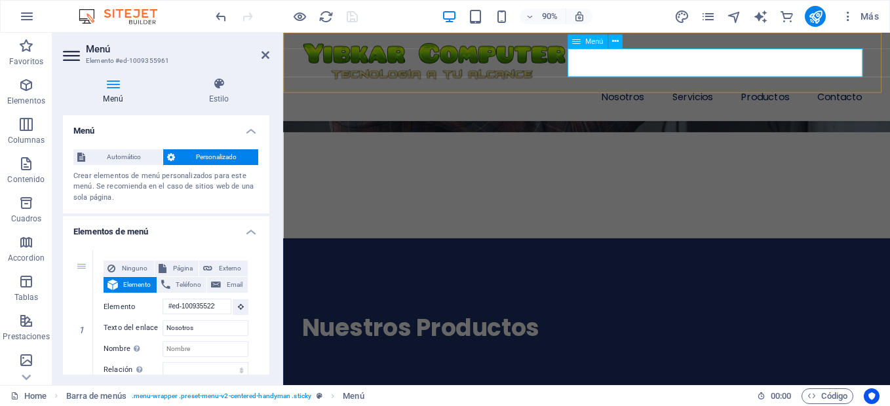
click at [734, 89] on nav "Nosotros Servicios Productos Contacto" at bounding box center [620, 104] width 632 height 31
click at [740, 89] on nav "Nosotros Servicios Productos Contacto" at bounding box center [620, 104] width 632 height 31
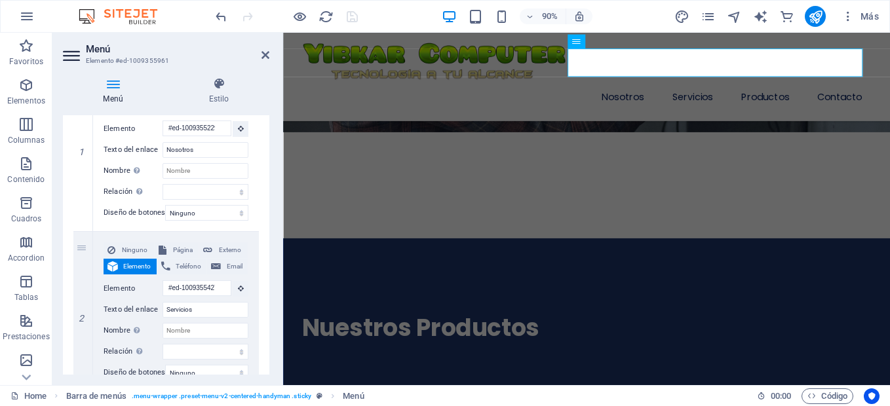
scroll to position [197, 0]
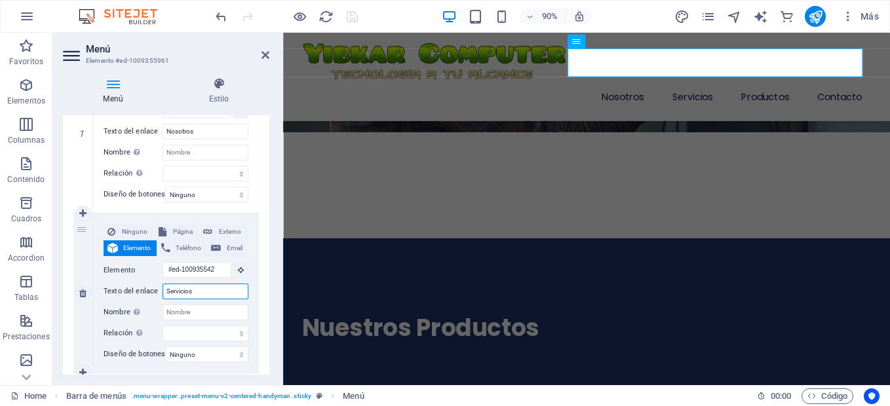
drag, startPoint x: 233, startPoint y: 298, endPoint x: 160, endPoint y: 297, distance: 72.7
click at [160, 297] on div "Texto del enlace Servicios" at bounding box center [176, 292] width 145 height 16
type input "Productos"
select select
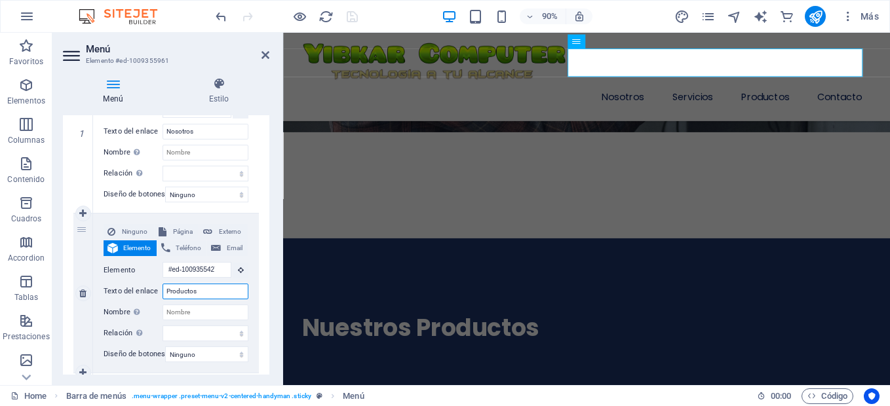
select select
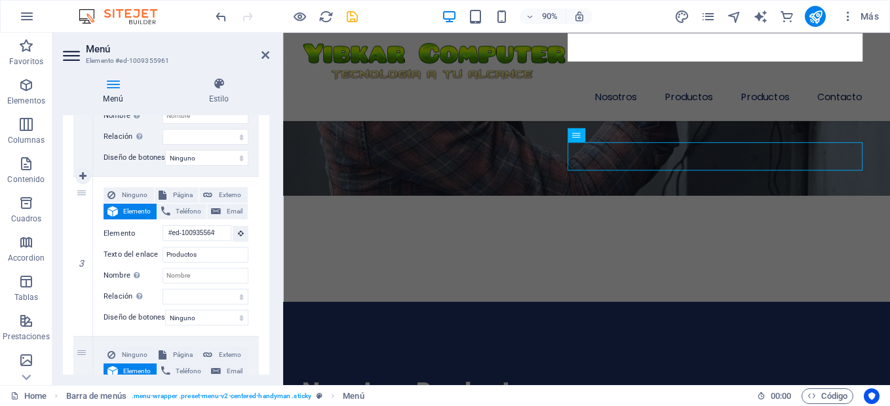
scroll to position [2687, 0]
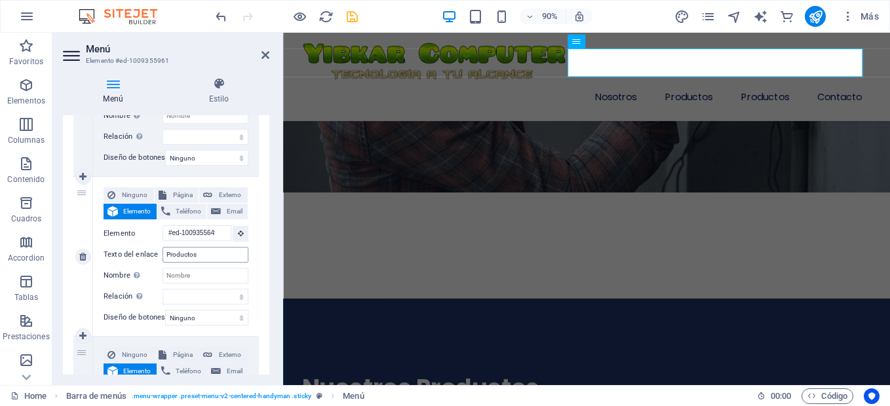
type input "Productos"
click at [202, 248] on input "Productos" at bounding box center [206, 255] width 86 height 16
type input "P"
select select
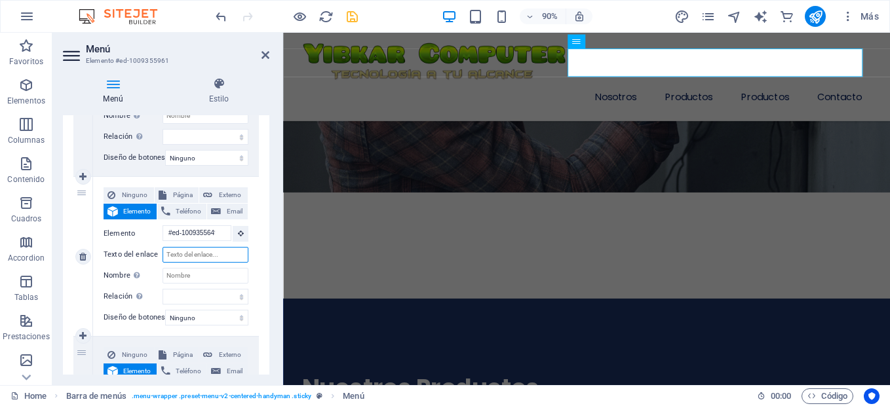
select select
type input "Serv"
select select
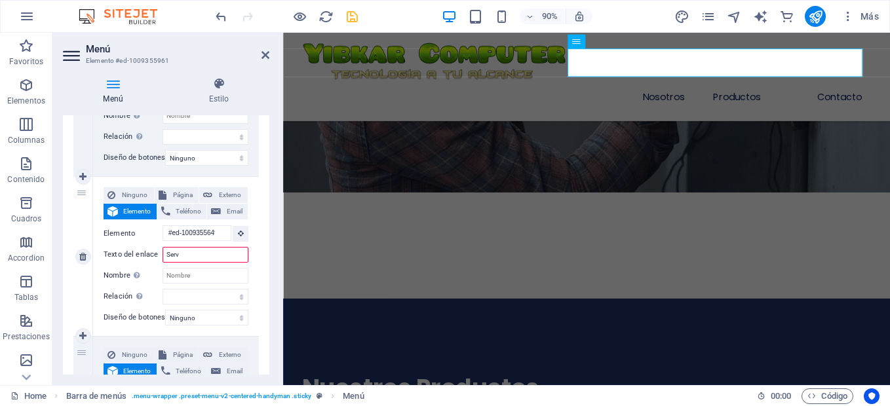
type input "Servi"
select select
type input "Servicios"
select select
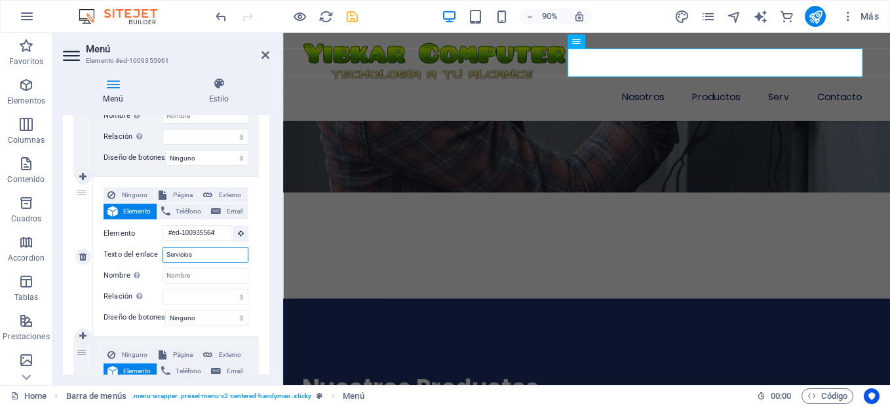
select select
type input "Servicios"
click at [256, 275] on div "1 Ninguno Página Externo Elemento Teléfono Email Página Home Subpage Legal Noti…" at bounding box center [166, 177] width 206 height 660
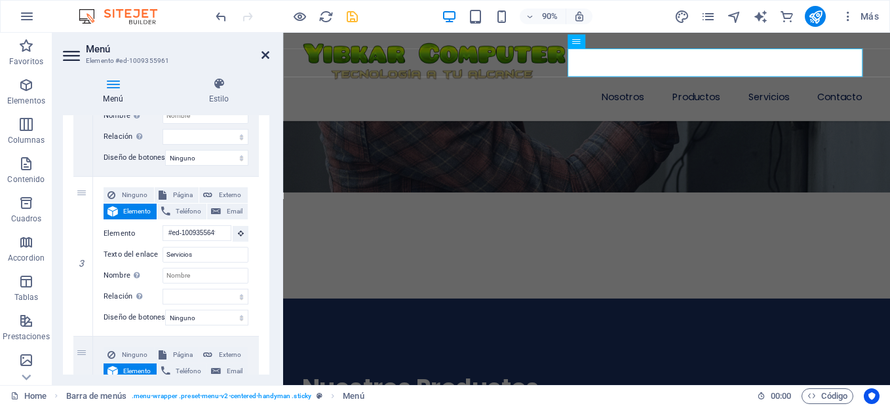
click at [266, 56] on icon at bounding box center [265, 55] width 8 height 10
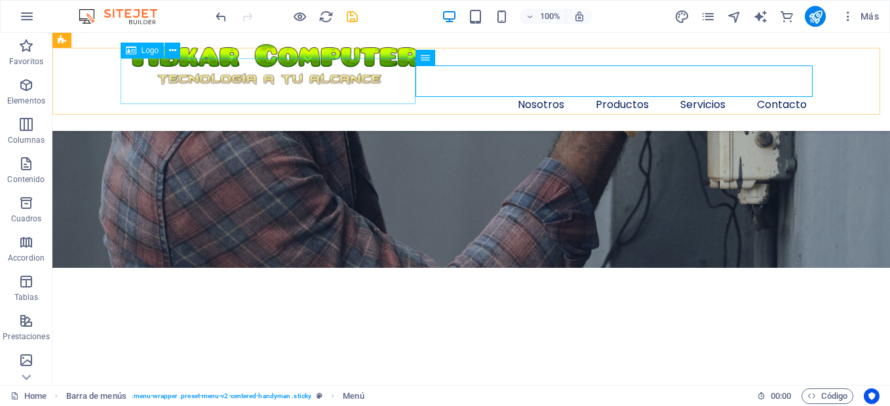
scroll to position [2623, 0]
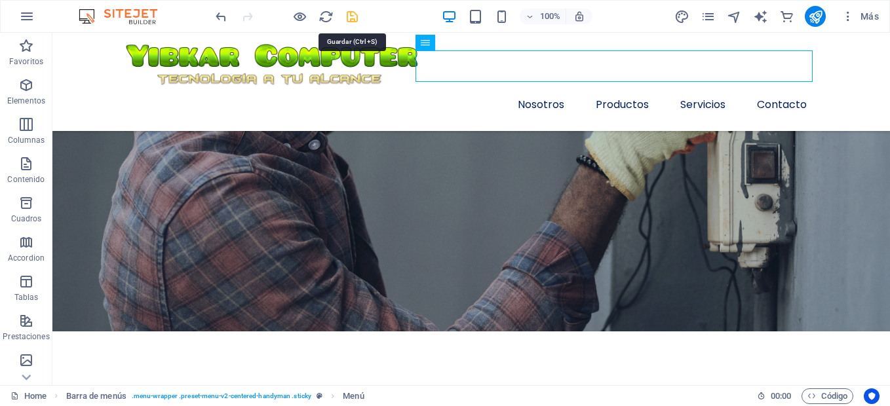
click at [351, 12] on icon "save" at bounding box center [352, 16] width 15 height 15
checkbox input "false"
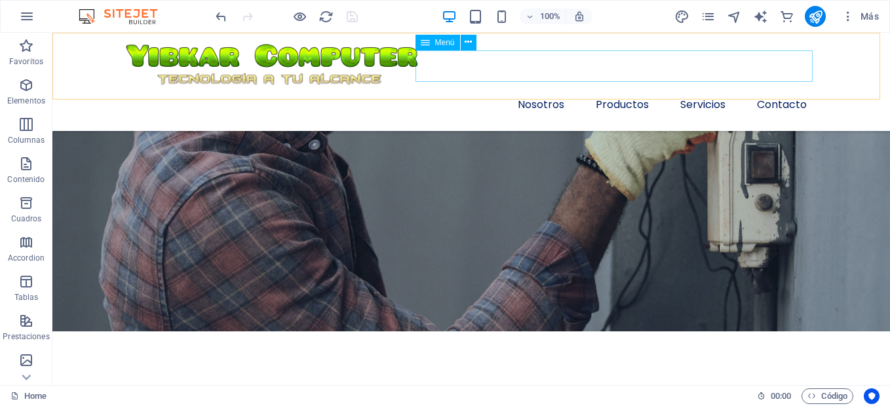
click at [629, 89] on nav "Nosotros Productos Servicios Contacto" at bounding box center [471, 104] width 692 height 31
